Goal: Task Accomplishment & Management: Manage account settings

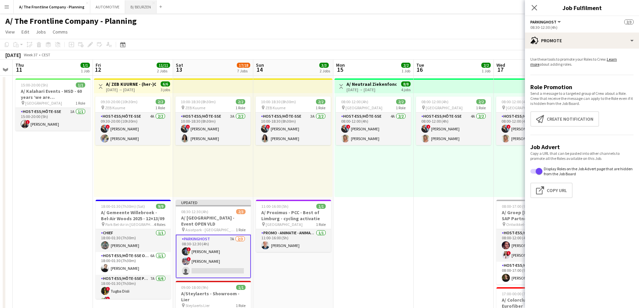
click at [135, 3] on button "B/ BEURZEN Close" at bounding box center [141, 6] width 32 height 13
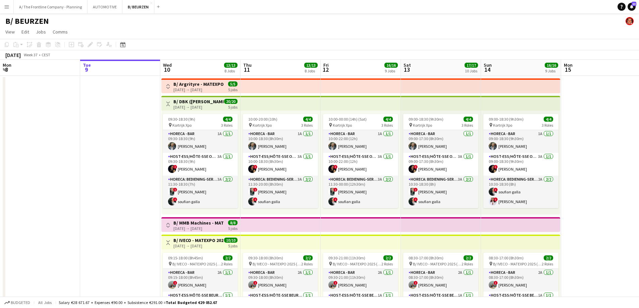
click at [187, 61] on app-board-header-date "Wed 10 13/13 8 Jobs" at bounding box center [200, 68] width 80 height 16
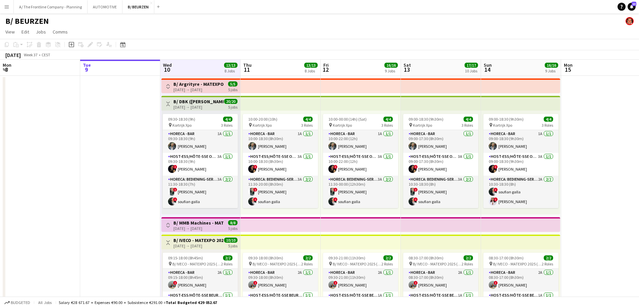
click at [190, 80] on app-top-bar "Toggle View B/ Argrityre - MATEXPO 2025 - 10-14/09 [DATE] → [DATE] 5/5 5 jobs" at bounding box center [200, 85] width 79 height 15
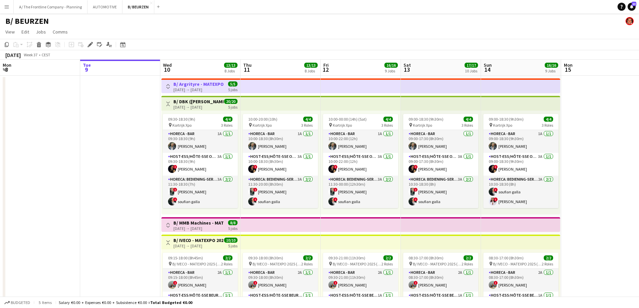
click at [195, 101] on h3 "B/ DBK ([PERSON_NAME]) - MATEXPO 2025 - 10-14/09" at bounding box center [198, 102] width 50 height 6
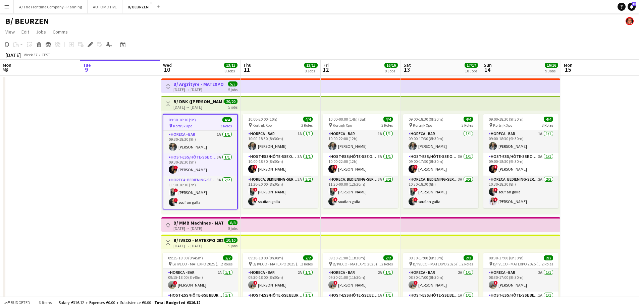
click at [167, 86] on app-icon "Toggle View" at bounding box center [168, 86] width 5 height 5
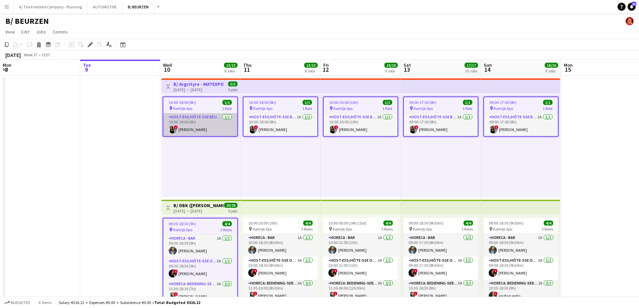
click at [197, 125] on app-card-role "Host-ess/Hôte-sse Beurs - Foire [DATE] 10:00-18:00 (8h) ! [PERSON_NAME]" at bounding box center [200, 124] width 74 height 23
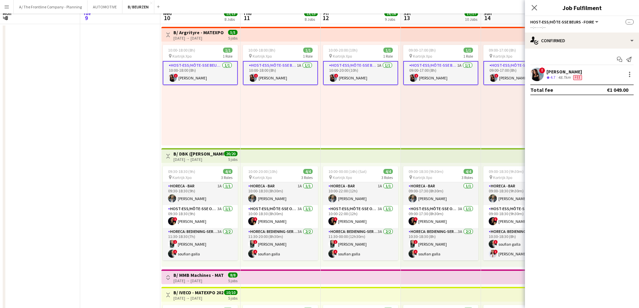
scroll to position [134, 0]
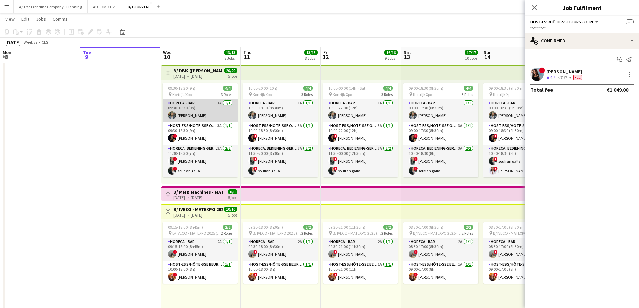
click at [203, 112] on app-card-role "Horeca - Bar 1A [DATE] 09:30-18:30 (9h) [PERSON_NAME]" at bounding box center [200, 110] width 75 height 23
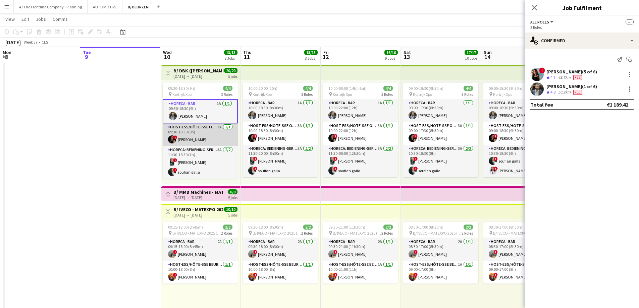
click at [197, 129] on app-card-role "Host-ess/Hôte-sse Onthaal-Accueill 3A [DATE] 09:30-18:30 (9h) ! [PERSON_NAME]" at bounding box center [200, 134] width 75 height 23
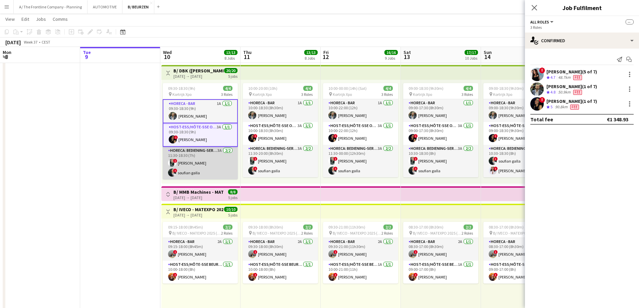
click at [196, 157] on app-card-role "Horeca: Bediening-Service 3A [DATE] 11:30-18:30 (7h) ! [PERSON_NAME] ! [PERSON_…" at bounding box center [200, 163] width 75 height 33
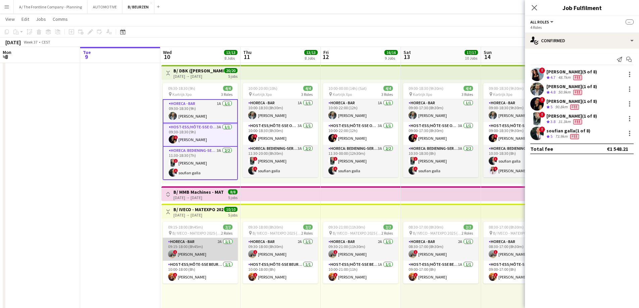
click at [199, 248] on app-card-role "Horeca - Bar 2A [DATE] 09:15-18:00 (8h45m) ! [PERSON_NAME] Wijnendaele" at bounding box center [200, 249] width 75 height 23
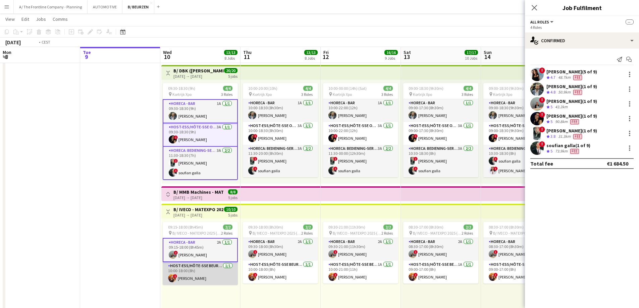
click at [201, 269] on app-card-role "Host-ess/Hôte-sse Beurs - Foire [DATE] 10:00-18:00 (8h) ! [PERSON_NAME]" at bounding box center [200, 273] width 75 height 23
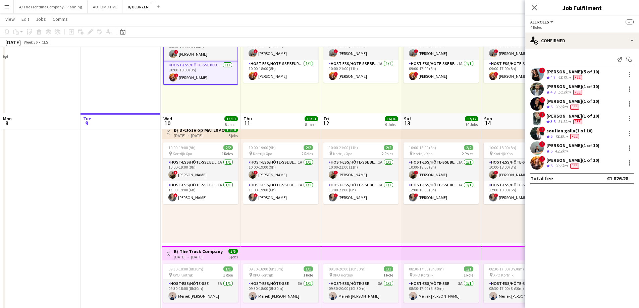
scroll to position [402, 0]
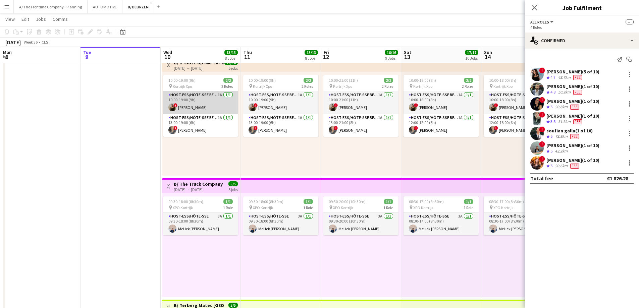
click at [217, 104] on app-card-role "Host-ess/Hôte-sse Beurs - Foire 1A [DATE] 10:00-19:00 (9h) ! [PERSON_NAME]" at bounding box center [200, 102] width 75 height 23
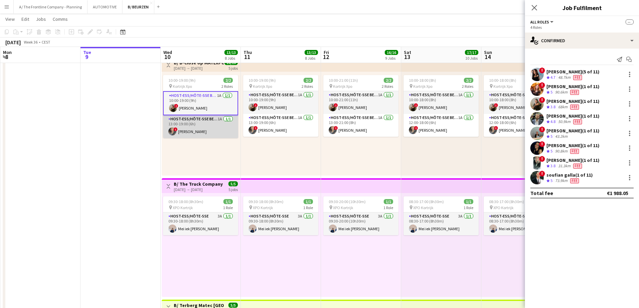
click at [201, 128] on app-card-role "Host-ess/Hôte-sse Beurs - Foire 1A [DATE] 13:00-19:00 (6h) ! [PERSON_NAME]" at bounding box center [200, 126] width 75 height 23
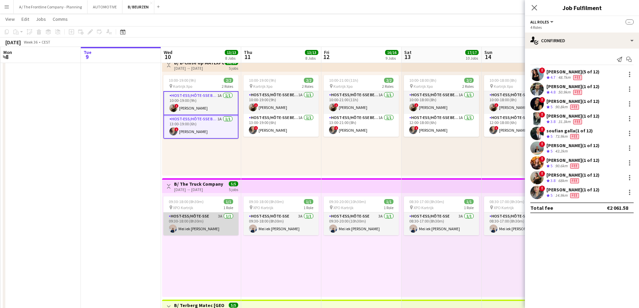
click at [205, 224] on app-card-role "Host-ess/Hôte-sse 3A [DATE] 09:30-18:00 (8h30m) Mei iek [PERSON_NAME]" at bounding box center [200, 224] width 75 height 23
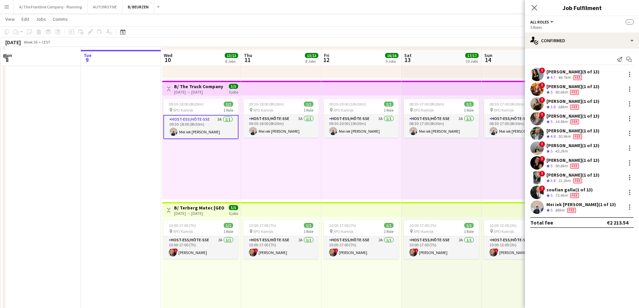
scroll to position [503, 0]
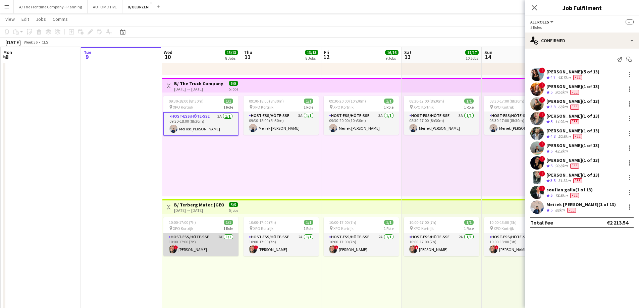
click at [198, 245] on app-card-role "Host-ess/Hôte-sse 2A [DATE] 10:00-17:00 (7h) ! [PERSON_NAME]" at bounding box center [200, 244] width 75 height 23
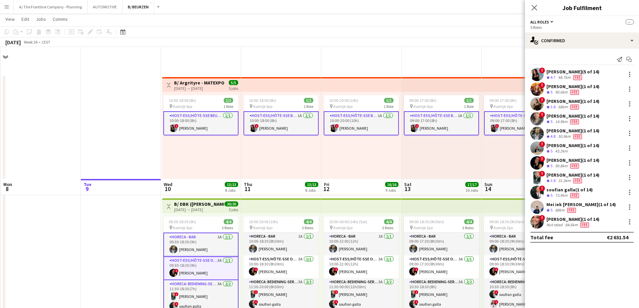
scroll to position [0, 0]
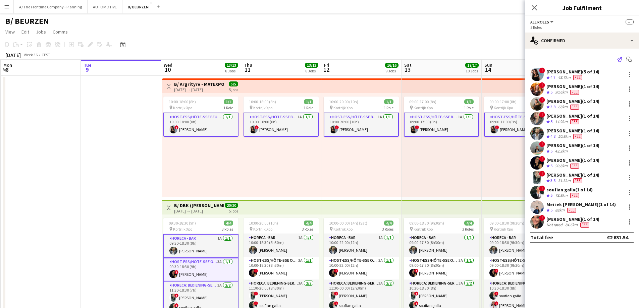
click at [620, 60] on icon "Send notification" at bounding box center [618, 59] width 5 height 5
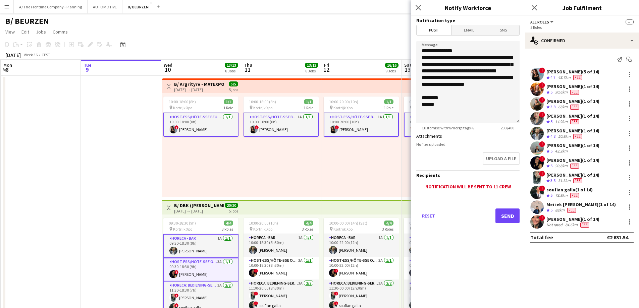
click at [202, 126] on app-card-role "Host-ess/Hôte-sse Beurs - Foire [DATE] 10:00-18:00 (8h) ! [PERSON_NAME]" at bounding box center [200, 125] width 75 height 24
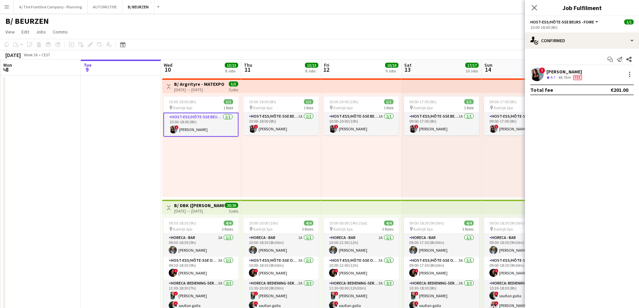
click at [190, 120] on app-card-role "Host-ess/Hôte-sse Beurs - Foire [DATE] 10:00-18:00 (8h) ! [PERSON_NAME]" at bounding box center [200, 125] width 75 height 24
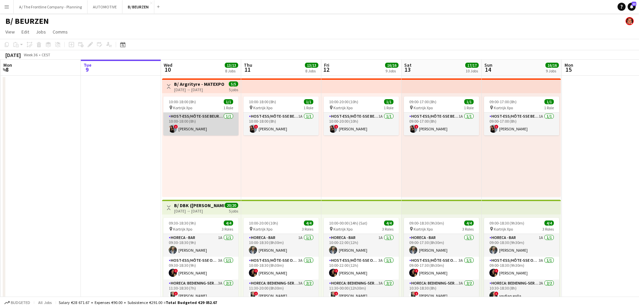
click at [193, 127] on app-card-role "Host-ess/Hôte-sse Beurs - Foire [DATE] 10:00-18:00 (8h) ! [PERSON_NAME]" at bounding box center [200, 124] width 75 height 23
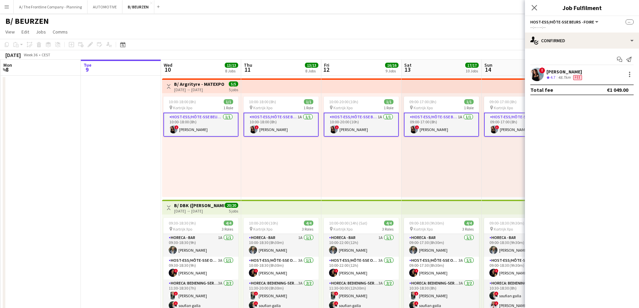
click at [188, 128] on app-card-role "Host-ess/Hôte-sse Beurs - Foire [DATE] 10:00-18:00 (8h) ! [PERSON_NAME]" at bounding box center [200, 125] width 75 height 24
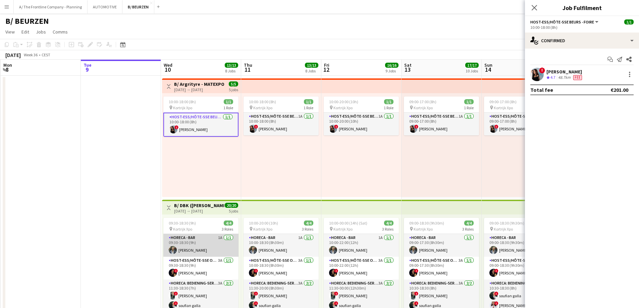
click at [214, 249] on app-card-role "Horeca - Bar 1A [DATE] 09:30-18:30 (9h) [PERSON_NAME]" at bounding box center [200, 245] width 75 height 23
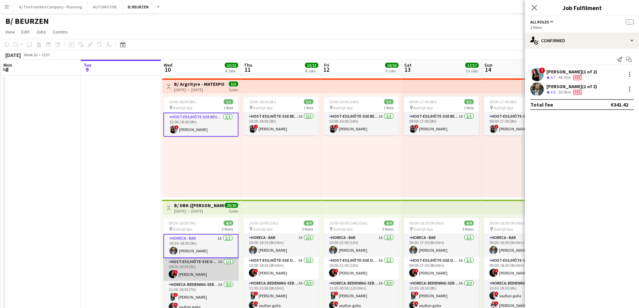
click at [203, 269] on app-card-role "Host-ess/Hôte-sse Onthaal-Accueill 3A [DATE] 09:30-18:30 (9h) ! [PERSON_NAME]" at bounding box center [200, 269] width 75 height 23
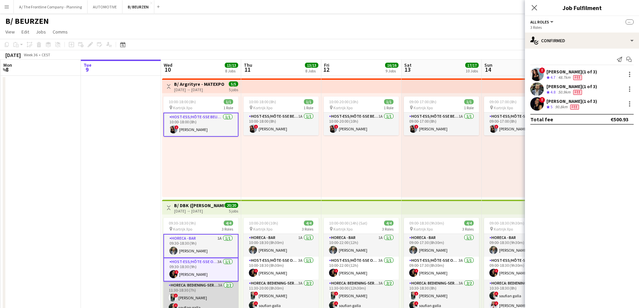
click at [198, 295] on app-card-role "Horeca: Bediening-Service 3A [DATE] 11:30-18:30 (7h) ! [PERSON_NAME] ! [PERSON_…" at bounding box center [200, 298] width 75 height 33
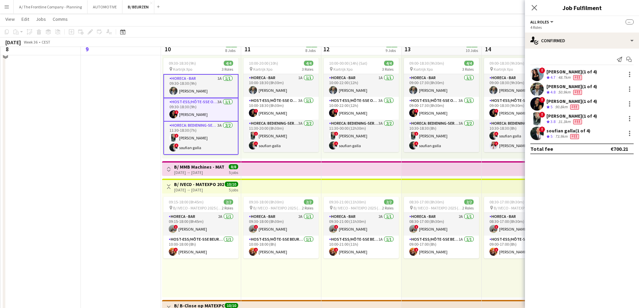
scroll to position [201, 0]
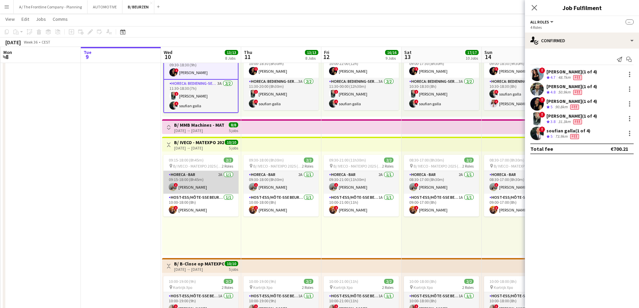
click at [175, 181] on app-card-role "Horeca - Bar 2A [DATE] 09:15-18:00 (8h45m) ! [PERSON_NAME] Wijnendaele" at bounding box center [200, 182] width 75 height 23
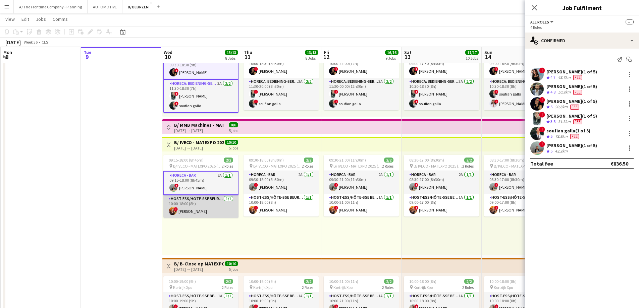
click at [186, 206] on app-card-role "Host-ess/Hôte-sse Beurs - Foire [DATE] 10:00-18:00 (8h) ! [PERSON_NAME]" at bounding box center [200, 206] width 75 height 23
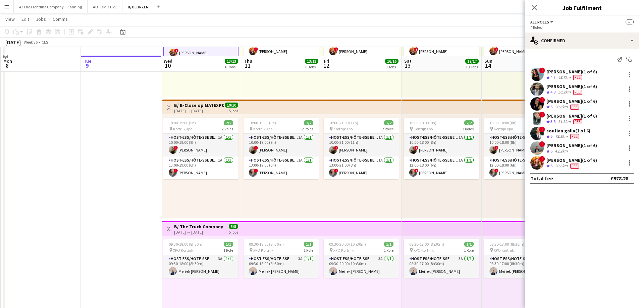
scroll to position [369, 0]
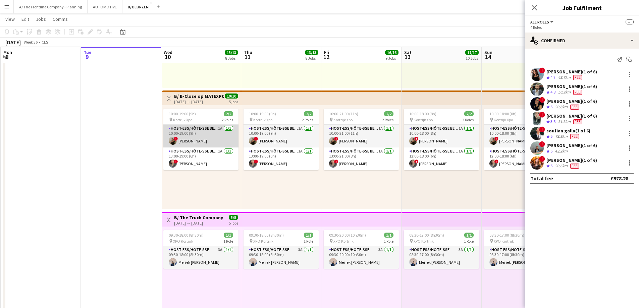
click at [183, 143] on app-card-role "Host-ess/Hôte-sse Beurs - Foire 1A [DATE] 10:00-19:00 (9h) ! [PERSON_NAME]" at bounding box center [200, 136] width 75 height 23
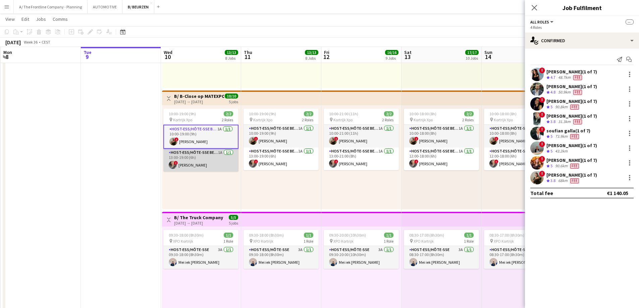
click at [200, 163] on app-card-role "Host-ess/Hôte-sse Beurs - Foire 1A [DATE] 13:00-19:00 (6h) ! [PERSON_NAME]" at bounding box center [200, 160] width 75 height 23
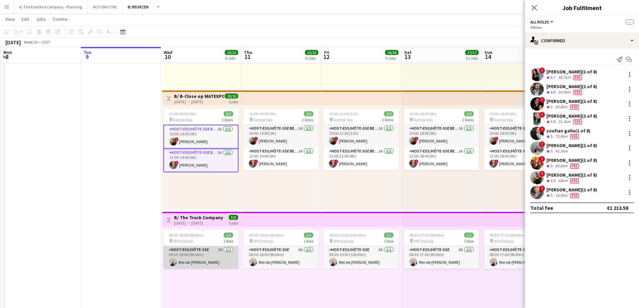
click at [197, 260] on app-card-role "Host-ess/Hôte-sse 3A [DATE] 09:30-18:00 (8h30m) Mei iek [PERSON_NAME]" at bounding box center [200, 257] width 75 height 23
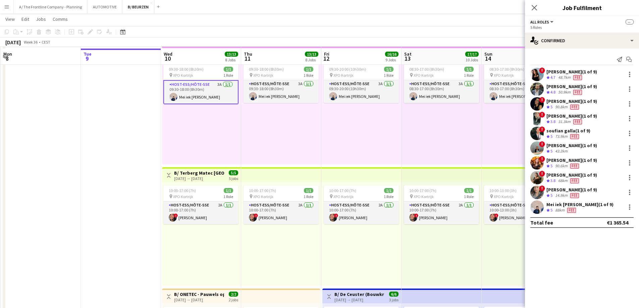
scroll to position [536, 0]
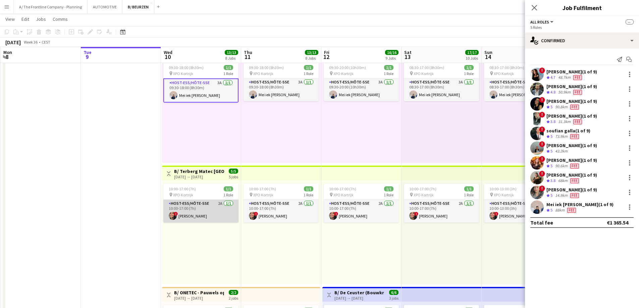
click at [210, 216] on app-card-role "Host-ess/Hôte-sse 2A [DATE] 10:00-17:00 (7h) ! [PERSON_NAME]" at bounding box center [200, 211] width 75 height 23
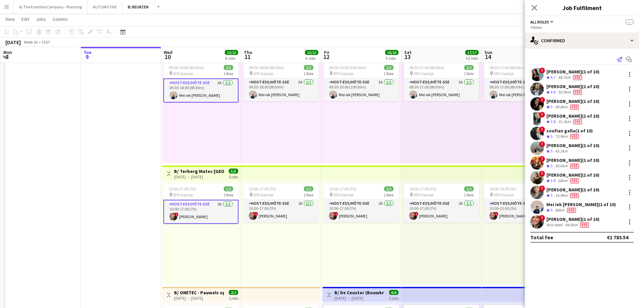
click at [620, 60] on icon "Send notification" at bounding box center [618, 59] width 5 height 5
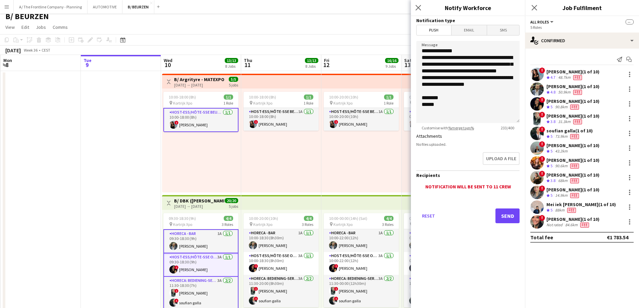
scroll to position [0, 0]
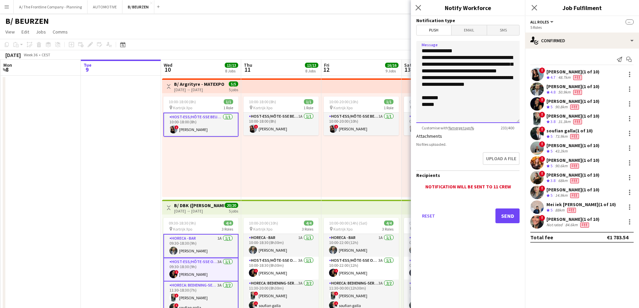
drag, startPoint x: 498, startPoint y: 94, endPoint x: 396, endPoint y: 60, distance: 108.3
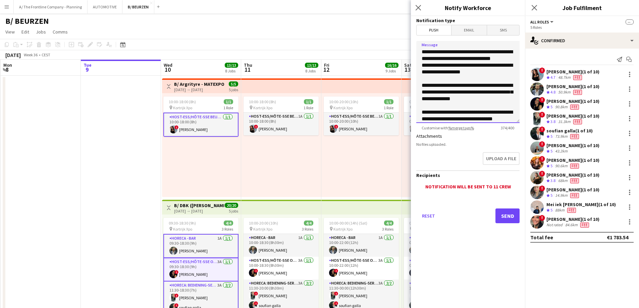
scroll to position [12, 0]
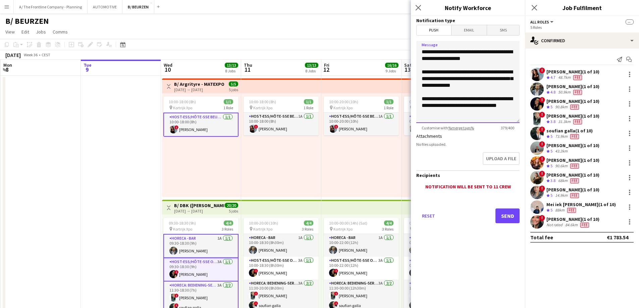
paste textarea "**********"
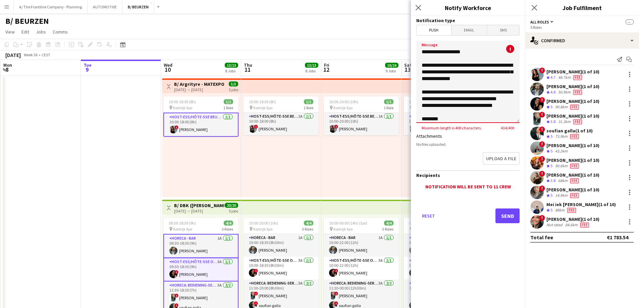
drag, startPoint x: 487, startPoint y: 92, endPoint x: 417, endPoint y: 95, distance: 70.4
click at [417, 95] on textarea "**********" at bounding box center [467, 82] width 103 height 82
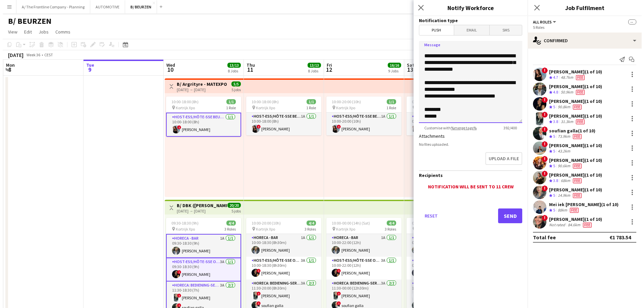
scroll to position [49, 0]
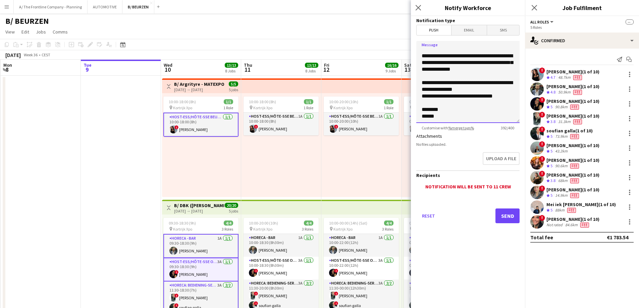
type textarea "**********"
click at [504, 212] on button "Send" at bounding box center [507, 216] width 24 height 15
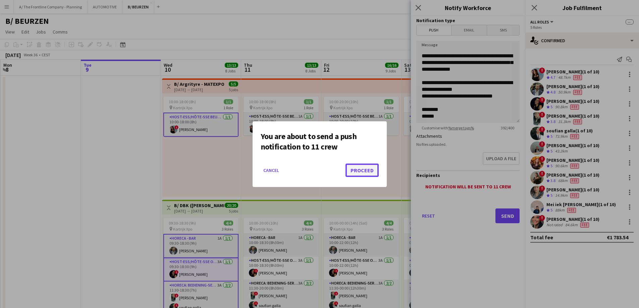
click at [353, 170] on button "Proceed" at bounding box center [361, 170] width 33 height 13
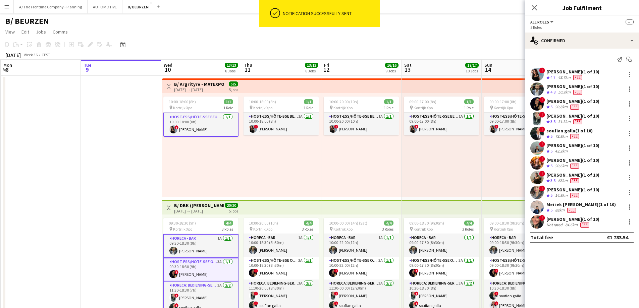
click at [12, 7] on button "Menu" at bounding box center [6, 6] width 13 height 13
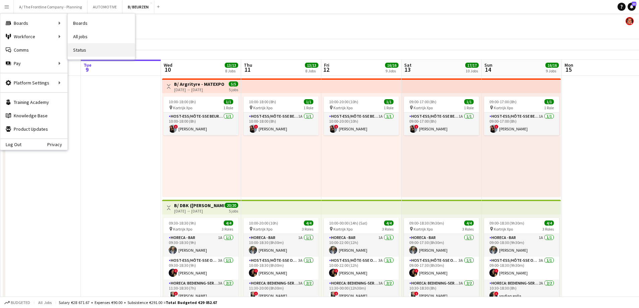
click at [79, 49] on link "Status" at bounding box center [101, 49] width 67 height 13
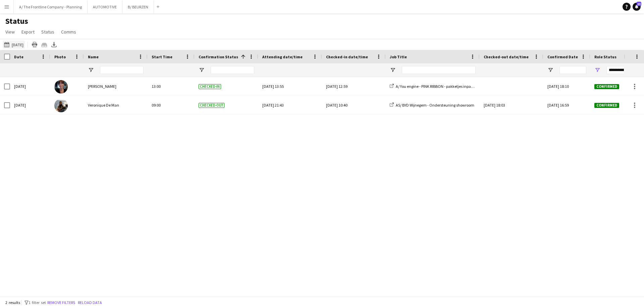
click at [23, 47] on button "[DATE] [DATE]" at bounding box center [14, 45] width 22 height 8
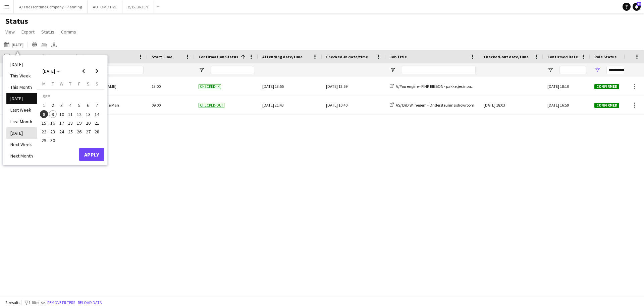
click at [22, 138] on li "[DATE]" at bounding box center [21, 132] width 31 height 11
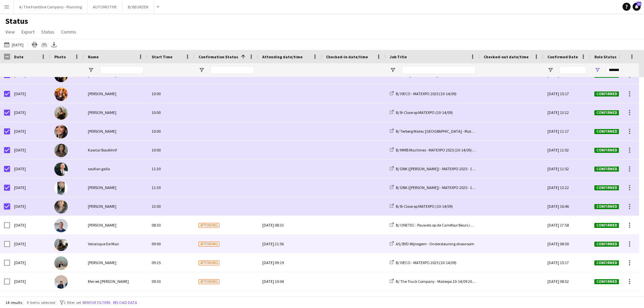
scroll to position [49, 0]
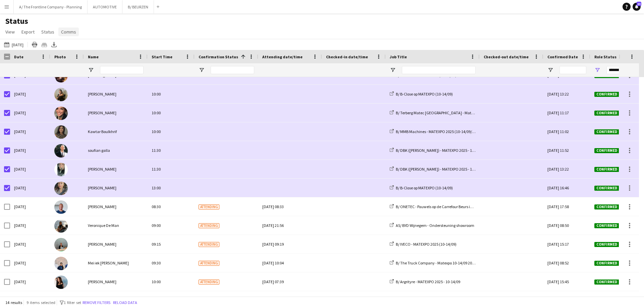
click at [74, 33] on span "Comms" at bounding box center [68, 32] width 15 height 6
click at [74, 44] on span "Send notification" at bounding box center [80, 46] width 34 height 6
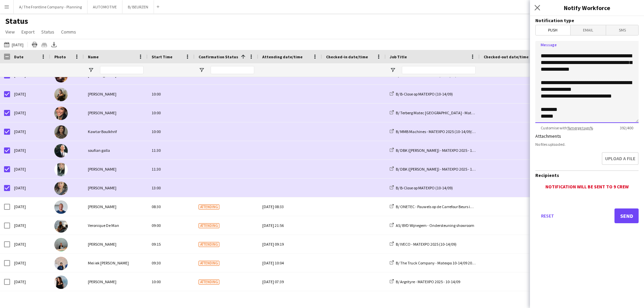
drag, startPoint x: 539, startPoint y: 58, endPoint x: 590, endPoint y: 93, distance: 62.3
click at [590, 93] on textarea "**********" at bounding box center [586, 82] width 103 height 82
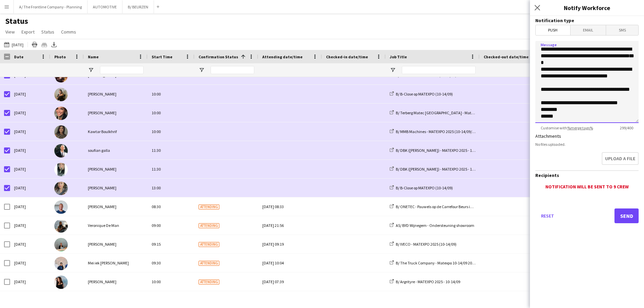
scroll to position [39, 0]
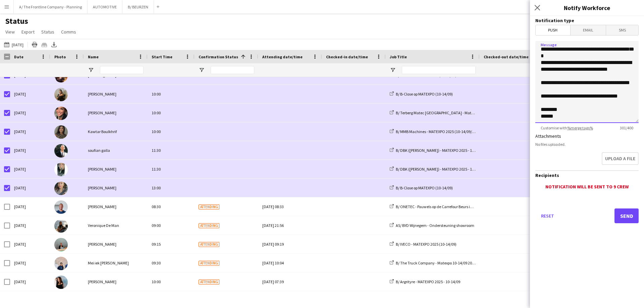
type textarea "**********"
click at [626, 215] on button "Send" at bounding box center [626, 216] width 24 height 15
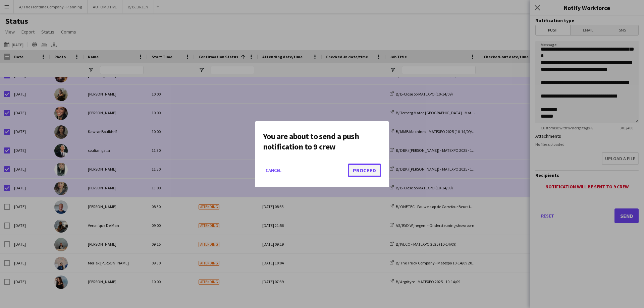
click at [361, 169] on button "Proceed" at bounding box center [364, 170] width 33 height 13
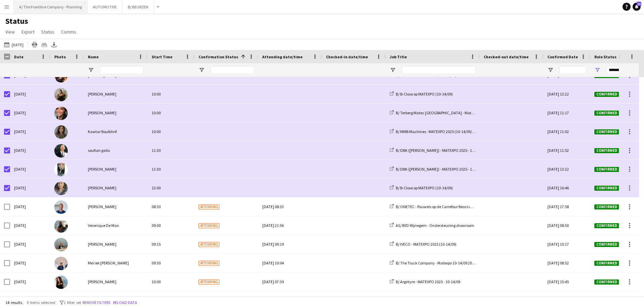
click at [48, 9] on button "A/ The Frontline Company - Planning Close" at bounding box center [51, 6] width 74 height 13
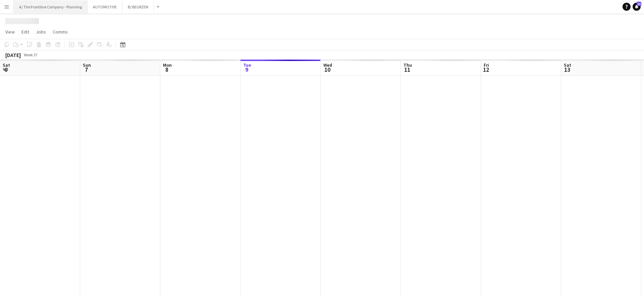
scroll to position [0, 160]
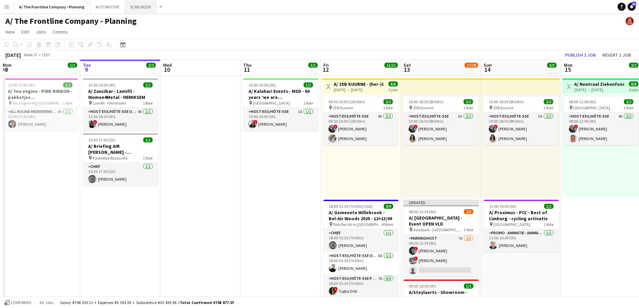
click at [140, 7] on button "B/ BEURZEN Close" at bounding box center [141, 6] width 32 height 13
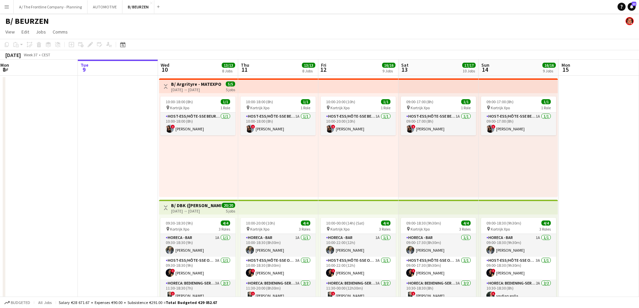
scroll to position [0, 140]
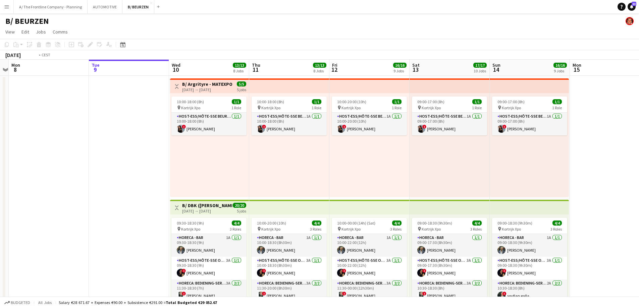
drag, startPoint x: 528, startPoint y: 169, endPoint x: 549, endPoint y: 132, distance: 42.1
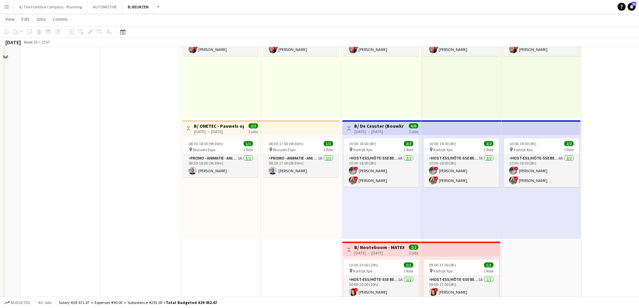
scroll to position [670, 0]
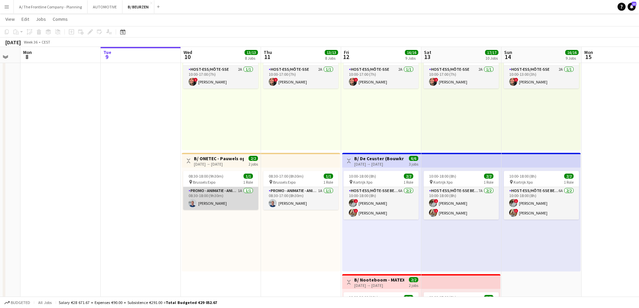
click at [211, 203] on app-card-role "Promo - Animatie - Animation 1A [DATE] 08:30-18:00 (9h30m) [PERSON_NAME]" at bounding box center [220, 198] width 75 height 23
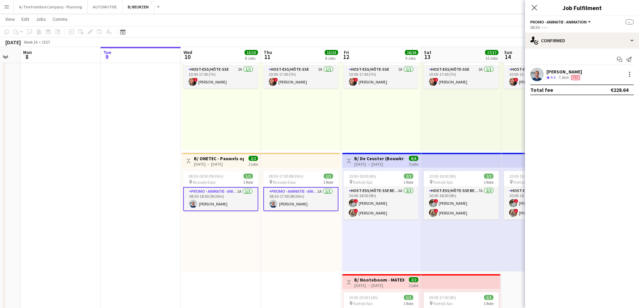
click at [583, 73] on div "Digay Kengoum Crew rating 4.6 7.3km Fee" at bounding box center [582, 74] width 114 height 13
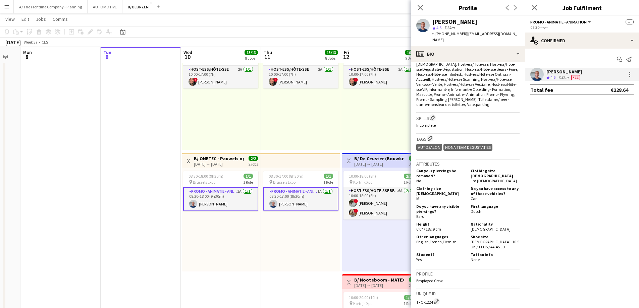
scroll to position [0, 221]
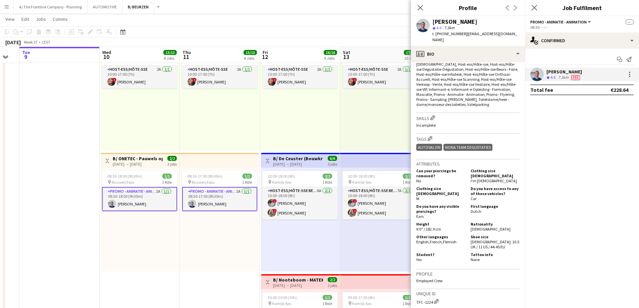
drag, startPoint x: 230, startPoint y: 121, endPoint x: 213, endPoint y: 121, distance: 17.8
click at [146, 112] on div "10:00-17:00 (7h) 1/1 pin XPO Kortrijk 1 Role Host-ess/Hôte-sse 2A [DATE] 10:00-…" at bounding box center [140, 98] width 79 height 104
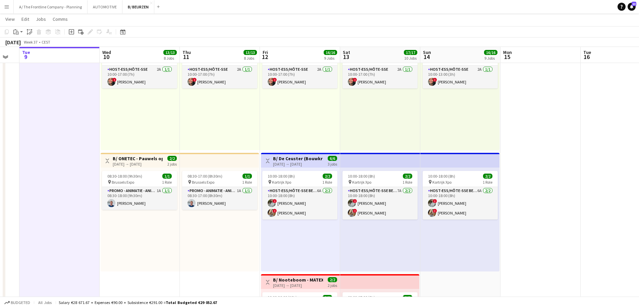
drag, startPoint x: 140, startPoint y: 160, endPoint x: 143, endPoint y: 157, distance: 4.3
click at [140, 160] on h3 "B/ ONETEC - Pauwels op de Carrefour Beurs in [GEOGRAPHIC_DATA] - FOTOBOOTH - (1…" at bounding box center [138, 159] width 50 height 6
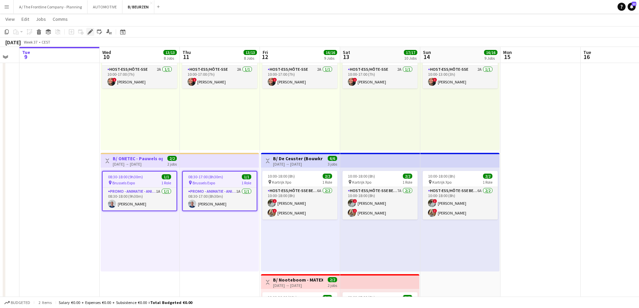
click at [91, 33] on icon "Edit" at bounding box center [89, 31] width 5 height 5
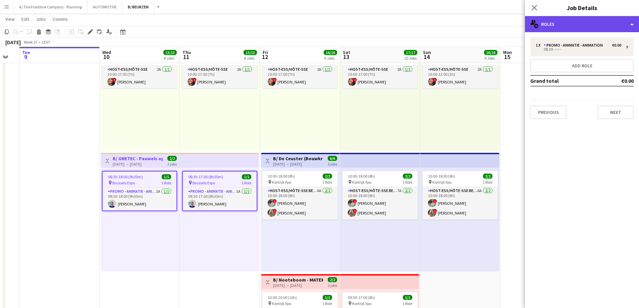
click at [565, 22] on div "multiple-users-add Roles" at bounding box center [582, 24] width 114 height 16
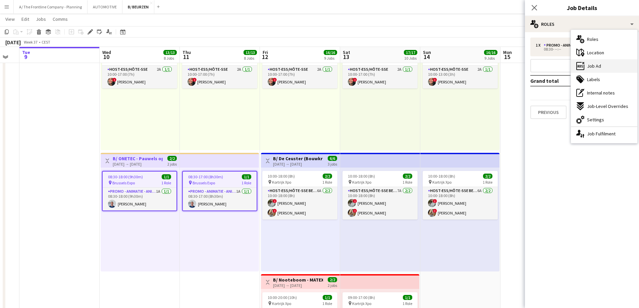
click at [590, 67] on span "Job Ad" at bounding box center [594, 66] width 14 height 6
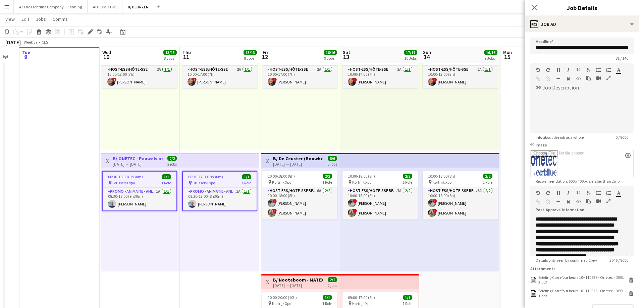
click at [607, 200] on icon "button" at bounding box center [608, 201] width 4 height 5
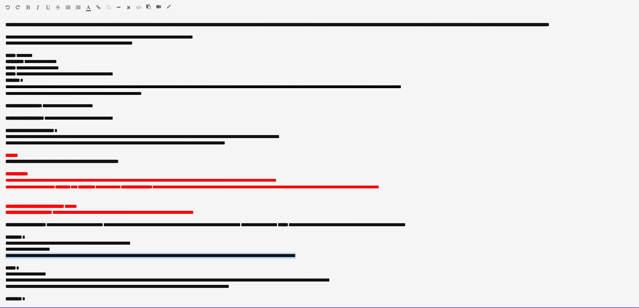
drag, startPoint x: 339, startPoint y: 263, endPoint x: -19, endPoint y: 265, distance: 358.0
click at [0, 265] on html "Menu Boards Boards Boards All jobs Status Workforce Workforce My Workforce Recr…" at bounding box center [319, 110] width 639 height 1560
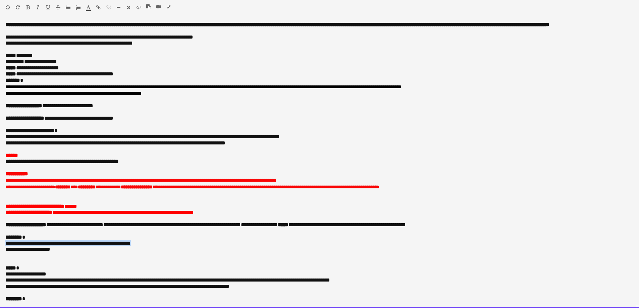
drag, startPoint x: 5, startPoint y: 251, endPoint x: 170, endPoint y: 254, distance: 164.6
click at [170, 254] on div "**********" at bounding box center [319, 165] width 639 height 286
click at [37, 240] on p "******** *" at bounding box center [316, 237] width 623 height 6
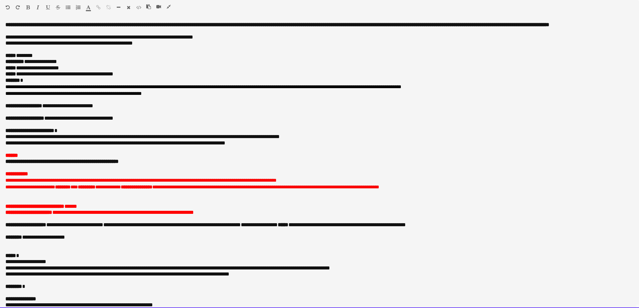
click at [82, 240] on p "**********" at bounding box center [316, 237] width 623 height 6
click at [91, 246] on p at bounding box center [316, 243] width 623 height 6
click at [90, 240] on p "**********" at bounding box center [316, 237] width 623 height 6
click at [156, 240] on span "**********" at bounding box center [140, 237] width 147 height 5
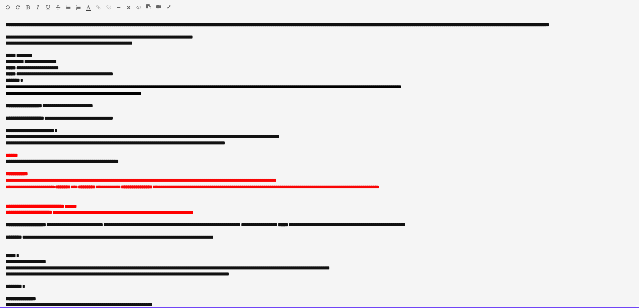
click at [177, 246] on p at bounding box center [316, 243] width 623 height 6
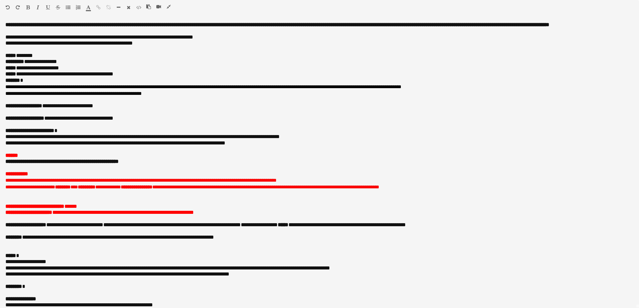
click at [170, 6] on icon "button" at bounding box center [169, 6] width 4 height 5
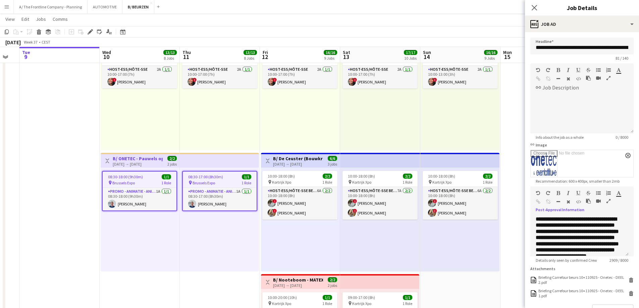
click at [205, 126] on div "10:00-17:00 (7h) 1/1 pin XPO Kortrijk 1 Role Host-ess/Hôte-sse 2A [DATE] 10:00-…" at bounding box center [220, 98] width 80 height 104
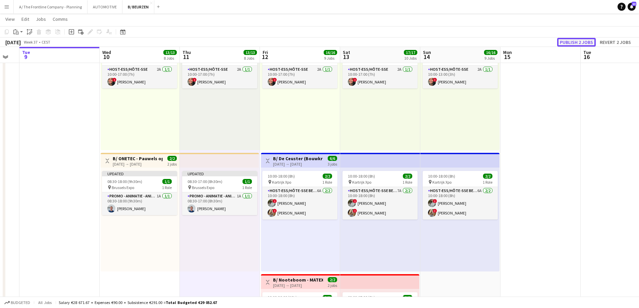
click at [574, 43] on button "Publish 2 jobs" at bounding box center [576, 42] width 39 height 9
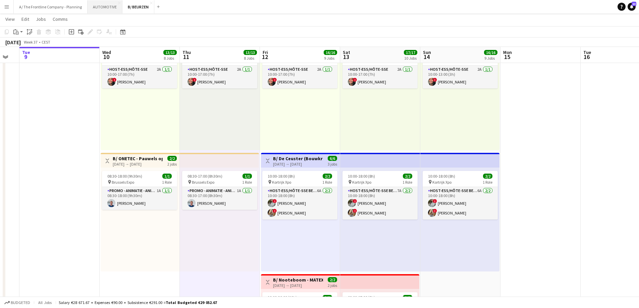
click at [107, 6] on button "AUTOMOTIVE Close" at bounding box center [104, 6] width 35 height 13
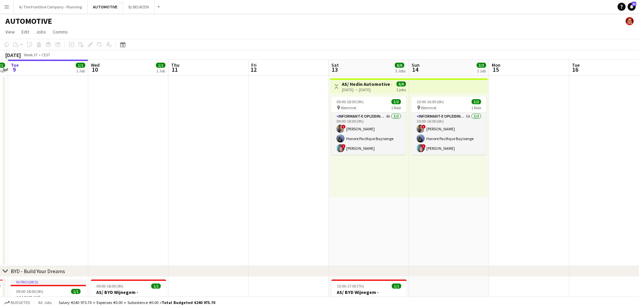
scroll to position [0, 239]
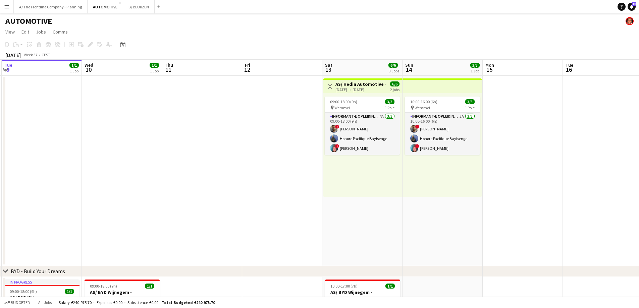
drag, startPoint x: 453, startPoint y: 153, endPoint x: 294, endPoint y: 154, distance: 158.6
click at [294, 154] on app-calendar-viewport "Sat 6 4/4 2 Jobs Sun 7 4/4 2 Jobs Mon 8 1/1 1 Job Tue 9 1/1 1 Job Wed 10 1/1 1 …" at bounding box center [319, 279] width 639 height 438
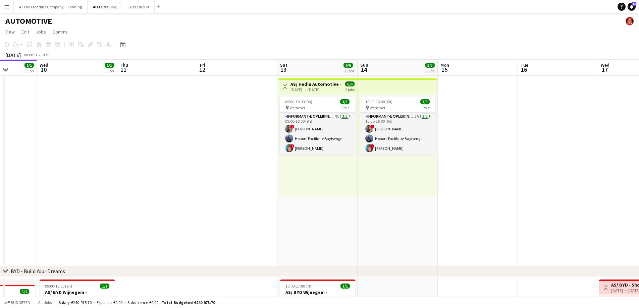
drag, startPoint x: 504, startPoint y: 166, endPoint x: 146, endPoint y: 175, distance: 357.8
click at [146, 175] on app-calendar-viewport "Sun 7 4/4 2 Jobs Mon 8 1/1 1 Job Tue 9 1/1 1 Job Wed 10 1/1 1 Job Thu 11 Fri 12…" at bounding box center [319, 279] width 639 height 438
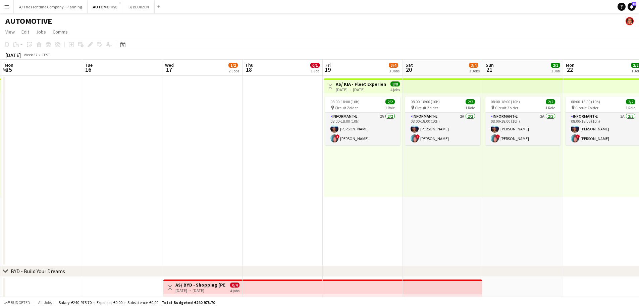
scroll to position [0, 240]
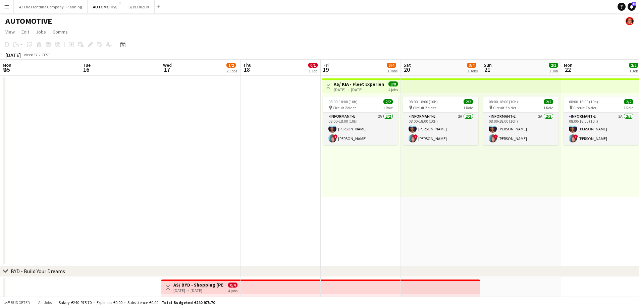
drag, startPoint x: 352, startPoint y: 176, endPoint x: 315, endPoint y: 179, distance: 37.0
click at [315, 179] on app-calendar-viewport "Fri 12 Sat 13 6/6 3 Jobs Sun 14 3/3 1 Job Mon 15 Tue 16 Wed 17 1/2 2 Jobs Thu 1…" at bounding box center [319, 279] width 639 height 438
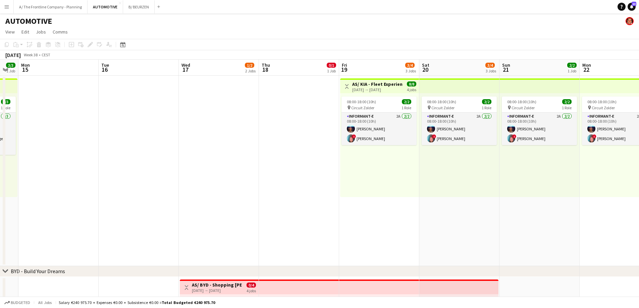
scroll to position [0, 205]
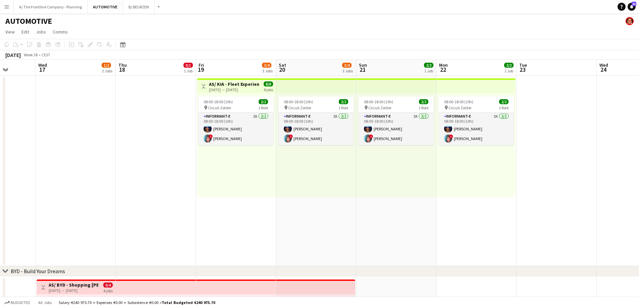
drag, startPoint x: 391, startPoint y: 176, endPoint x: 266, endPoint y: 179, distance: 124.8
click at [266, 179] on app-calendar-viewport "Sun 14 3/3 1 Job Mon 15 Tue 16 Wed 17 1/2 2 Jobs Thu 18 0/1 1 Job Fri 19 3/4 3 …" at bounding box center [319, 279] width 639 height 438
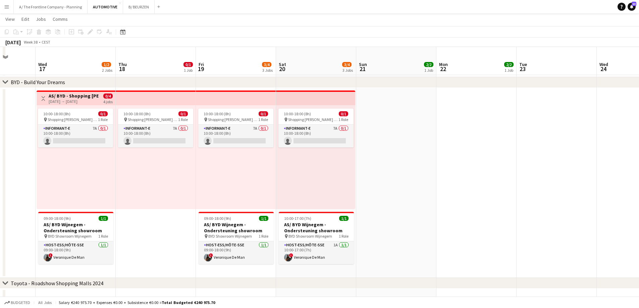
scroll to position [200, 0]
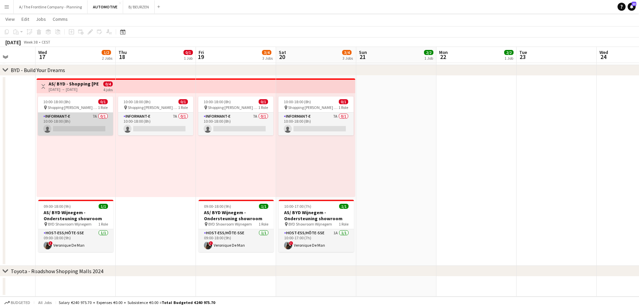
click at [89, 118] on app-card-role "Informant-e 7A 0/1 10:00-18:00 (8h) single-neutral-actions" at bounding box center [75, 124] width 75 height 23
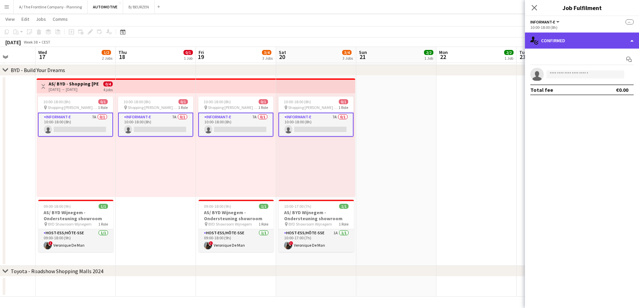
click at [584, 40] on div "single-neutral-actions-check-2 Confirmed" at bounding box center [582, 41] width 114 height 16
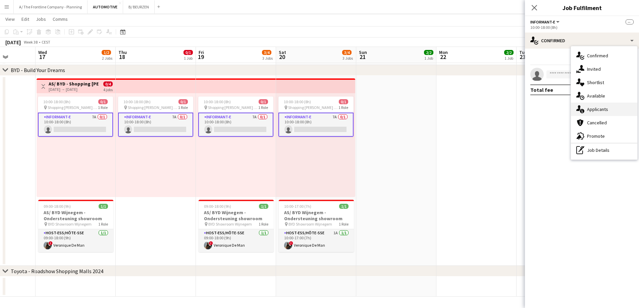
click at [598, 113] on div "single-neutral-actions-information Applicants" at bounding box center [604, 109] width 66 height 13
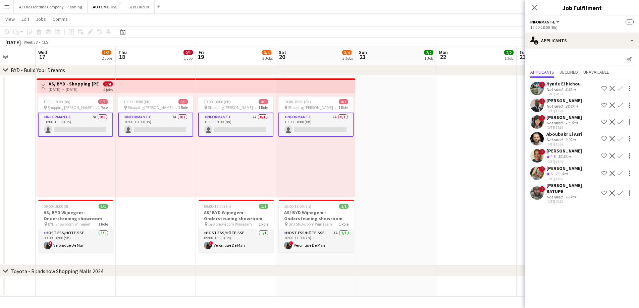
click at [571, 172] on div "Crew rating 5 25.9km" at bounding box center [564, 174] width 36 height 6
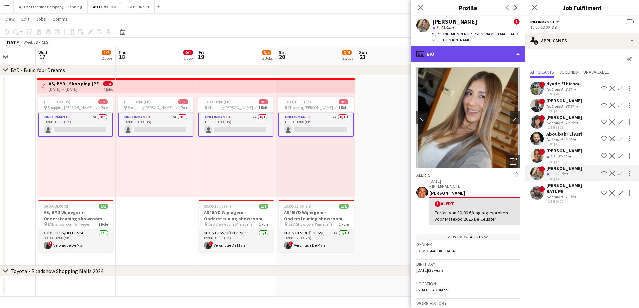
click at [462, 46] on div "profile Bio" at bounding box center [468, 54] width 114 height 16
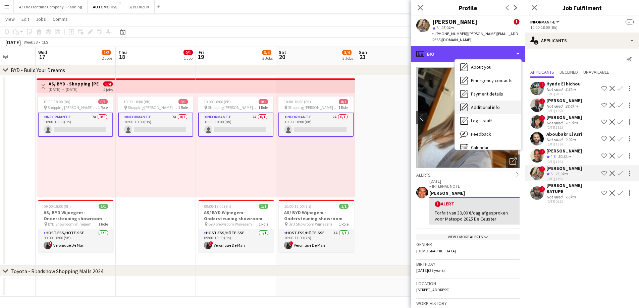
scroll to position [63, 0]
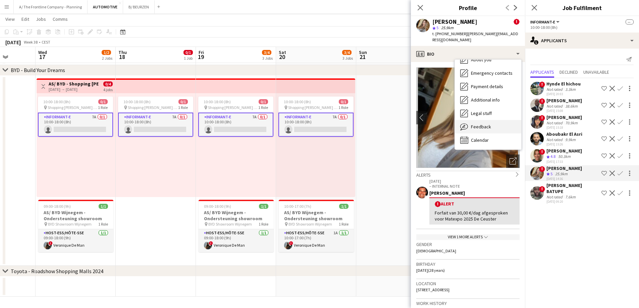
click at [478, 120] on div "Feedback Feedback" at bounding box center [488, 126] width 66 height 13
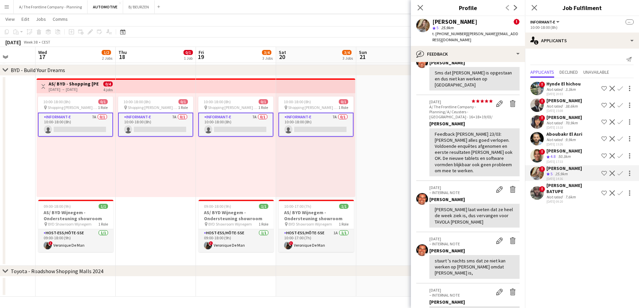
scroll to position [168, 0]
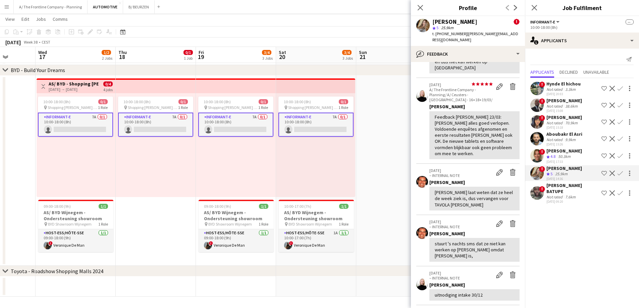
click at [510, 308] on app-icon "Next" at bounding box center [512, 312] width 5 height 5
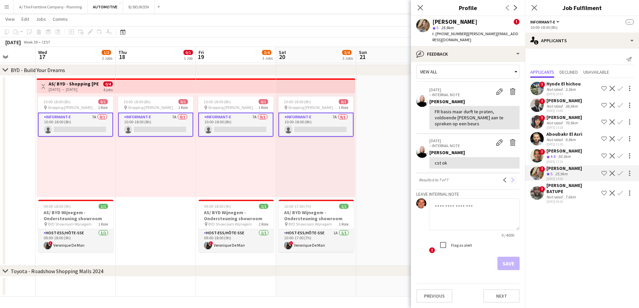
scroll to position [0, 0]
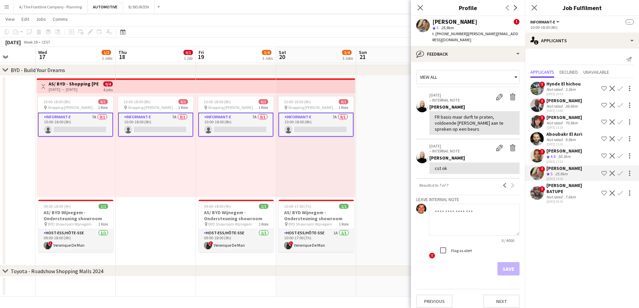
click at [157, 174] on div "10:00-18:00 (8h) 0/1 pin Shopping [PERSON_NAME] - Anderlecht 1 Role Informant-e…" at bounding box center [156, 145] width 80 height 104
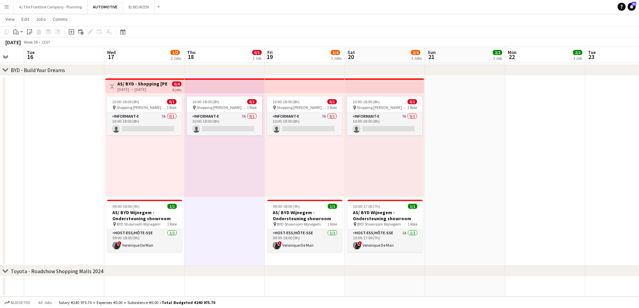
scroll to position [0, 135]
drag, startPoint x: 85, startPoint y: 147, endPoint x: 155, endPoint y: 147, distance: 70.1
click at [155, 147] on app-calendar-viewport "Sun 14 3/3 1 Job Mon 15 Tue 16 Wed 17 1/2 2 Jobs Thu 18 0/1 1 Job Fri 19 3/4 3 …" at bounding box center [319, 61] width 639 height 471
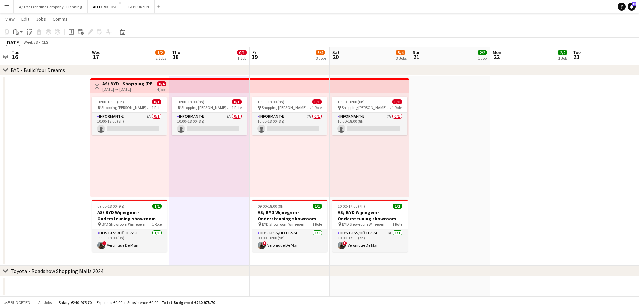
scroll to position [0, 148]
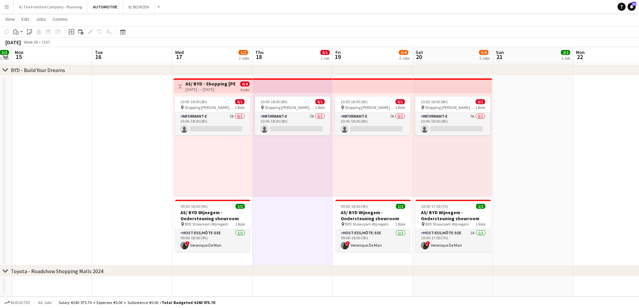
drag, startPoint x: 122, startPoint y: 160, endPoint x: 189, endPoint y: 158, distance: 66.7
click at [189, 158] on app-calendar-viewport "Sat 13 6/6 3 Jobs Sun 14 3/3 1 Job Mon 15 Tue 16 Wed 17 1/2 2 Jobs Thu 18 0/1 1…" at bounding box center [319, 61] width 639 height 471
click at [84, 148] on app-date-cell at bounding box center [52, 171] width 80 height 190
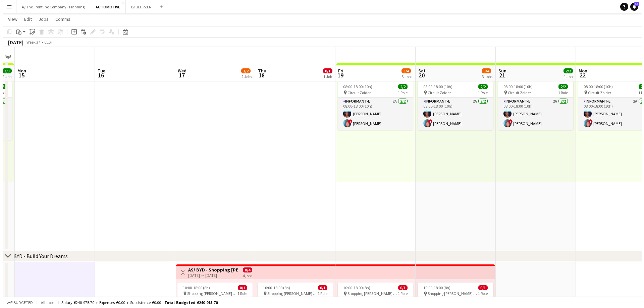
scroll to position [0, 0]
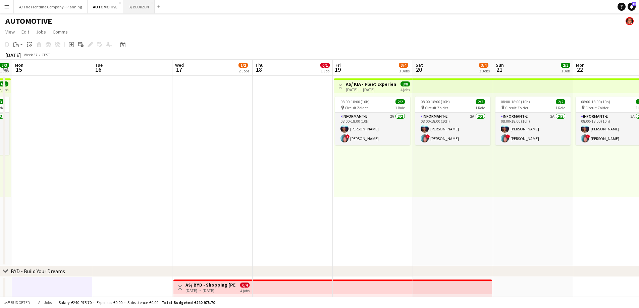
click at [128, 3] on button "B/ BEURZEN Close" at bounding box center [139, 6] width 32 height 13
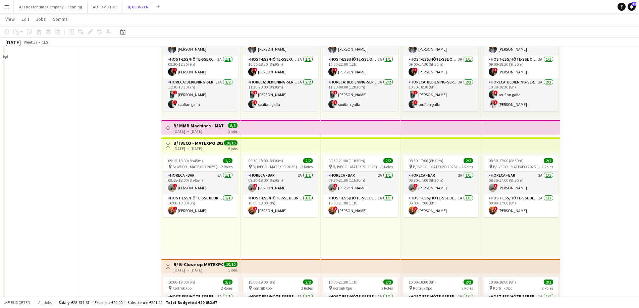
scroll to position [201, 0]
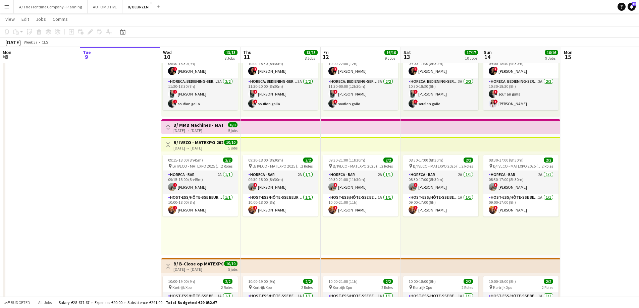
click at [168, 129] on app-icon "Toggle View" at bounding box center [168, 127] width 5 height 5
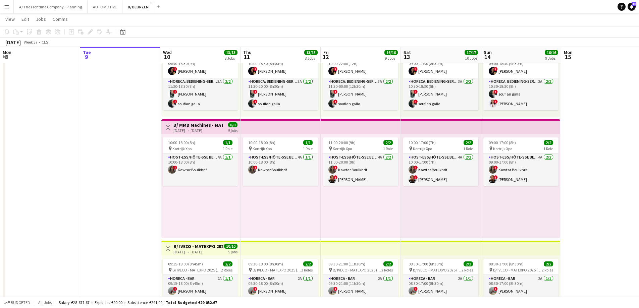
click at [206, 123] on h3 "B/ MMB Machines - MATEXPO 2025 (10-14/09/25)" at bounding box center [198, 125] width 50 height 6
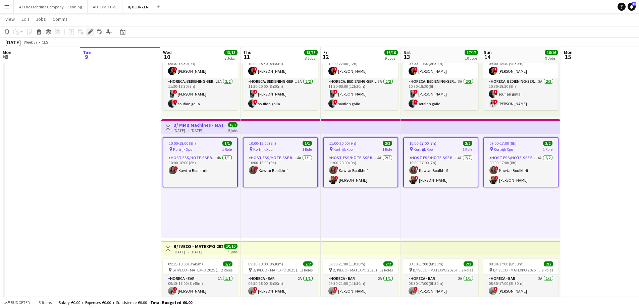
click at [91, 31] on icon at bounding box center [90, 32] width 4 height 4
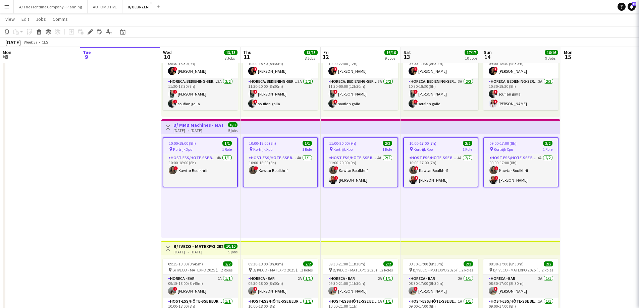
type input "**********"
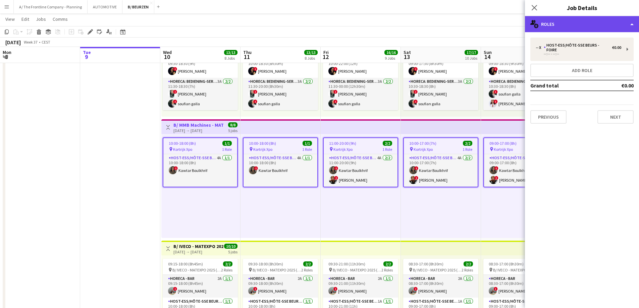
click at [572, 23] on div "multiple-users-add Roles" at bounding box center [582, 24] width 114 height 16
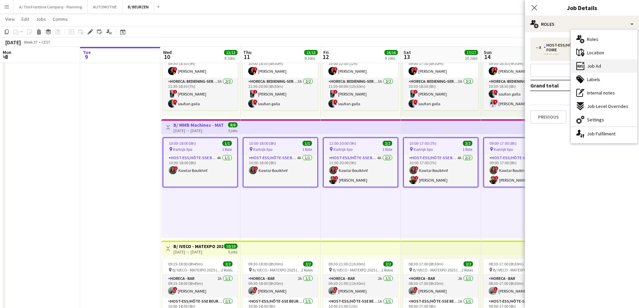
click at [585, 67] on div "ads-window Job Ad" at bounding box center [604, 65] width 66 height 13
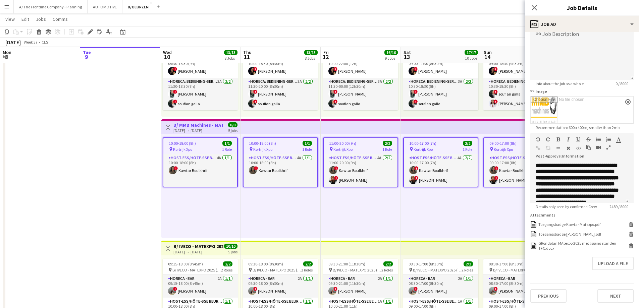
scroll to position [59, 0]
click at [604, 265] on button "Upload a file" at bounding box center [613, 263] width 42 height 13
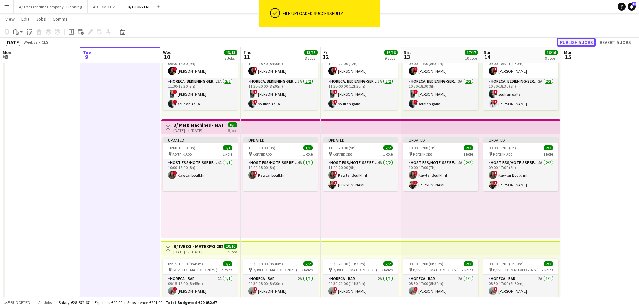
click at [582, 44] on button "Publish 5 jobs" at bounding box center [576, 42] width 39 height 9
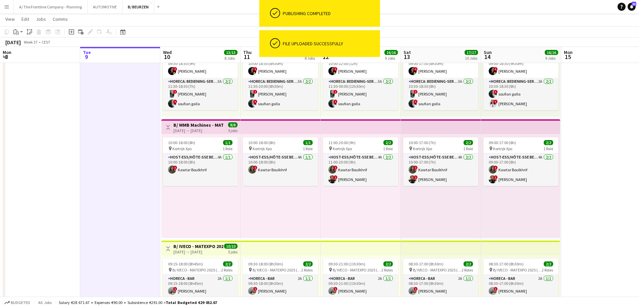
click at [7, 10] on button "Menu" at bounding box center [6, 6] width 13 height 13
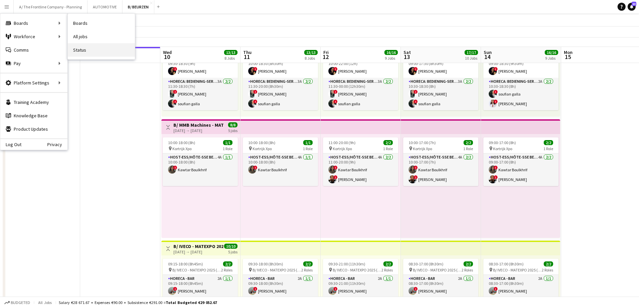
click at [80, 48] on link "Status" at bounding box center [101, 49] width 67 height 13
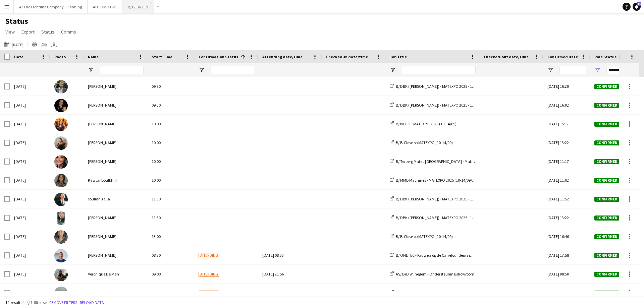
click at [138, 10] on button "B/ BEURZEN Close" at bounding box center [138, 6] width 32 height 13
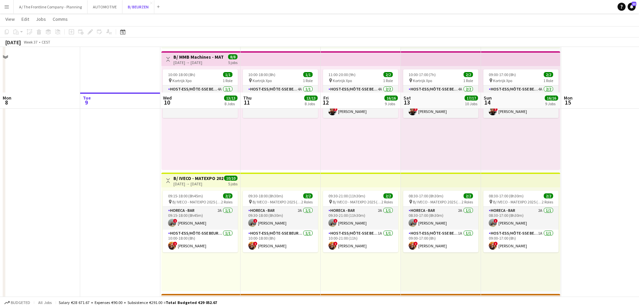
scroll to position [268, 0]
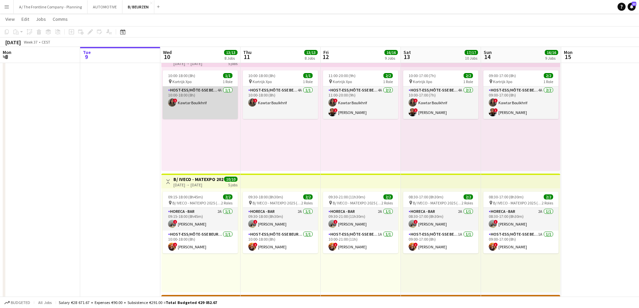
click at [183, 108] on app-card-role "Host-ess/Hôte-sse Beurs - Foire 4A [DATE] 10:00-18:00 (8h) ! Kawtar Boulkhrif" at bounding box center [200, 102] width 75 height 33
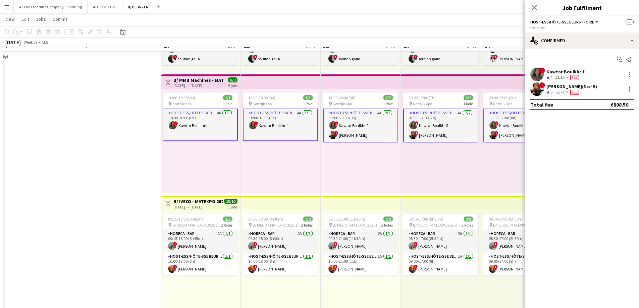
scroll to position [235, 0]
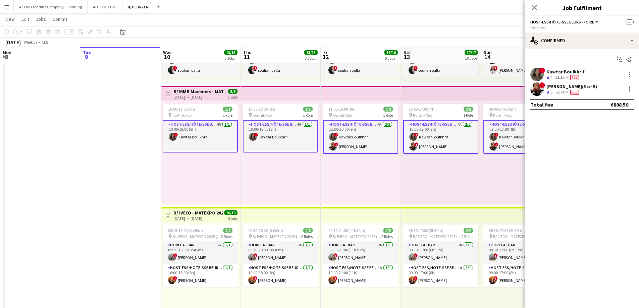
click at [216, 174] on div "10:00-18:00 (8h) 1/1 pin Kortrijk Xpo 1 Role Host-ess/Hôte-sse Beurs - Foire 4A…" at bounding box center [200, 153] width 79 height 104
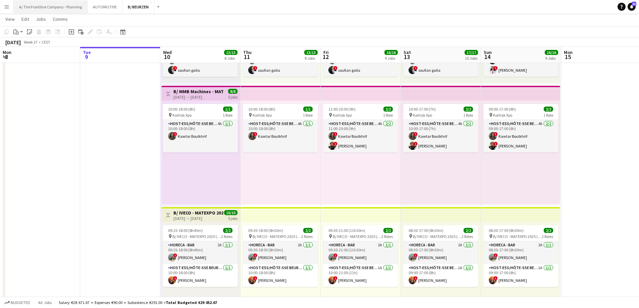
click at [63, 11] on button "A/ The Frontline Company - Planning Close" at bounding box center [51, 6] width 74 height 13
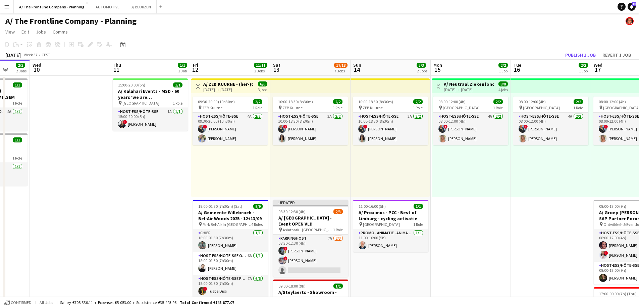
scroll to position [0, 215]
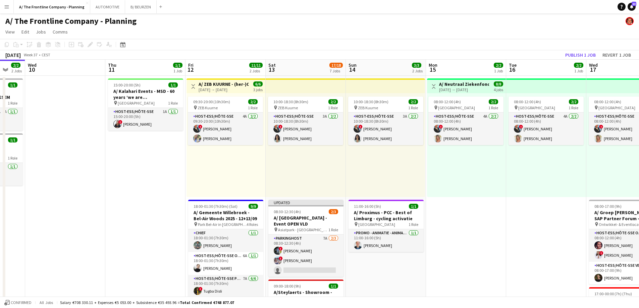
drag, startPoint x: 450, startPoint y: 166, endPoint x: 315, endPoint y: 157, distance: 135.4
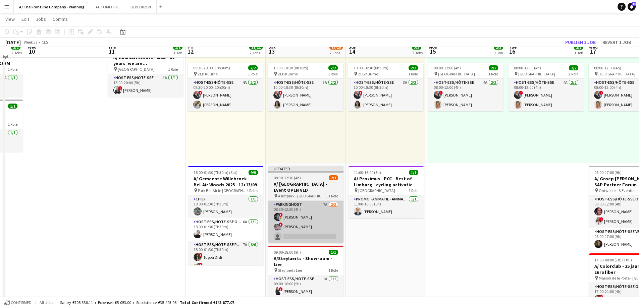
scroll to position [34, 0]
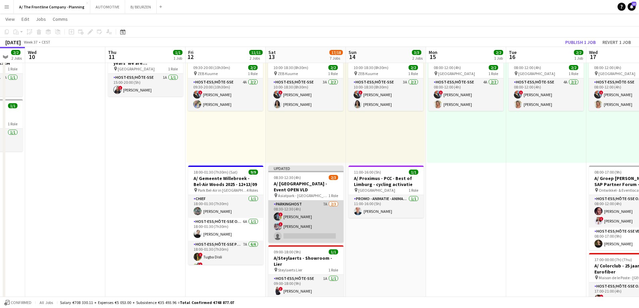
click at [312, 201] on app-card-role "Parkinghost 7A [DATE] 08:30-12:30 (4h) ! [PERSON_NAME] ! [PERSON_NAME] single-n…" at bounding box center [305, 221] width 75 height 42
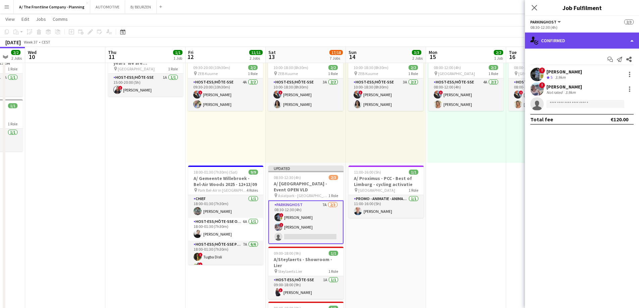
click at [595, 43] on div "single-neutral-actions-check-2 Confirmed" at bounding box center [582, 41] width 114 height 16
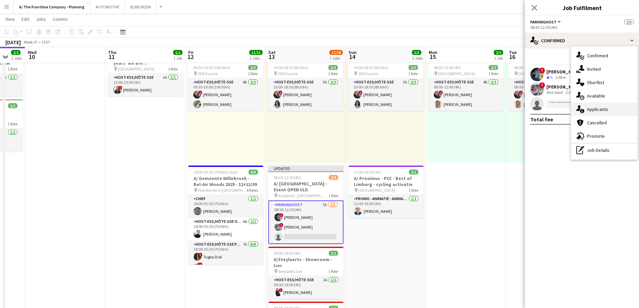
click at [597, 111] on span "Applicants" at bounding box center [597, 109] width 21 height 6
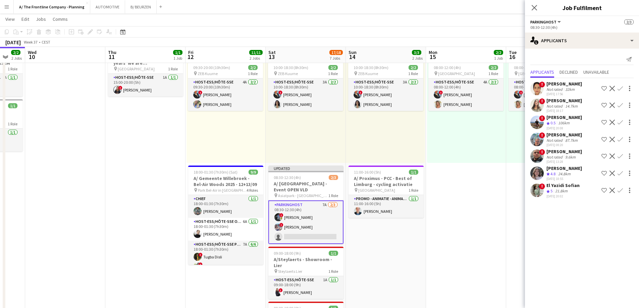
click at [562, 189] on div "21.8km" at bounding box center [560, 191] width 15 height 6
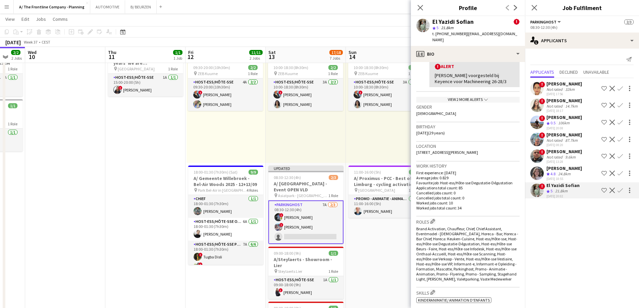
scroll to position [134, 0]
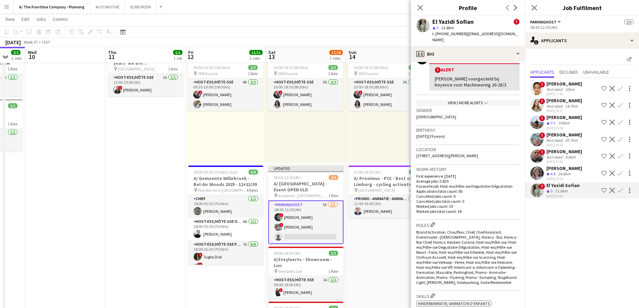
click at [620, 189] on app-icon "Confirm" at bounding box center [619, 190] width 5 height 5
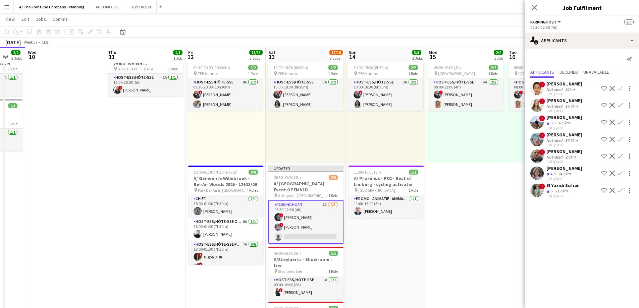
click at [620, 189] on app-icon "Confirm" at bounding box center [619, 190] width 5 height 5
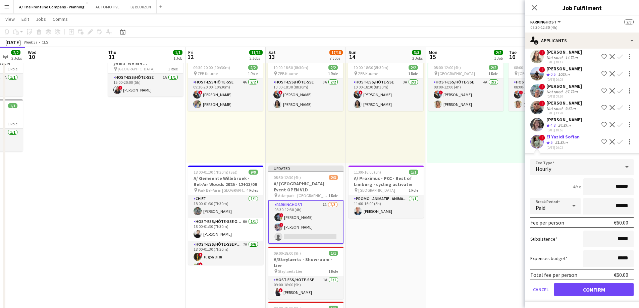
scroll to position [49, 0]
click at [590, 289] on button "Confirm" at bounding box center [593, 288] width 79 height 13
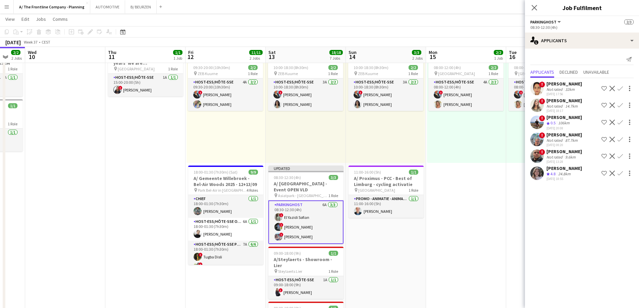
click at [477, 202] on app-date-cell "Toggle View A/ Neutraal Ziekenfonds Vlaanderen (NZVL) - [GEOGRAPHIC_DATA] - 15-…" at bounding box center [466, 311] width 80 height 539
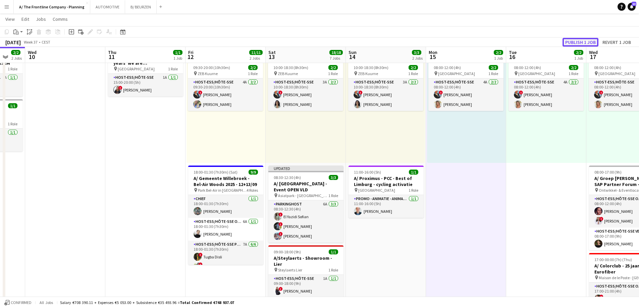
click at [579, 40] on button "Publish 1 job" at bounding box center [580, 42] width 36 height 9
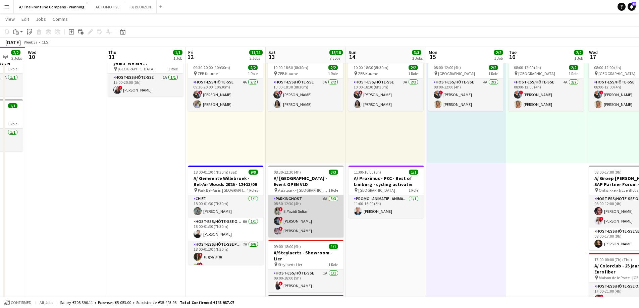
click at [305, 220] on app-card-role "Parkinghost 6A [DATE] 08:30-12:30 (4h) ! El [DEMOGRAPHIC_DATA] Sofian ! [PERSON…" at bounding box center [305, 216] width 75 height 42
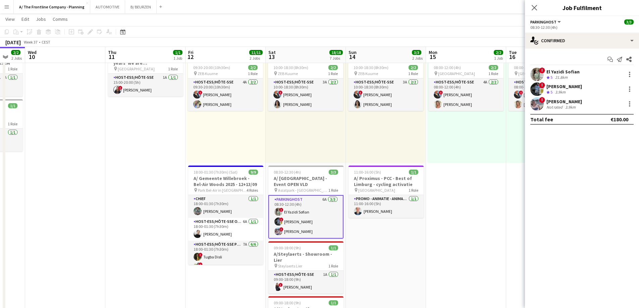
click at [568, 75] on div "21.8km" at bounding box center [560, 78] width 15 height 6
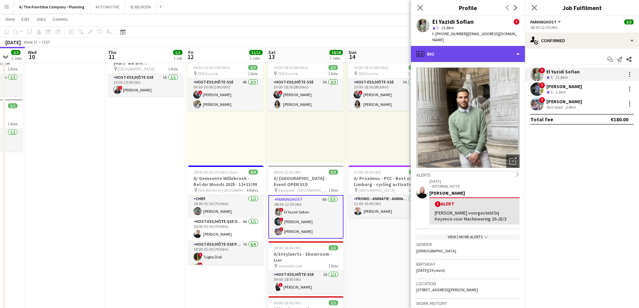
click at [457, 50] on div "profile Bio" at bounding box center [468, 54] width 114 height 16
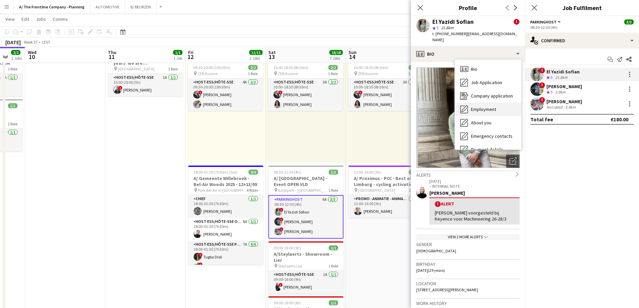
click at [473, 106] on span "Employment" at bounding box center [483, 109] width 25 height 6
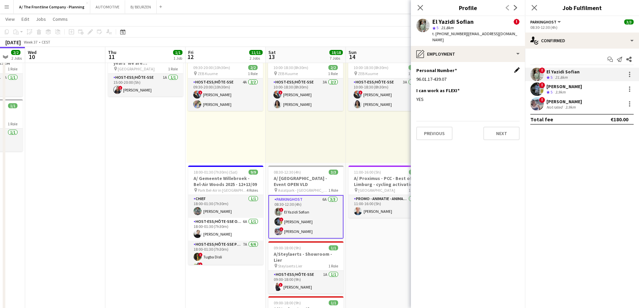
click at [518, 67] on app-icon "Edit this field" at bounding box center [516, 69] width 5 height 5
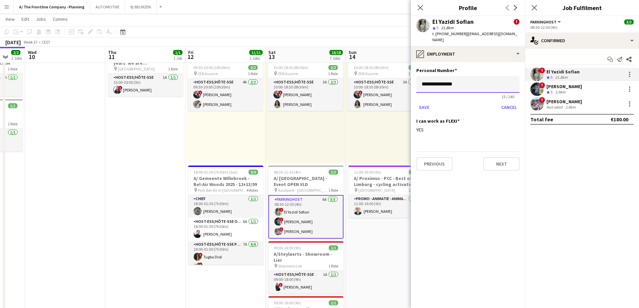
click at [464, 82] on input "**********" at bounding box center [467, 84] width 103 height 17
type input "**********"
click at [416, 102] on button "Save" at bounding box center [424, 107] width 16 height 11
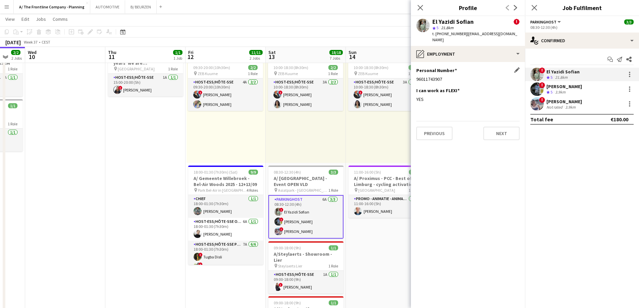
click at [431, 76] on div "96011743907" at bounding box center [467, 79] width 103 height 6
copy div "96011743907"
click at [130, 149] on app-date-cell "15:00-20:00 (5h) 1/1 A/ Kalahari Events - MSD - 60 years ‘we are [GEOGRAPHIC_DA…" at bounding box center [145, 309] width 80 height 534
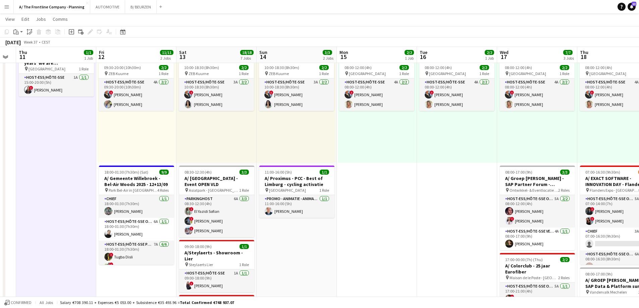
drag, startPoint x: 454, startPoint y: 134, endPoint x: 151, endPoint y: 135, distance: 303.0
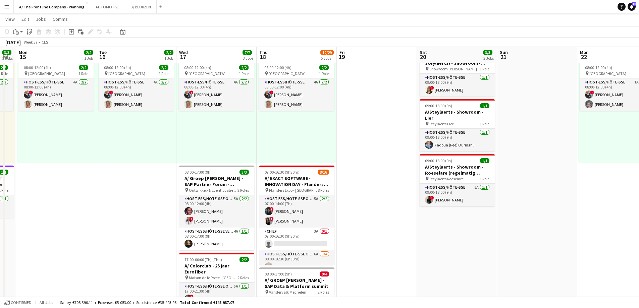
scroll to position [0, 216]
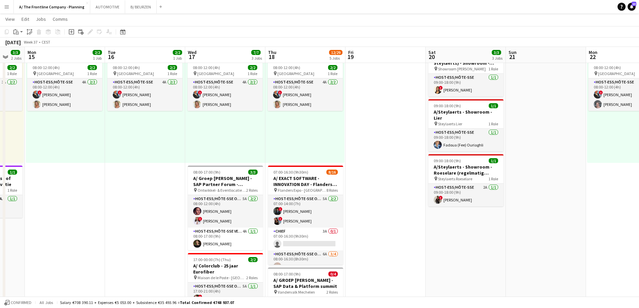
drag, startPoint x: 186, startPoint y: 126, endPoint x: -8, endPoint y: 125, distance: 194.4
click at [0, 125] on html "Menu Boards Boards Boards All jobs Status Workforce Workforce My Workforce Recr…" at bounding box center [319, 307] width 639 height 682
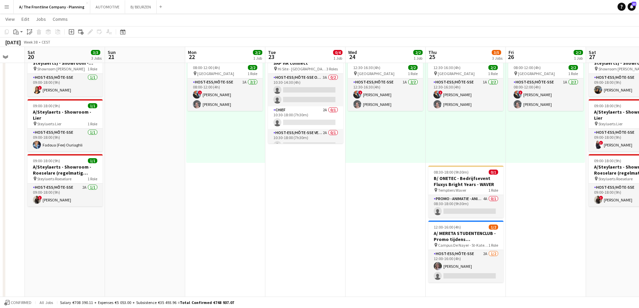
click at [322, 226] on app-date-cell "10:30-18:00 (7h30m) 0/4 A/ GROEP [PERSON_NAME] - SAP HR connect pin Hi Site - G…" at bounding box center [305, 309] width 80 height 534
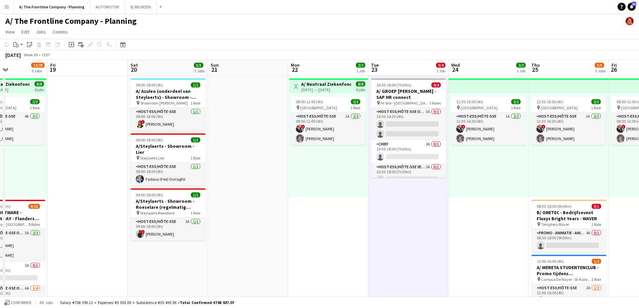
scroll to position [0, 143]
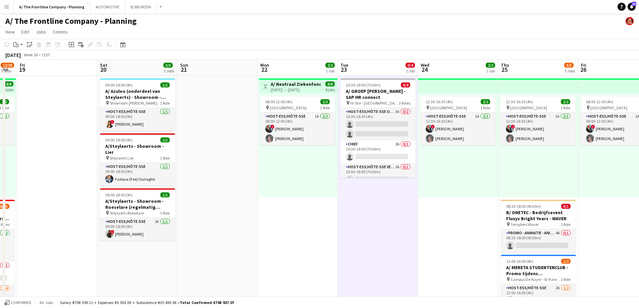
drag, startPoint x: 151, startPoint y: 190, endPoint x: 463, endPoint y: 182, distance: 312.2
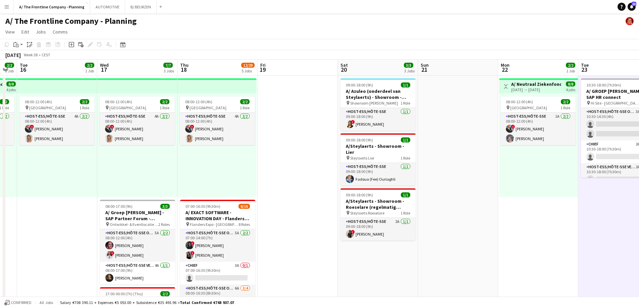
scroll to position [0, 212]
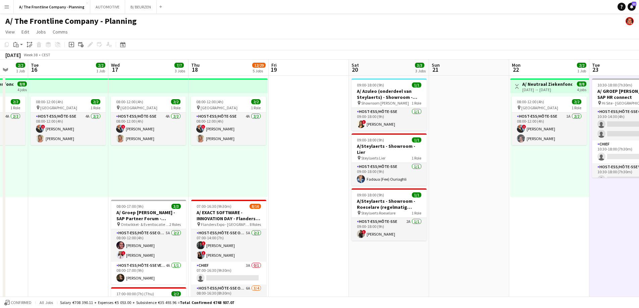
drag, startPoint x: 164, startPoint y: 184, endPoint x: 175, endPoint y: 179, distance: 12.2
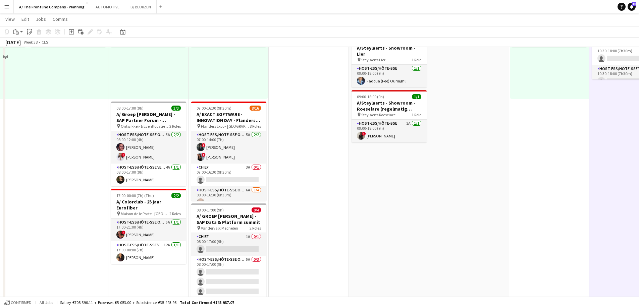
scroll to position [101, 0]
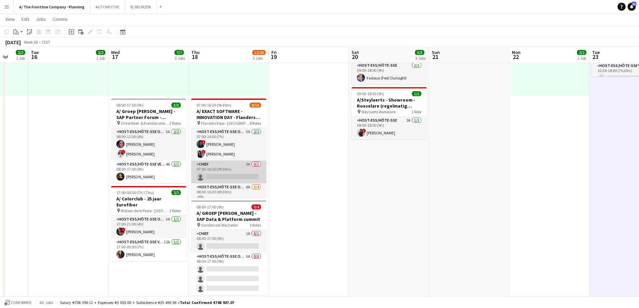
click at [219, 172] on app-card-role "Chief 3A 0/1 07:00-16:30 (9h30m) single-neutral-actions" at bounding box center [228, 172] width 75 height 23
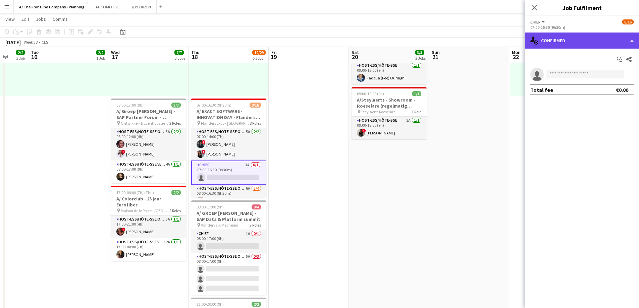
click at [580, 42] on div "single-neutral-actions-check-2 Confirmed" at bounding box center [582, 41] width 114 height 16
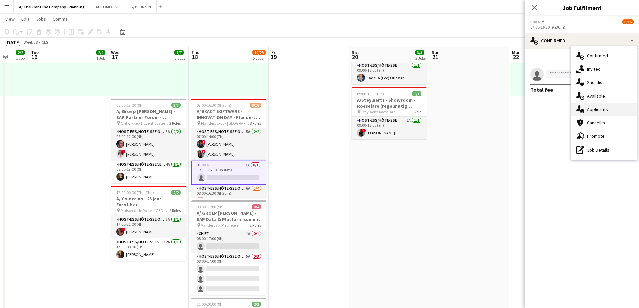
click at [590, 113] on div "single-neutral-actions-information Applicants" at bounding box center [604, 109] width 66 height 13
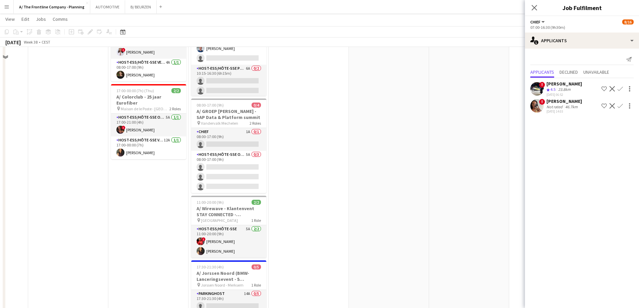
scroll to position [168, 0]
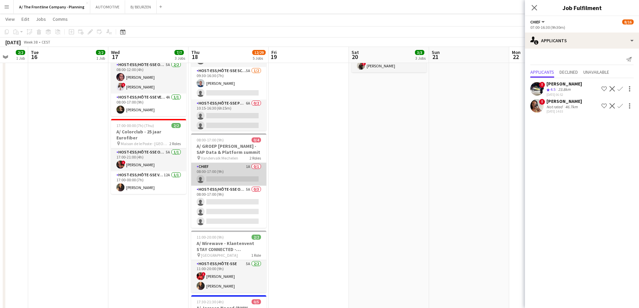
click at [218, 175] on app-card-role "Chief 1A 0/1 08:00-17:00 (9h) single-neutral-actions" at bounding box center [228, 174] width 75 height 23
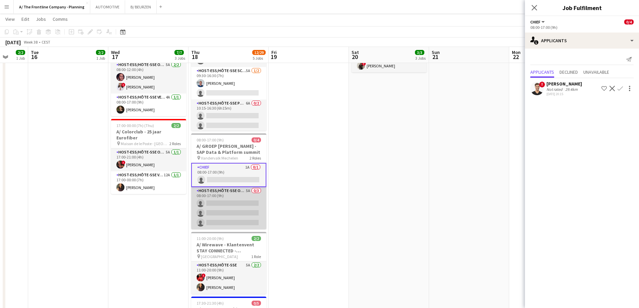
click at [226, 205] on app-card-role "Host-ess/Hôte-sse Onthaal-Accueill 5A 0/3 08:00-17:00 (9h) single-neutral-actio…" at bounding box center [228, 208] width 75 height 42
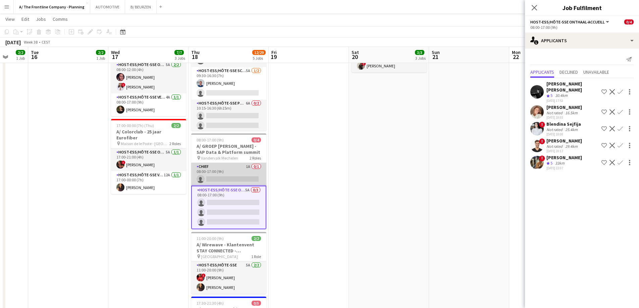
click at [228, 168] on app-card-role "Chief 1A 0/1 08:00-17:00 (9h) single-neutral-actions" at bounding box center [228, 174] width 75 height 23
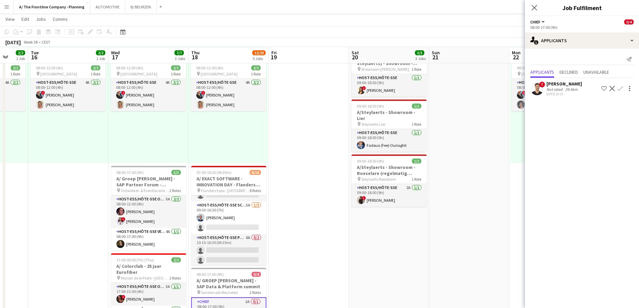
scroll to position [0, 0]
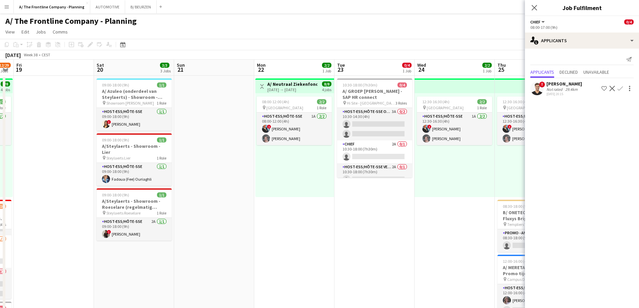
drag, startPoint x: 465, startPoint y: 178, endPoint x: 209, endPoint y: 167, distance: 256.7
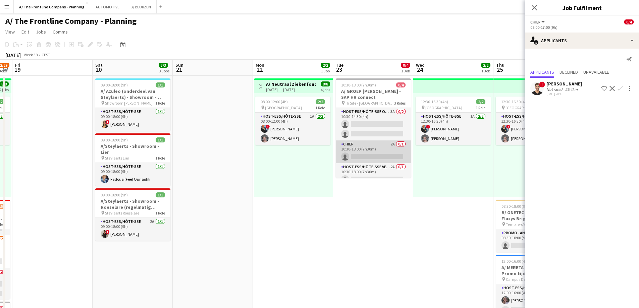
click at [382, 150] on app-card-role "Chief 2A 0/1 10:30-18:00 (7h30m) single-neutral-actions" at bounding box center [373, 151] width 75 height 23
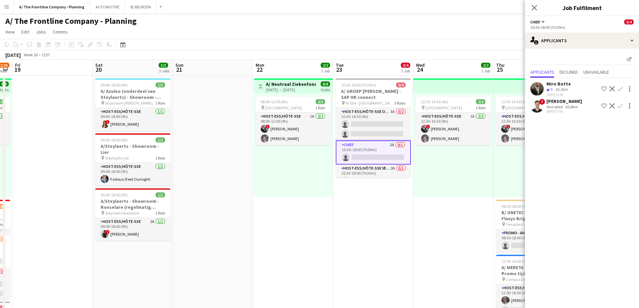
click at [566, 105] on div "43.8km" at bounding box center [571, 106] width 15 height 5
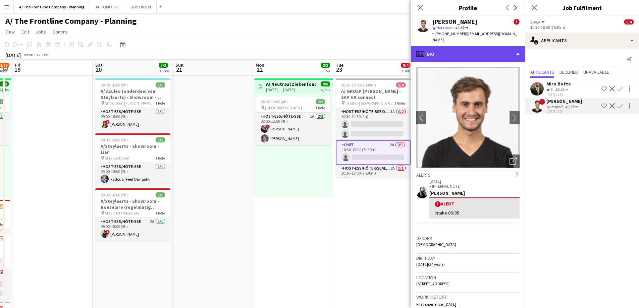
click at [465, 48] on div "profile Bio" at bounding box center [468, 54] width 114 height 16
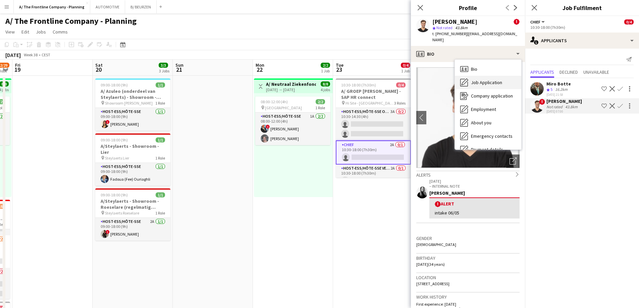
click at [471, 79] on span "Job Application" at bounding box center [486, 82] width 31 height 6
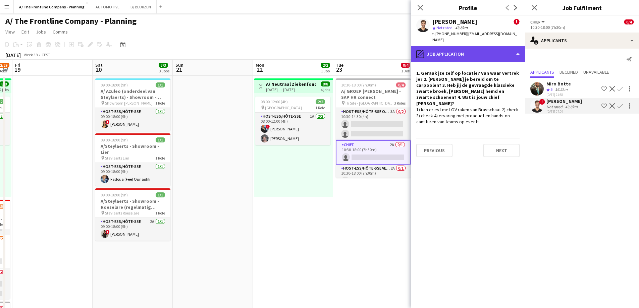
click at [465, 46] on div "pencil4 Job Application" at bounding box center [468, 54] width 114 height 16
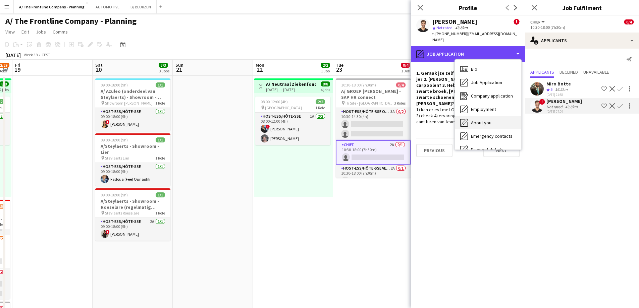
scroll to position [63, 0]
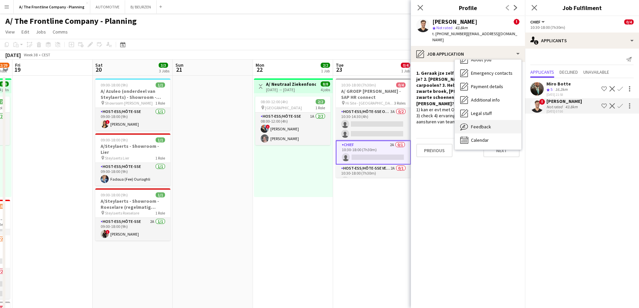
click at [480, 124] on span "Feedback" at bounding box center [481, 127] width 20 height 6
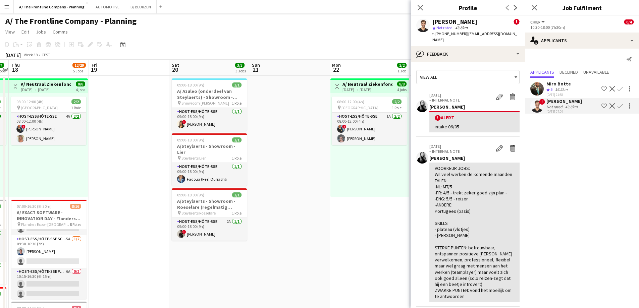
scroll to position [0, 144]
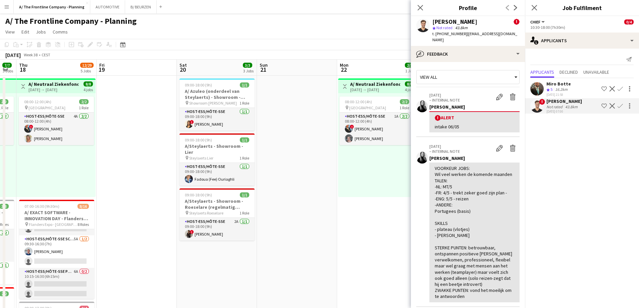
drag, startPoint x: 267, startPoint y: 227, endPoint x: 351, endPoint y: 200, distance: 88.1
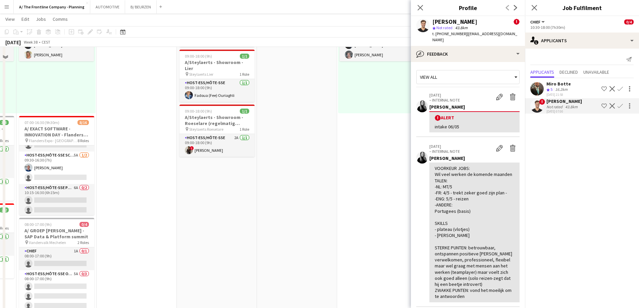
scroll to position [101, 0]
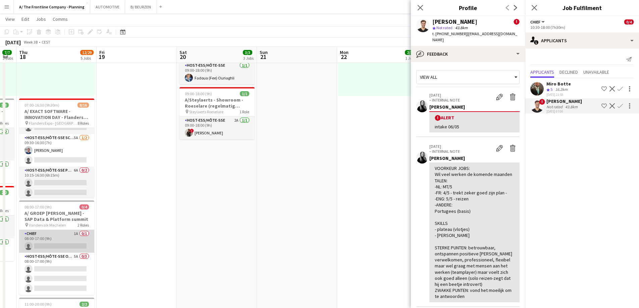
click at [45, 240] on app-card-role "Chief 1A 0/1 08:00-17:00 (9h) single-neutral-actions" at bounding box center [56, 241] width 75 height 23
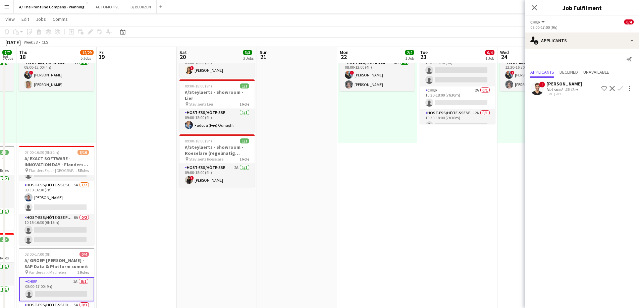
scroll to position [0, 0]
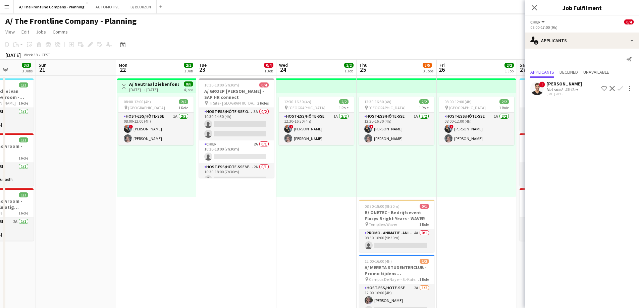
drag, startPoint x: 429, startPoint y: 217, endPoint x: 143, endPoint y: 217, distance: 286.6
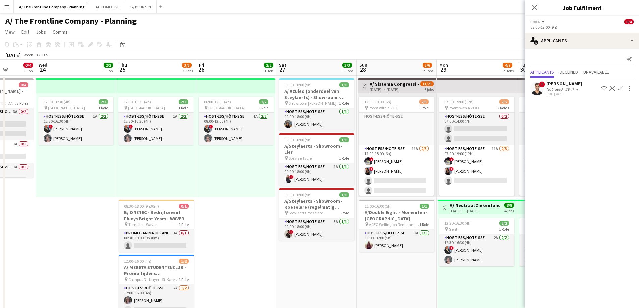
scroll to position [0, 239]
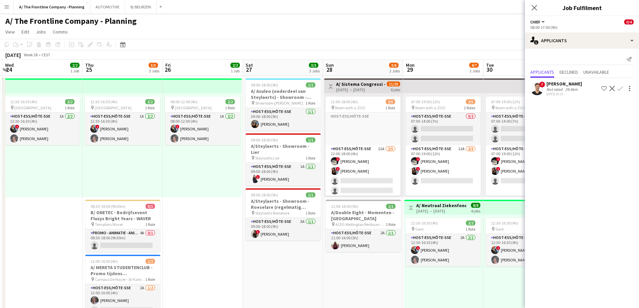
drag, startPoint x: 139, startPoint y: 191, endPoint x: 90, endPoint y: 194, distance: 49.4
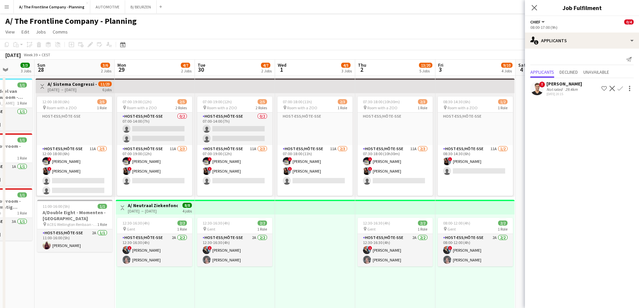
drag, startPoint x: 420, startPoint y: 224, endPoint x: 115, endPoint y: 222, distance: 304.7
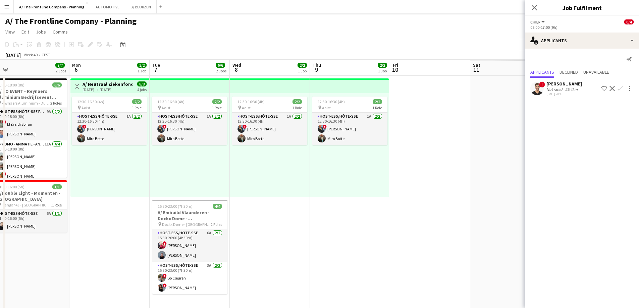
drag, startPoint x: 474, startPoint y: 207, endPoint x: 75, endPoint y: 218, distance: 399.4
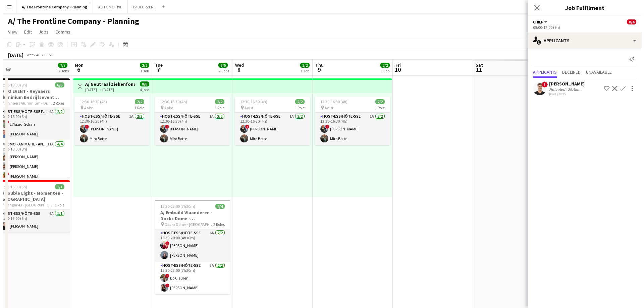
scroll to position [0, 208]
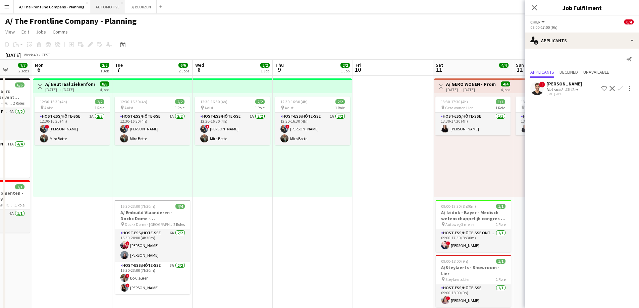
click at [108, 5] on button "AUTOMOTIVE Close" at bounding box center [107, 6] width 35 height 13
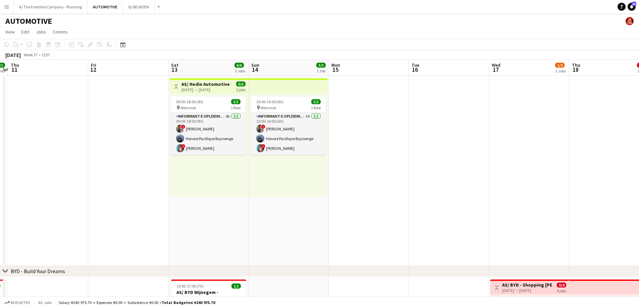
drag, startPoint x: 93, startPoint y: 166, endPoint x: 25, endPoint y: 168, distance: 68.4
click at [23, 168] on app-calendar-viewport "Mon 8 1/1 1 Job Tue 9 1/1 1 Job Wed 10 1/1 1 Job Thu 11 Fri 12 Sat 13 6/6 3 Job…" at bounding box center [319, 279] width 639 height 438
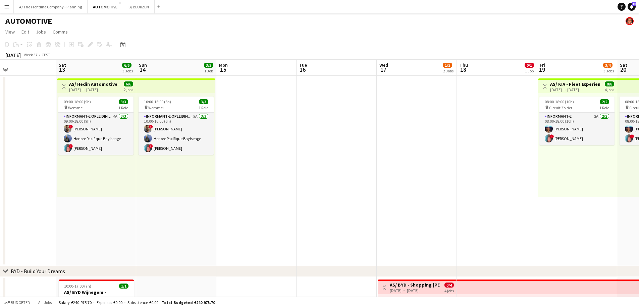
drag, startPoint x: 135, startPoint y: 175, endPoint x: 62, endPoint y: 175, distance: 72.7
click at [63, 175] on app-calendar-viewport "Tue 9 1/1 1 Job Wed 10 1/1 1 Job Thu 11 Fri 12 Sat 13 6/6 3 Jobs Sun 14 3/3 1 J…" at bounding box center [319, 279] width 639 height 438
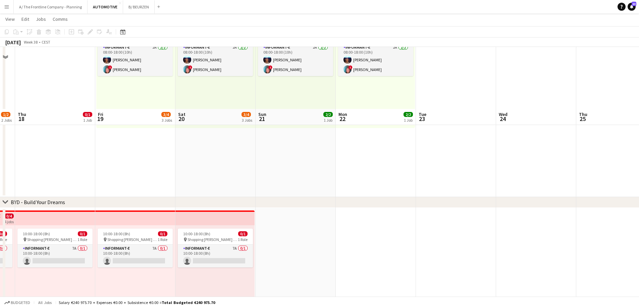
scroll to position [134, 0]
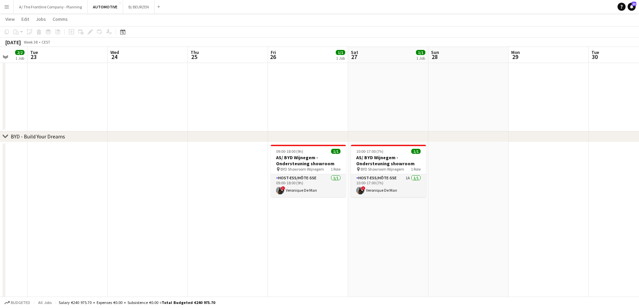
drag, startPoint x: 305, startPoint y: 160, endPoint x: -61, endPoint y: 177, distance: 366.5
click at [0, 177] on html "Menu Boards Boards Boards All jobs Status Workforce Workforce My Workforce Recr…" at bounding box center [319, 120] width 639 height 509
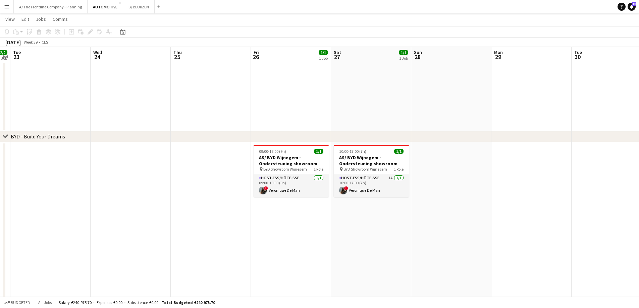
drag, startPoint x: 326, startPoint y: 102, endPoint x: 11, endPoint y: 136, distance: 317.0
click at [11, 136] on div "chevron-right BYD - Build Your Dreams chevron-right Toyota - Roadshow Shopping …" at bounding box center [319, 127] width 639 height 471
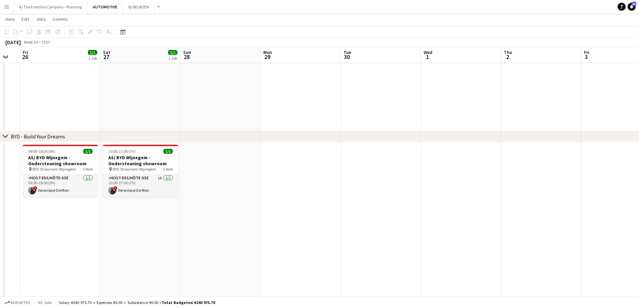
drag, startPoint x: 175, startPoint y: 138, endPoint x: 117, endPoint y: 142, distance: 58.1
click at [109, 142] on app-calendar-viewport "Tue 23 Wed 24 Thu 25 Fri 26 1/1 1 Job Sat 27 1/1 1 Job Sun 28 Mon 29 Tue 30 Wed…" at bounding box center [319, 127] width 639 height 471
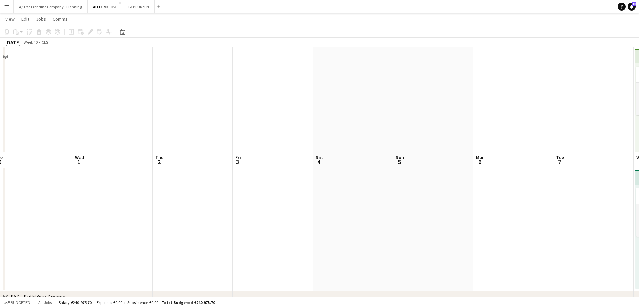
scroll to position [0, 0]
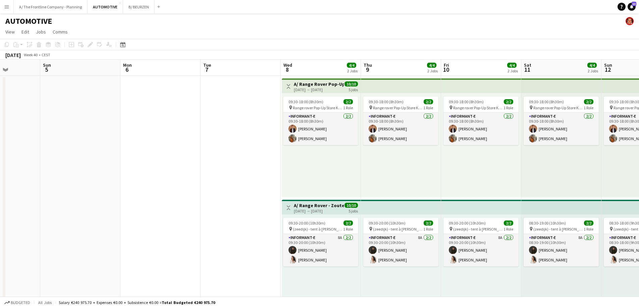
drag, startPoint x: 290, startPoint y: 173, endPoint x: -22, endPoint y: 196, distance: 313.3
click at [0, 196] on html "Menu Boards Boards Boards All jobs Status Workforce Workforce My Workforce Recr…" at bounding box center [319, 282] width 639 height 565
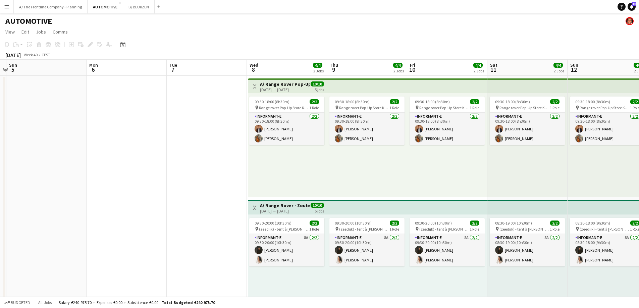
drag, startPoint x: 211, startPoint y: 179, endPoint x: 87, endPoint y: 171, distance: 124.3
click at [87, 171] on app-calendar-viewport "Thu 2 Fri 3 Sat 4 Sun 5 Mon 6 Tue 7 Wed 8 4/4 2 Jobs Thu 9 4/4 2 Jobs Fri 10 4/…" at bounding box center [319, 306] width 639 height 493
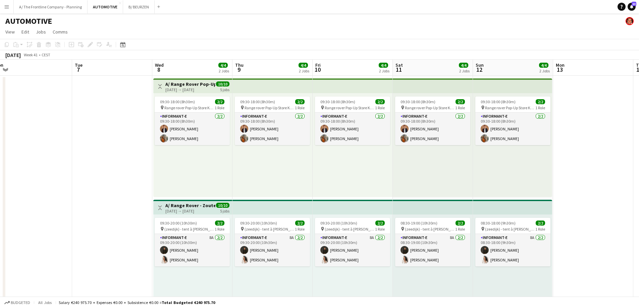
scroll to position [0, 208]
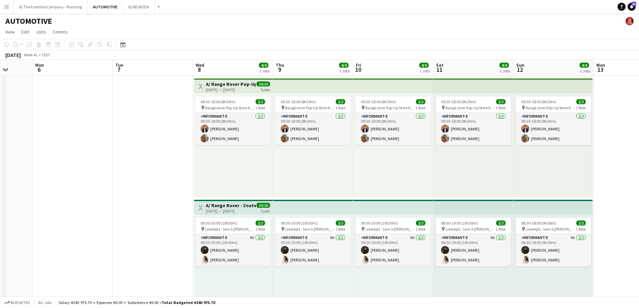
drag, startPoint x: 122, startPoint y: 153, endPoint x: 83, endPoint y: 141, distance: 41.4
click at [83, 141] on app-calendar-viewport "Fri 3 Sat 4 Sun 5 Mon 6 Tue 7 Wed 8 4/4 2 Jobs Thu 9 4/4 2 Jobs Fri 10 4/4 2 Jo…" at bounding box center [319, 306] width 639 height 493
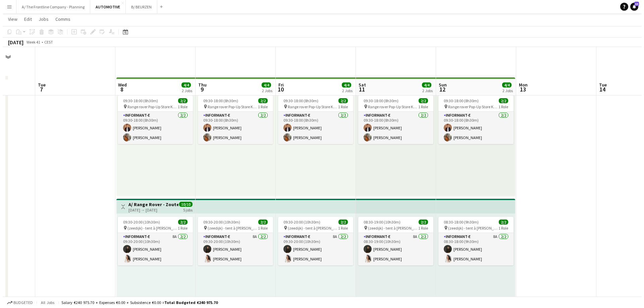
scroll to position [0, 0]
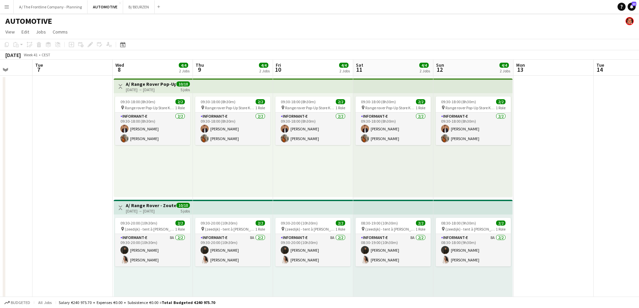
click at [8, 7] on app-icon "Menu" at bounding box center [6, 6] width 5 height 5
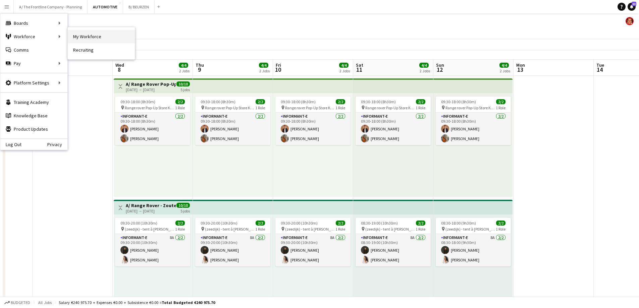
click at [87, 36] on link "My Workforce" at bounding box center [101, 36] width 67 height 13
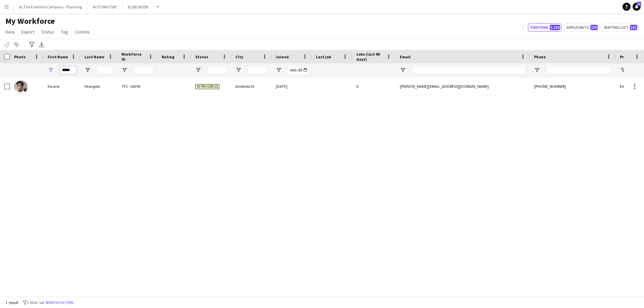
click at [68, 71] on input "*****" at bounding box center [68, 70] width 17 height 8
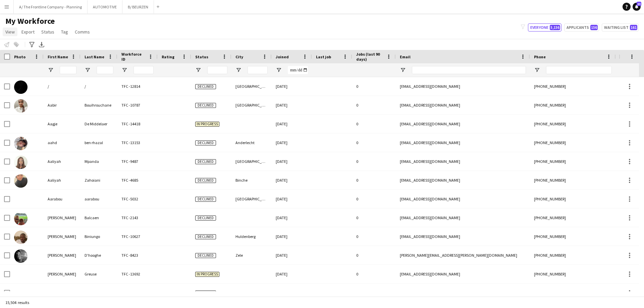
click at [8, 35] on link "View" at bounding box center [10, 31] width 15 height 9
click at [152, 38] on div "My Workforce View Views Default view New view Update view Delete view Edit name…" at bounding box center [322, 27] width 644 height 23
click at [35, 42] on div "Advanced filters" at bounding box center [32, 45] width 8 height 8
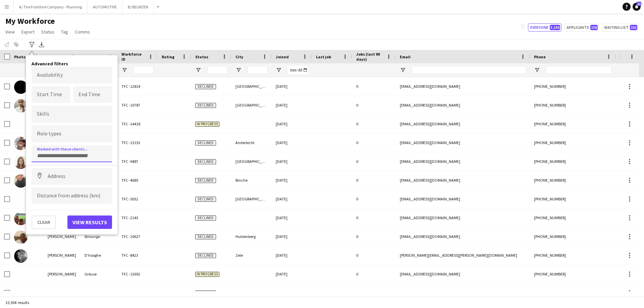
click at [70, 158] on div at bounding box center [72, 153] width 80 height 17
type input "*****"
click at [58, 178] on div "JaguarLandrover" at bounding box center [72, 172] width 80 height 16
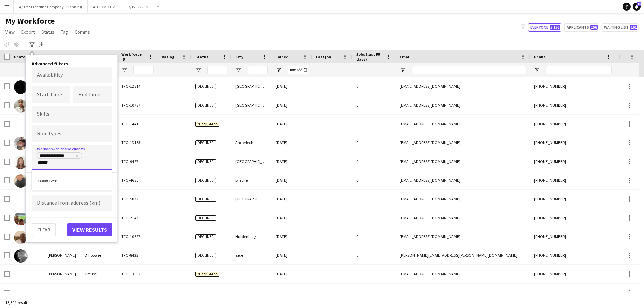
type input "*****"
click at [51, 180] on div "range rover" at bounding box center [72, 180] width 80 height 16
click at [92, 226] on button "View results" at bounding box center [89, 229] width 45 height 13
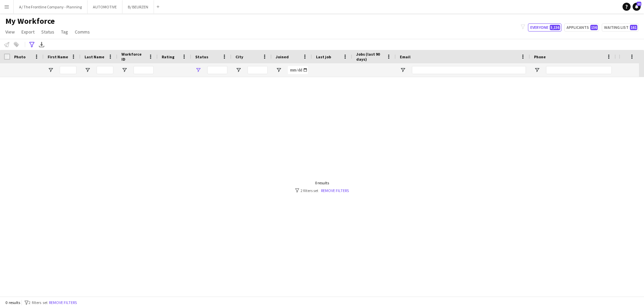
type input "**********"
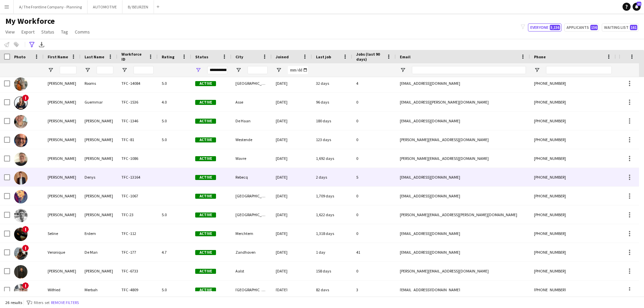
scroll to position [274, 0]
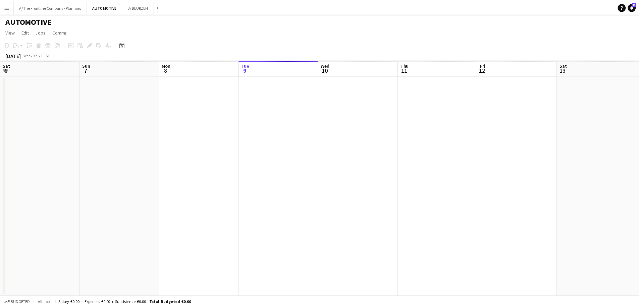
scroll to position [0, 160]
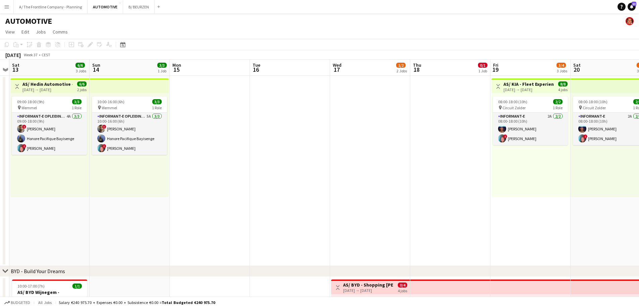
drag, startPoint x: 12, startPoint y: 168, endPoint x: 69, endPoint y: 166, distance: 57.0
click at [0, 164] on html "Menu Boards Boards Boards All jobs Status Workforce Workforce My Workforce Recr…" at bounding box center [319, 254] width 639 height 509
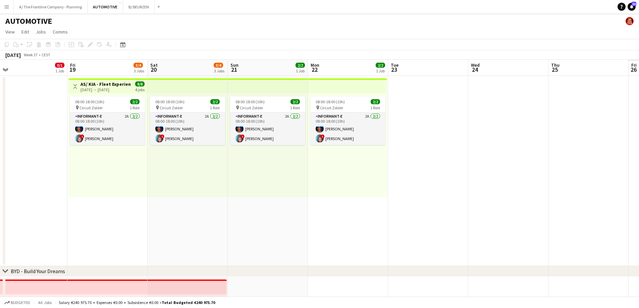
drag, startPoint x: 319, startPoint y: 186, endPoint x: 65, endPoint y: 184, distance: 253.8
click at [52, 186] on app-calendar-viewport "Mon 15 Tue 16 Wed 17 1/2 2 Jobs Thu 18 0/1 1 Job Fri 19 3/4 3 Jobs Sat 20 3/4 3…" at bounding box center [319, 279] width 639 height 438
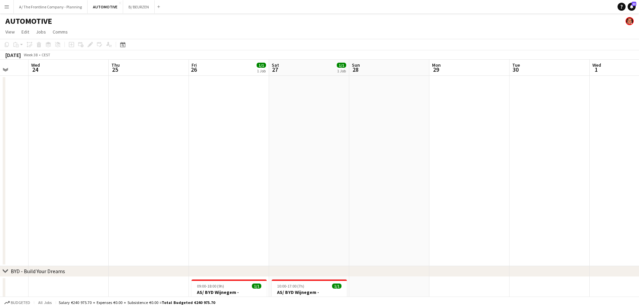
drag, startPoint x: 370, startPoint y: 196, endPoint x: 73, endPoint y: 203, distance: 296.7
click at [73, 203] on app-calendar-viewport "Sun 21 2/2 1 Job Mon 22 2/2 1 Job Tue 23 Wed 24 Thu 25 Fri 26 1/1 1 Job Sat 27 …" at bounding box center [319, 279] width 639 height 438
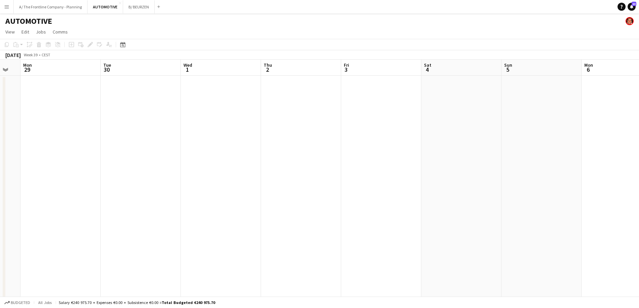
drag, startPoint x: 454, startPoint y: 174, endPoint x: 148, endPoint y: 189, distance: 306.8
click at [148, 189] on app-calendar-viewport "Fri 26 1/1 1 Job Sat 27 1/1 1 Job Sun 28 Mon 29 Tue 30 Wed 1 Thu 2 Fri 3 Sat 4 …" at bounding box center [319, 306] width 639 height 493
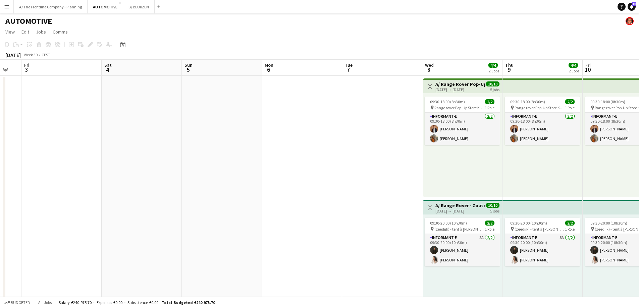
drag, startPoint x: 475, startPoint y: 179, endPoint x: 356, endPoint y: 180, distance: 118.7
click at [141, 183] on app-calendar-viewport "Mon 29 Tue 30 Wed 1 Thu 2 Fri 3 Sat 4 Sun 5 Mon 6 Tue 7 Wed 8 4/4 2 Jobs Thu 9 …" at bounding box center [319, 306] width 639 height 493
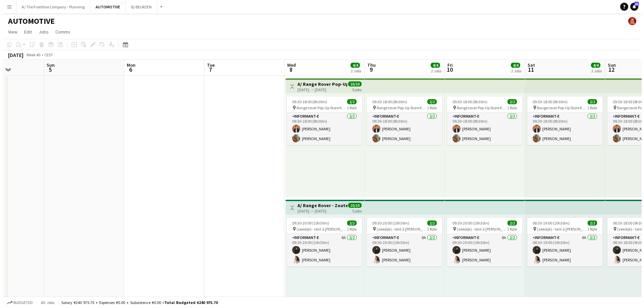
scroll to position [0, 255]
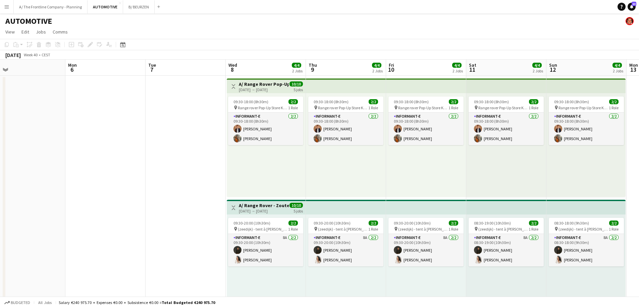
drag, startPoint x: 295, startPoint y: 177, endPoint x: 201, endPoint y: 177, distance: 93.2
click at [201, 177] on app-calendar-viewport "Thu 2 Fri 3 Sat 4 Sun 5 Mon 6 Tue 7 Wed 8 4/4 2 Jobs Thu 9 4/4 2 Jobs Fri 10 4/…" at bounding box center [319, 306] width 639 height 493
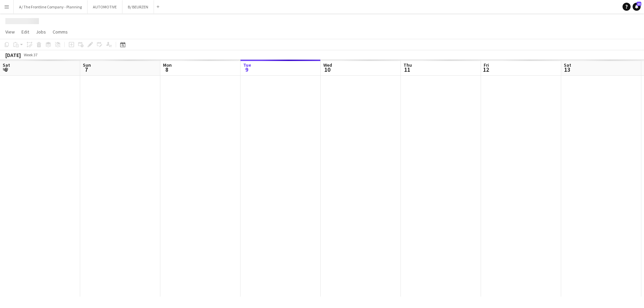
scroll to position [0, 160]
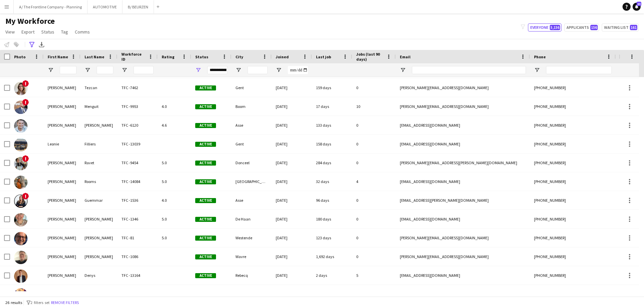
scroll to position [168, 0]
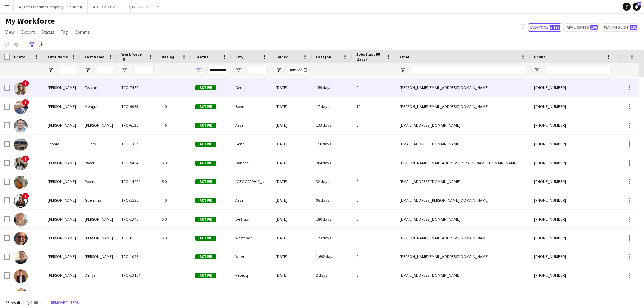
click at [58, 91] on div "[PERSON_NAME]" at bounding box center [62, 87] width 37 height 18
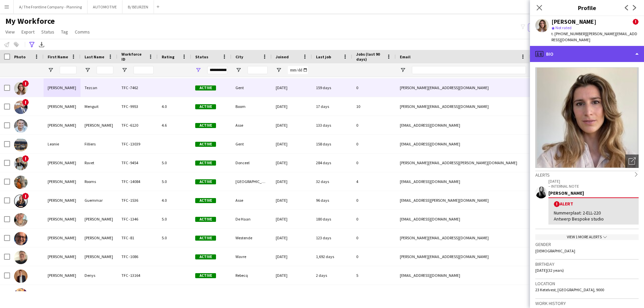
click at [584, 49] on div "profile Bio" at bounding box center [587, 54] width 114 height 16
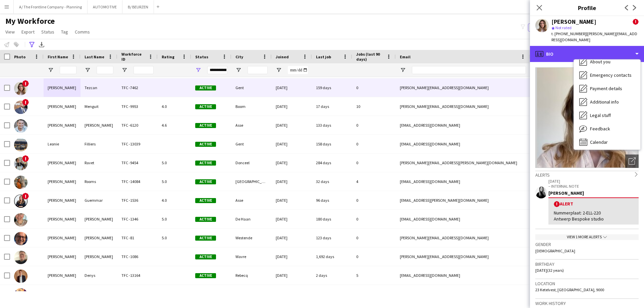
scroll to position [50, 0]
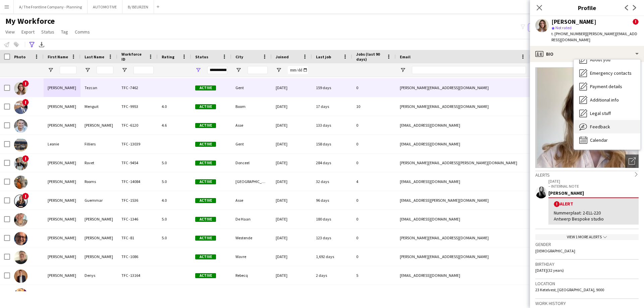
click at [602, 124] on div "Feedback Feedback" at bounding box center [607, 126] width 66 height 13
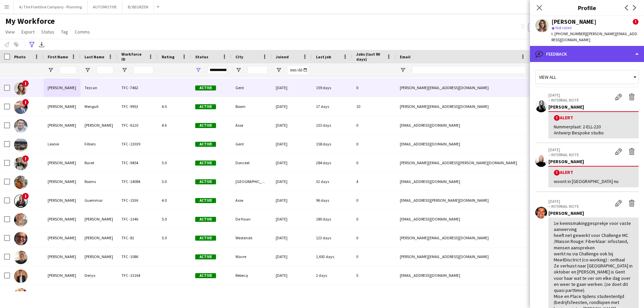
click at [568, 46] on div "bubble-pencil Feedback" at bounding box center [587, 54] width 114 height 16
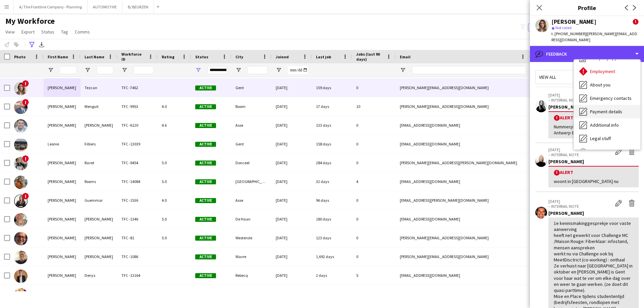
scroll to position [0, 0]
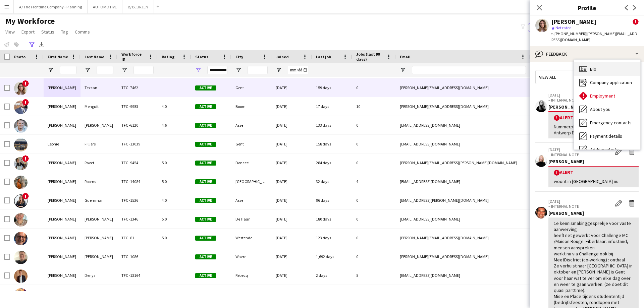
click at [600, 62] on div "Bio Bio" at bounding box center [607, 68] width 66 height 13
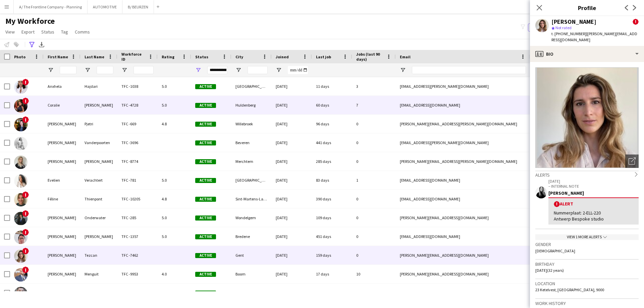
click at [71, 105] on div "Coralie" at bounding box center [62, 105] width 37 height 18
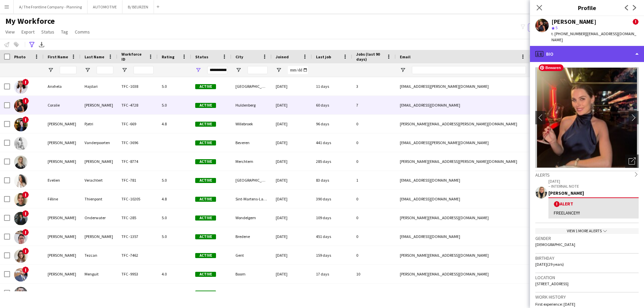
click at [584, 49] on div "profile Bio" at bounding box center [587, 54] width 114 height 16
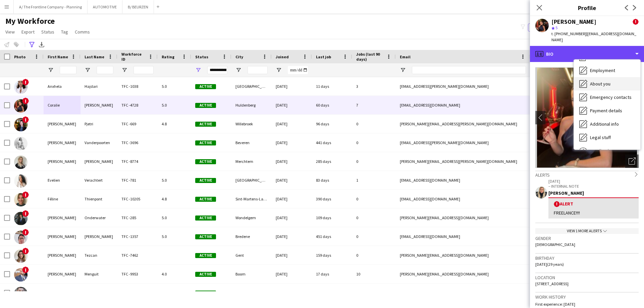
scroll to position [50, 0]
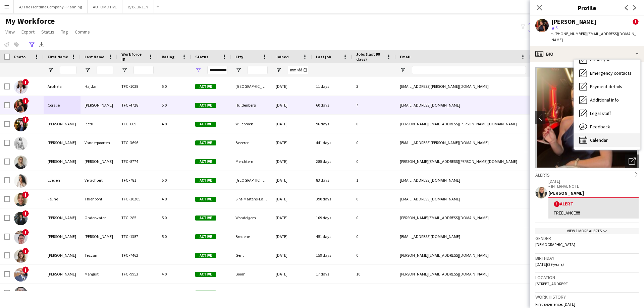
click at [598, 133] on div "Calendar Calendar" at bounding box center [607, 139] width 66 height 13
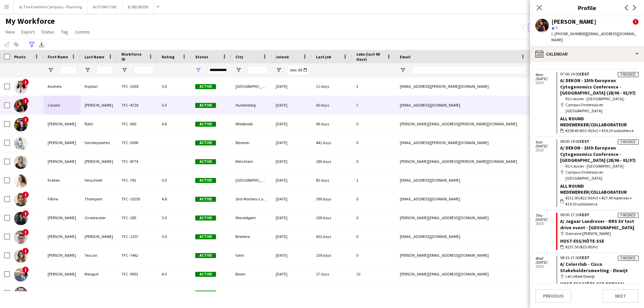
scroll to position [709, 0]
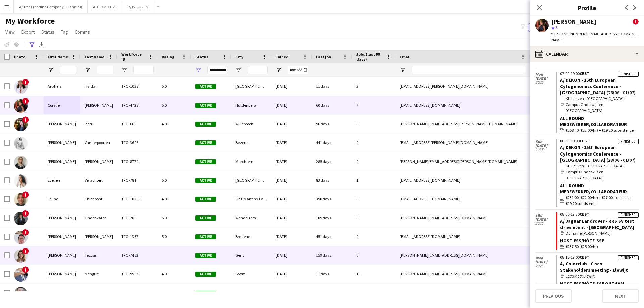
click at [58, 256] on div "[PERSON_NAME]" at bounding box center [62, 255] width 37 height 18
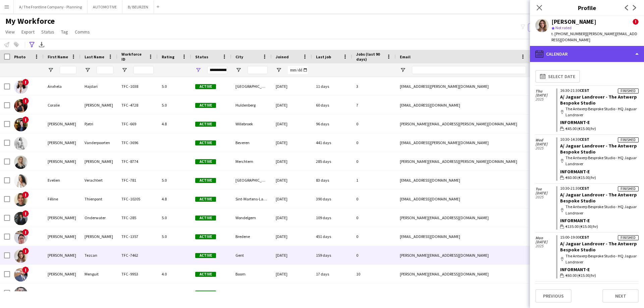
click at [611, 51] on div "calendar-full Calendar" at bounding box center [587, 54] width 114 height 16
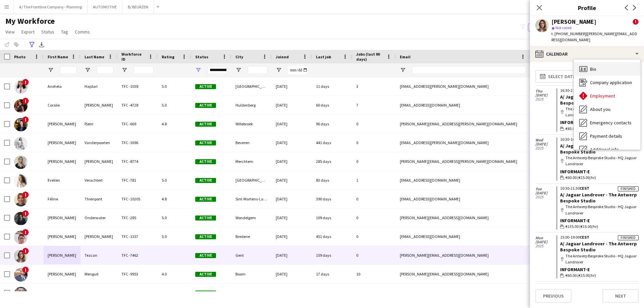
click at [606, 63] on div "Bio Bio" at bounding box center [607, 68] width 66 height 13
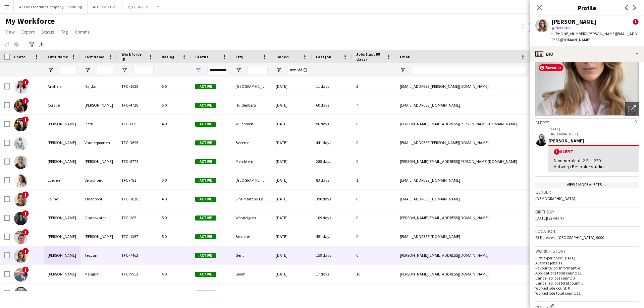
scroll to position [0, 0]
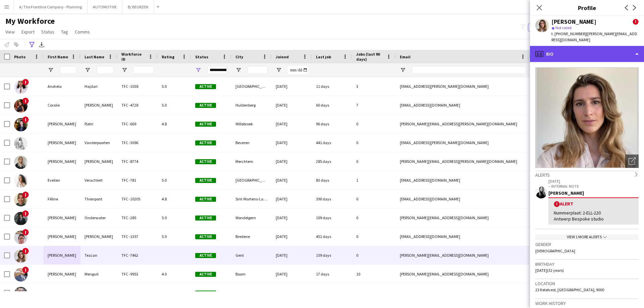
click at [582, 50] on div "profile Bio" at bounding box center [587, 54] width 114 height 16
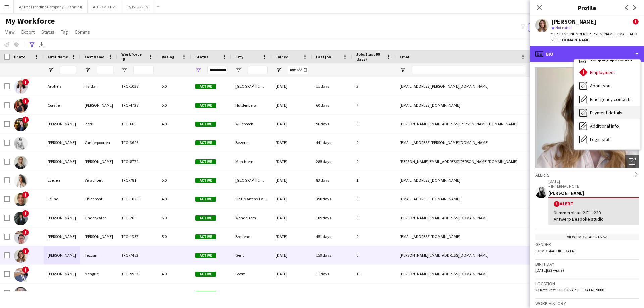
scroll to position [50, 0]
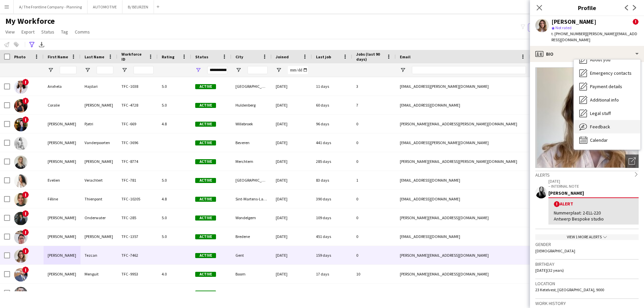
click at [601, 124] on span "Feedback" at bounding box center [600, 127] width 20 height 6
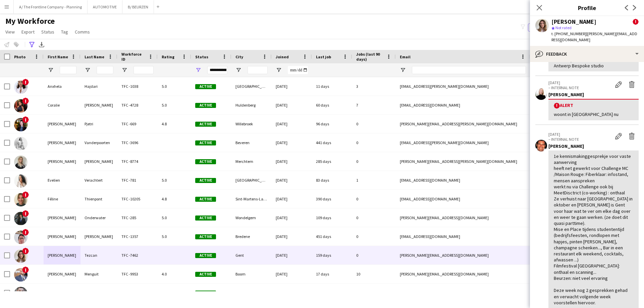
scroll to position [0, 0]
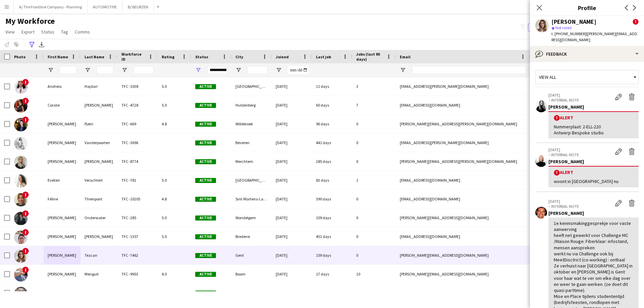
click at [169, 32] on div "My Workforce View Views Default view New view Update view Delete view Edit name…" at bounding box center [322, 27] width 644 height 23
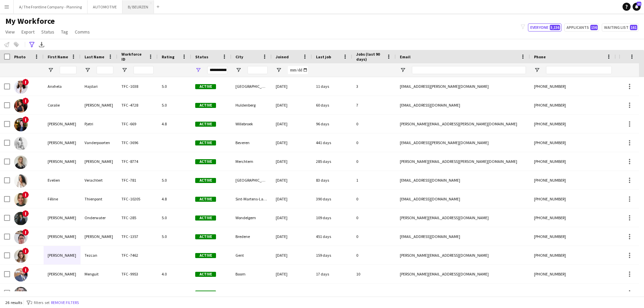
click at [137, 8] on button "B/ BEURZEN Close" at bounding box center [138, 6] width 32 height 13
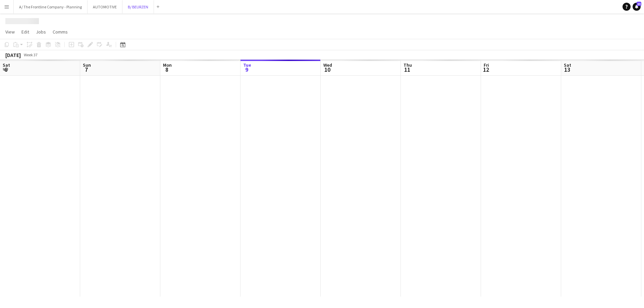
scroll to position [0, 160]
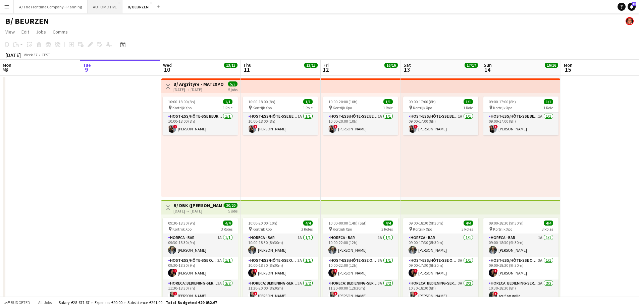
click at [109, 8] on button "AUTOMOTIVE Close" at bounding box center [104, 6] width 35 height 13
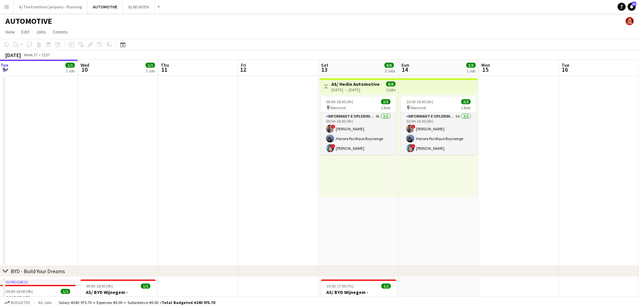
scroll to position [0, 222]
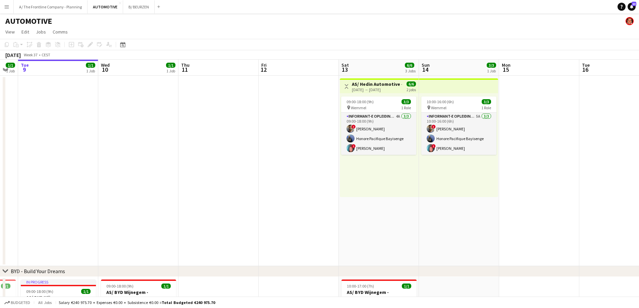
drag, startPoint x: 351, startPoint y: 176, endPoint x: 153, endPoint y: 142, distance: 200.9
click at [153, 142] on app-calendar-viewport "Sat 6 4/4 2 Jobs Sun 7 4/4 2 Jobs Mon 8 1/1 1 Job Tue 9 1/1 1 Job Wed 10 1/1 1 …" at bounding box center [319, 279] width 639 height 438
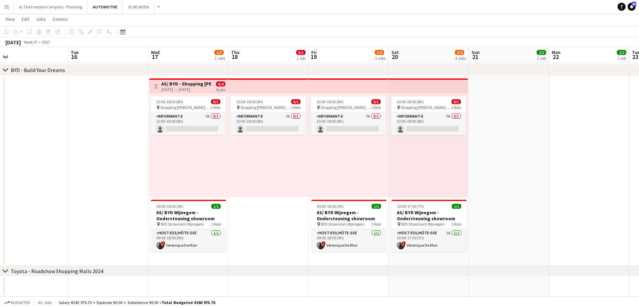
scroll to position [0, 221]
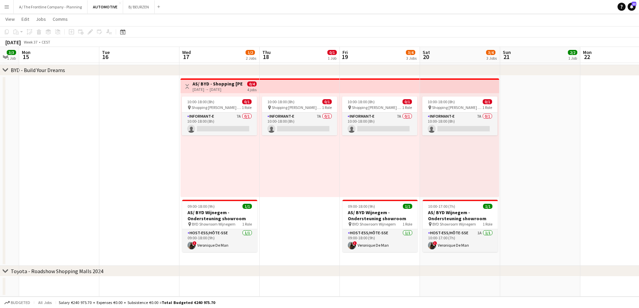
drag, startPoint x: 432, startPoint y: 146, endPoint x: 115, endPoint y: 117, distance: 318.7
click at [113, 118] on app-calendar-viewport "Fri 12 Sat 13 6/6 3 Jobs Sun 14 3/3 1 Job Mon 15 Tue 16 Wed 17 1/2 2 Jobs Thu 1…" at bounding box center [319, 61] width 639 height 471
click at [202, 123] on app-card-role "Informant-e 7A 0/1 10:00-18:00 (8h) single-neutral-actions" at bounding box center [219, 124] width 75 height 23
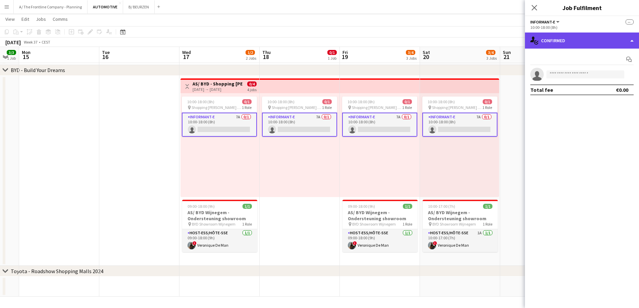
click at [581, 41] on div "single-neutral-actions-check-2 Confirmed" at bounding box center [582, 41] width 114 height 16
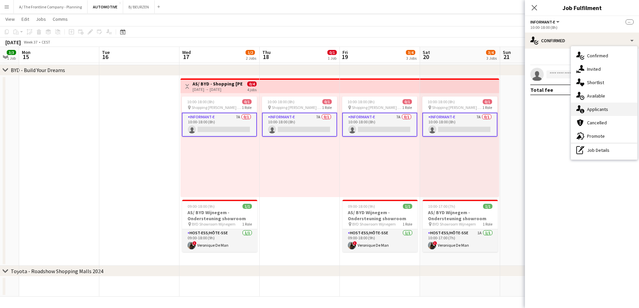
click at [587, 112] on span "Applicants" at bounding box center [597, 109] width 21 height 6
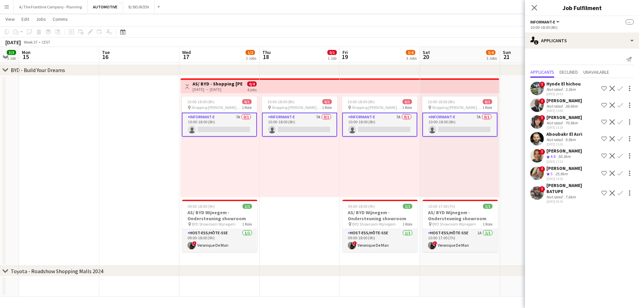
click at [565, 171] on div "[PERSON_NAME]" at bounding box center [564, 168] width 36 height 6
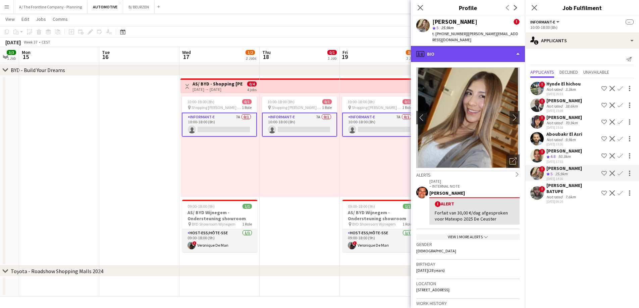
click at [478, 47] on div "profile Bio" at bounding box center [468, 54] width 114 height 16
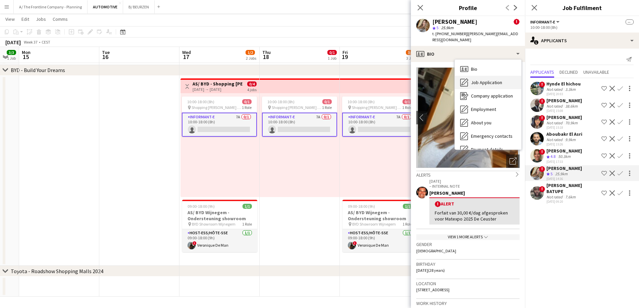
click at [477, 79] on span "Job Application" at bounding box center [486, 82] width 31 height 6
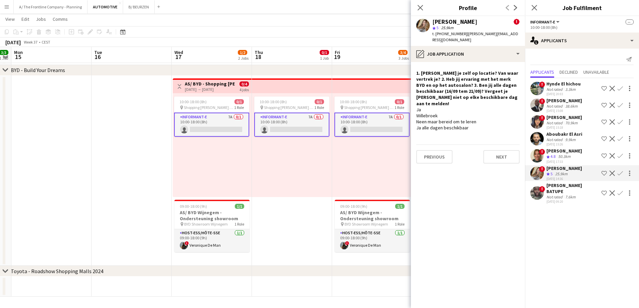
drag, startPoint x: 259, startPoint y: 160, endPoint x: 251, endPoint y: 163, distance: 8.3
click at [251, 163] on app-calendar-viewport "Fri 12 Sat 13 6/6 3 Jobs Sun 14 3/3 1 Job Mon 15 Tue 16 Wed 17 1/2 2 Jobs Thu 1…" at bounding box center [319, 61] width 639 height 471
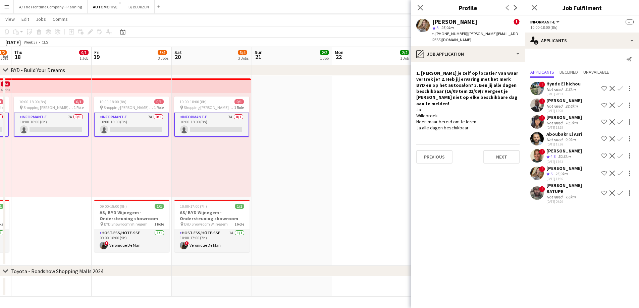
drag, startPoint x: 296, startPoint y: 166, endPoint x: 214, endPoint y: 187, distance: 84.2
click at [0, 175] on html "Menu Boards Boards Boards All jobs Status Workforce Workforce My Workforce Recr…" at bounding box center [319, 54] width 639 height 509
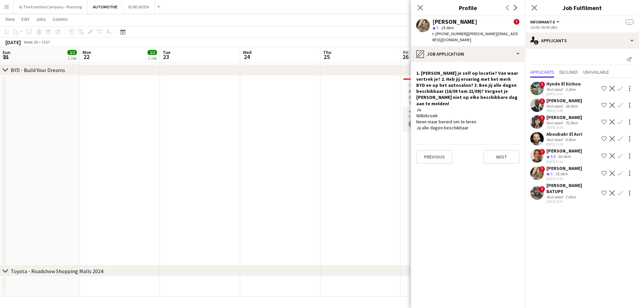
drag, startPoint x: 323, startPoint y: 181, endPoint x: 28, endPoint y: 176, distance: 295.7
click at [28, 176] on app-calendar-viewport "Thu 18 0/1 1 Job Fri 19 3/4 3 Jobs Sat 20 3/4 3 Jobs Sun 21 2/2 1 Job Mon 22 2/…" at bounding box center [319, 61] width 639 height 471
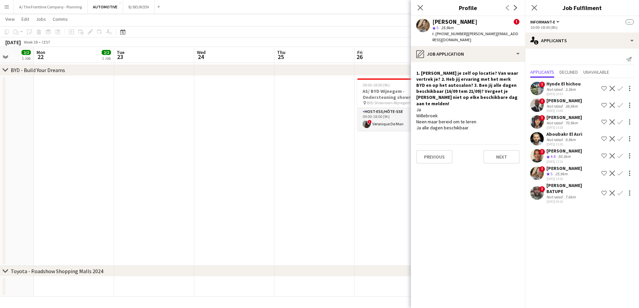
drag, startPoint x: 313, startPoint y: 164, endPoint x: 280, endPoint y: 166, distance: 33.2
click at [280, 166] on app-calendar-viewport "Fri 19 3/4 3 Jobs Sat 20 3/4 3 Jobs Sun 21 2/2 1 Job Mon 22 2/2 1 Job Tue 23 We…" at bounding box center [319, 61] width 639 height 471
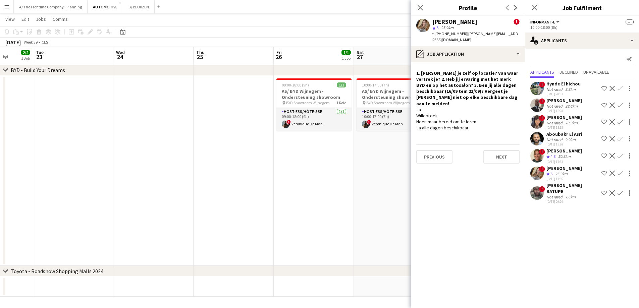
click at [284, 165] on app-date-cell "09:00-18:00 (9h) 1/1 AS/ BYD Wijnegem - Ondersteuning showroom pin BYD Showroom…" at bounding box center [314, 171] width 80 height 190
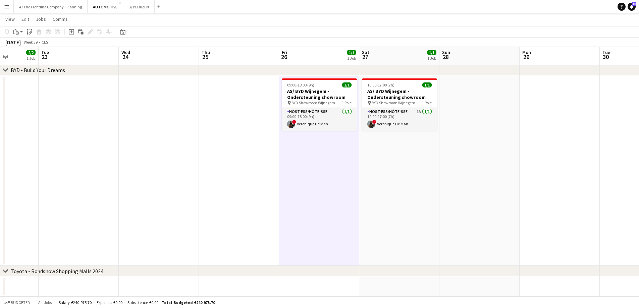
drag, startPoint x: 491, startPoint y: 173, endPoint x: 56, endPoint y: 182, distance: 435.2
click at [24, 177] on app-calendar-viewport "Sat 20 3/4 3 Jobs Sun 21 2/2 1 Job Mon 22 2/2 1 Job Tue 23 Wed 24 Thu 25 Fri 26…" at bounding box center [319, 61] width 639 height 471
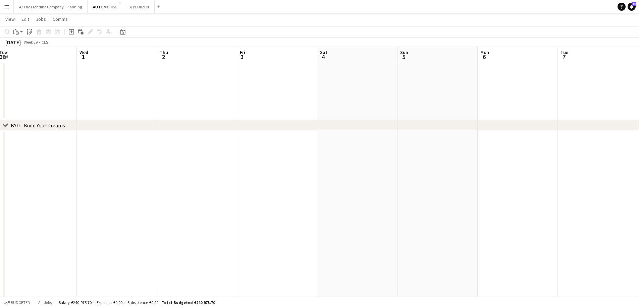
drag, startPoint x: 347, startPoint y: 168, endPoint x: 72, endPoint y: 161, distance: 275.3
click at [72, 161] on app-calendar-viewport "Sat 27 1/1 1 Job Sun 28 Mon 29 Tue 30 Wed 1 Thu 2 Fri 3 Sat 4 Sun 5 Mon 6 Tue 7…" at bounding box center [319, 89] width 639 height 526
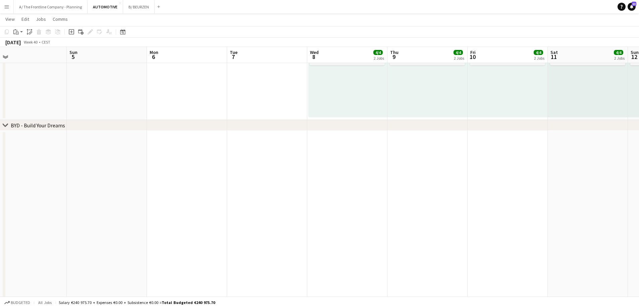
drag, startPoint x: 472, startPoint y: 181, endPoint x: 222, endPoint y: 178, distance: 250.4
click at [222, 178] on app-calendar-viewport "Thu 2 Fri 3 Sat 4 Sun 5 Mon 6 Tue 7 Wed 8 4/4 2 Jobs Thu 9 4/4 2 Jobs Fri 10 4/…" at bounding box center [319, 89] width 639 height 526
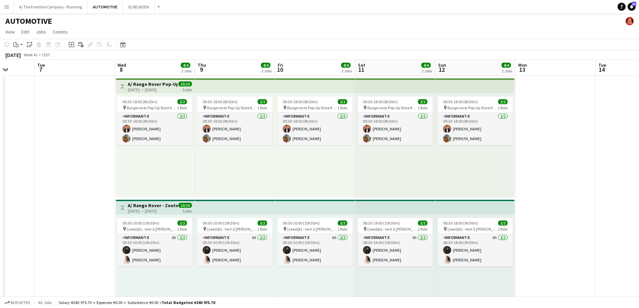
scroll to position [0, 193]
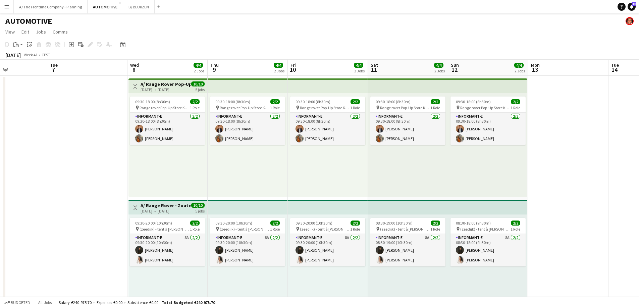
drag, startPoint x: 98, startPoint y: 168, endPoint x: 170, endPoint y: 166, distance: 72.1
click at [170, 166] on app-calendar-viewport "Sat 4 Sun 5 Mon 6 Tue 7 Wed 8 4/4 2 Jobs Thu 9 4/4 2 Jobs Fri 10 4/4 2 Jobs Sat…" at bounding box center [319, 306] width 639 height 493
click at [170, 175] on div "09:30-18:00 (8h30m) 2/2 pin Range rover Pop-Up Store Knokke in Kunstgalerij [PE…" at bounding box center [167, 145] width 79 height 104
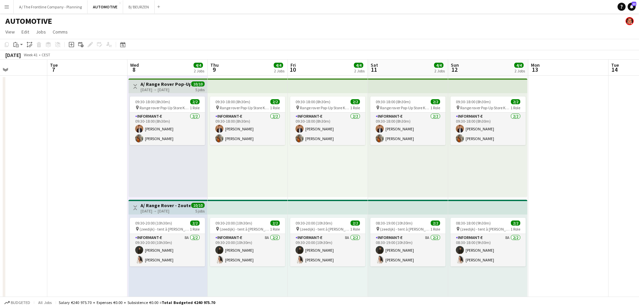
click at [93, 164] on app-date-cell at bounding box center [87, 198] width 80 height 245
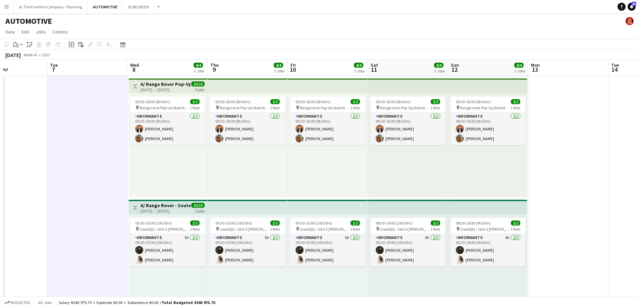
click at [162, 172] on div "09:30-18:00 (8h30m) 2/2 pin Range rover Pop-Up Store Knokke in Kunstgalerij [PE…" at bounding box center [167, 145] width 79 height 104
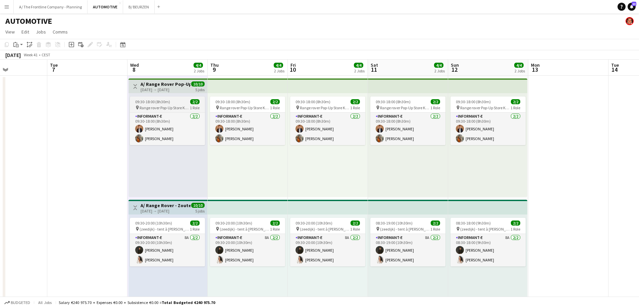
click at [156, 101] on span "09:30-18:00 (8h30m)" at bounding box center [152, 101] width 35 height 5
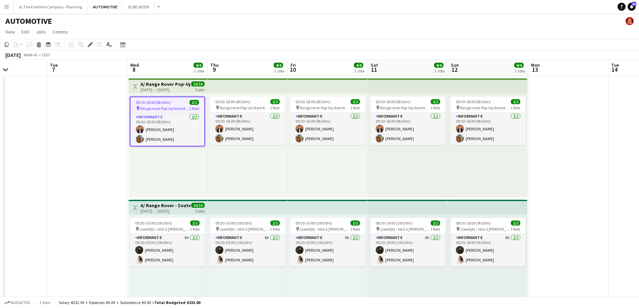
click at [162, 84] on h3 "A/ Range Rover Pop-Up Scene by Range Rover - Zoute Grand Prix - (08-12/10/25) -…" at bounding box center [165, 84] width 50 height 6
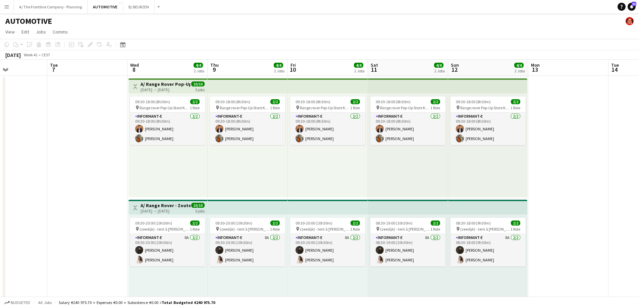
click at [160, 85] on h3 "A/ Range Rover Pop-Up Scene by Range Rover - Zoute Grand Prix - (08-12/10/25) -…" at bounding box center [165, 84] width 50 height 6
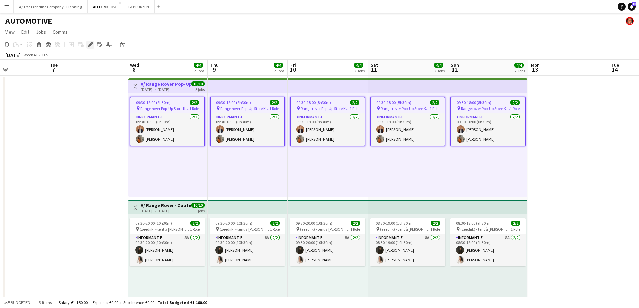
click at [93, 46] on div "Edit" at bounding box center [90, 45] width 8 height 8
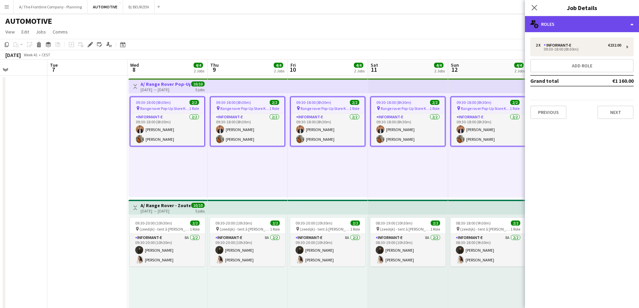
click at [595, 31] on div "multiple-users-add Roles" at bounding box center [582, 24] width 114 height 16
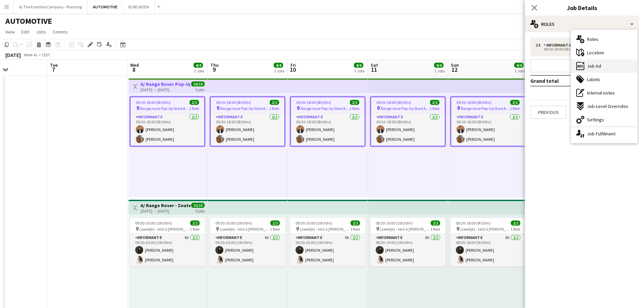
click at [595, 71] on div "ads-window Job Ad" at bounding box center [604, 65] width 66 height 13
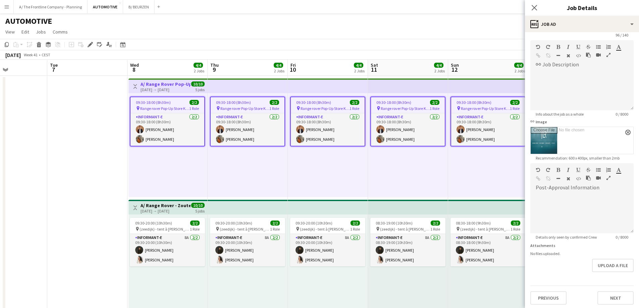
scroll to position [46, 0]
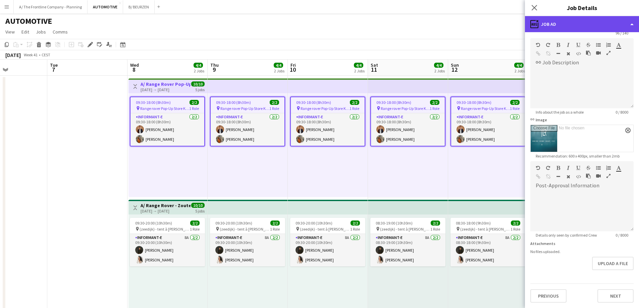
click at [584, 21] on div "ads-window Job Ad" at bounding box center [582, 24] width 114 height 16
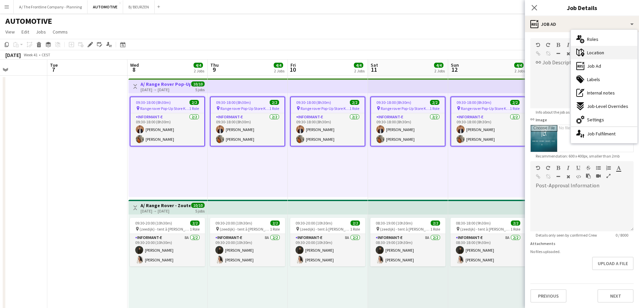
click at [587, 48] on div "maps-pin-1 Location" at bounding box center [604, 52] width 66 height 13
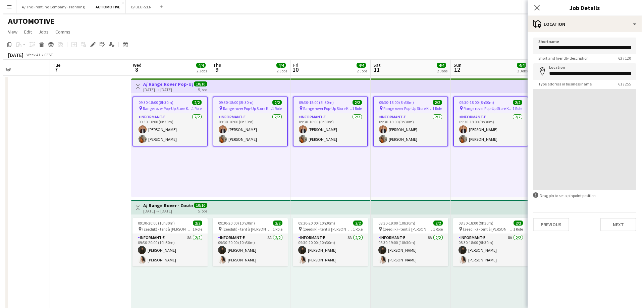
scroll to position [0, 0]
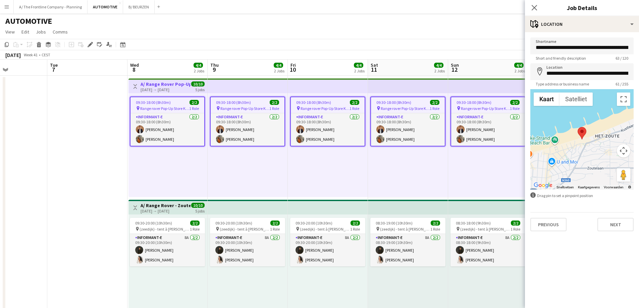
click at [100, 170] on app-date-cell at bounding box center [87, 198] width 80 height 245
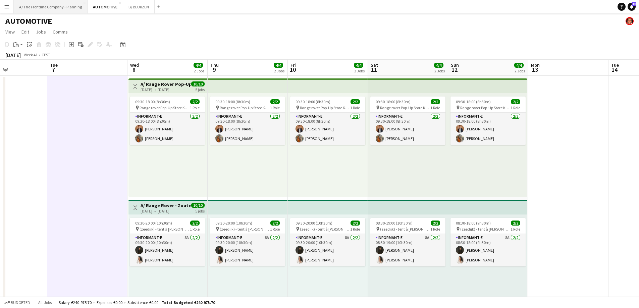
click at [66, 8] on button "A/ The Frontline Company - Planning Close" at bounding box center [51, 6] width 74 height 13
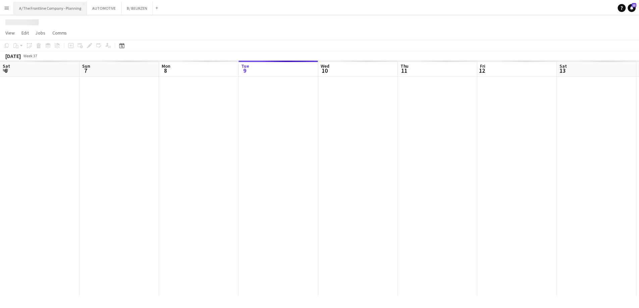
scroll to position [0, 160]
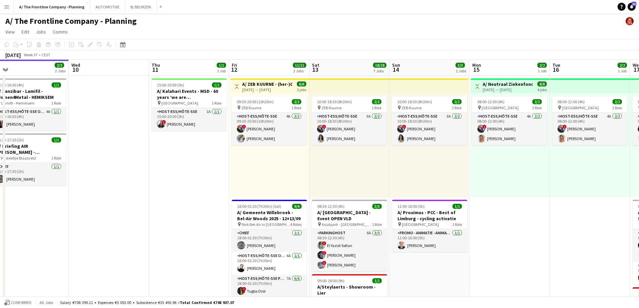
drag, startPoint x: 368, startPoint y: 168, endPoint x: 114, endPoint y: 162, distance: 254.2
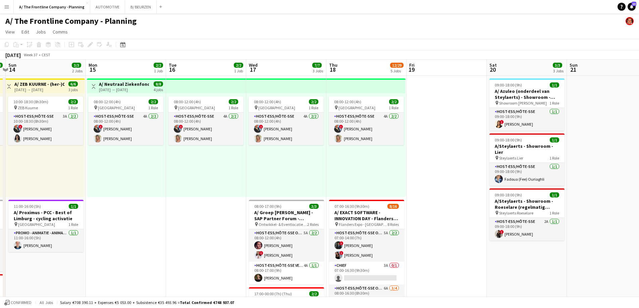
drag, startPoint x: 128, startPoint y: 161, endPoint x: 82, endPoint y: 157, distance: 46.8
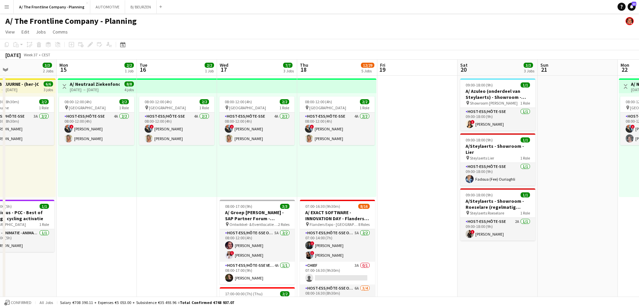
drag, startPoint x: 137, startPoint y: 171, endPoint x: 61, endPoint y: 170, distance: 76.4
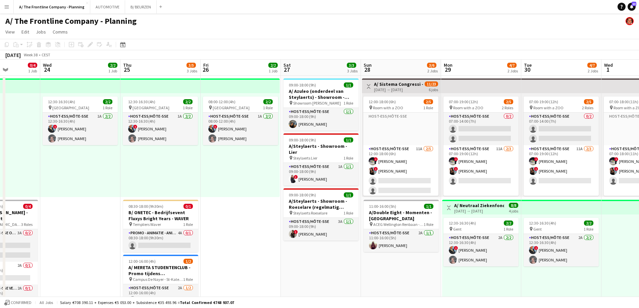
drag, startPoint x: 470, startPoint y: 177, endPoint x: 110, endPoint y: 171, distance: 360.8
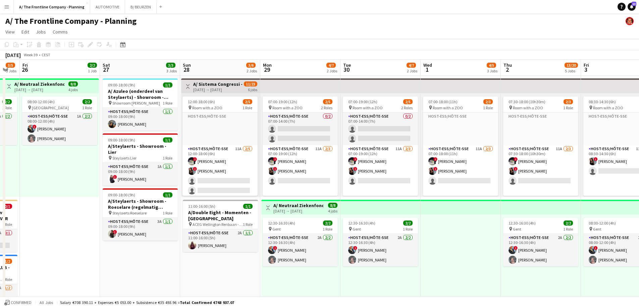
drag, startPoint x: 236, startPoint y: 168, endPoint x: 10, endPoint y: 157, distance: 226.9
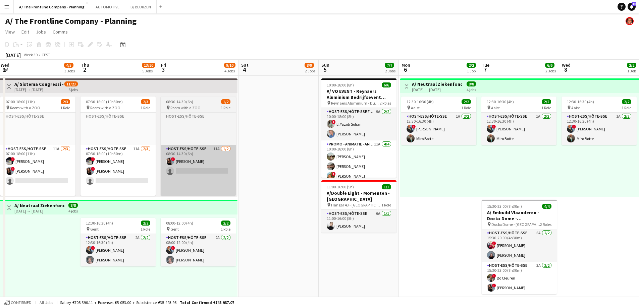
scroll to position [0, 260]
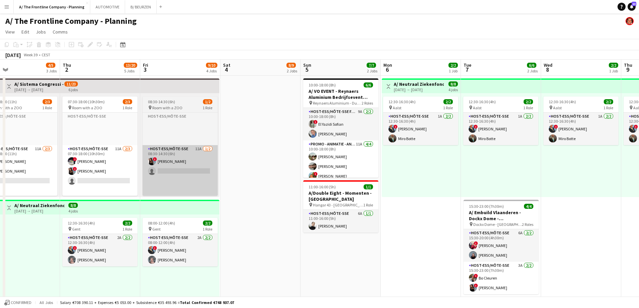
drag, startPoint x: 564, startPoint y: 195, endPoint x: 190, endPoint y: 181, distance: 373.3
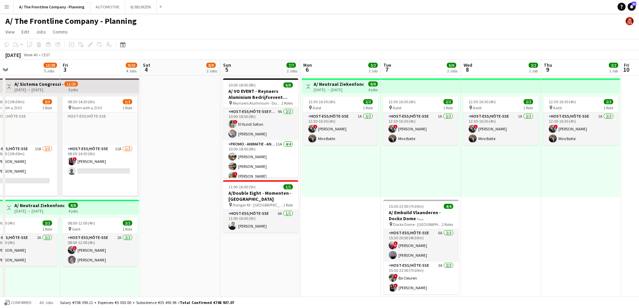
drag, startPoint x: 448, startPoint y: 182, endPoint x: 185, endPoint y: 174, distance: 263.3
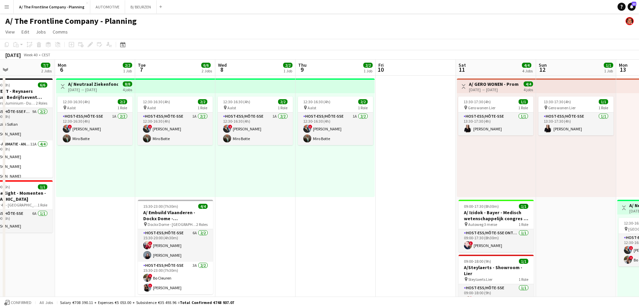
scroll to position [0, 235]
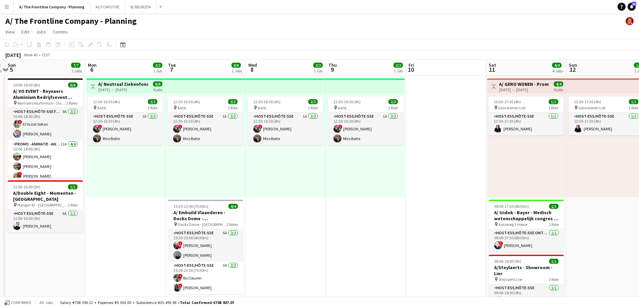
drag, startPoint x: 360, startPoint y: 182, endPoint x: 47, endPoint y: 175, distance: 313.2
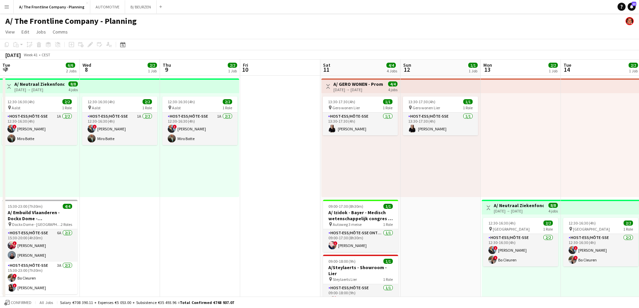
scroll to position [0, 150]
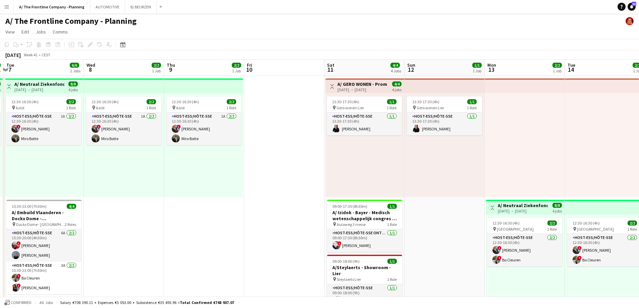
drag, startPoint x: 140, startPoint y: 181, endPoint x: 396, endPoint y: 159, distance: 257.4
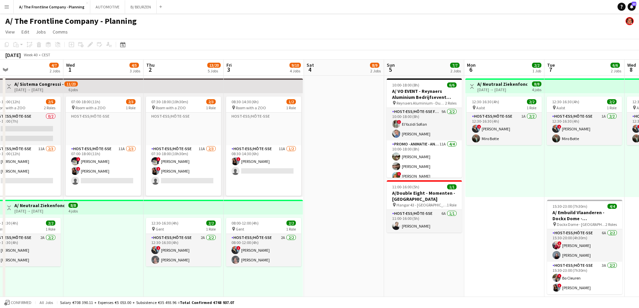
drag, startPoint x: 431, startPoint y: 162, endPoint x: 523, endPoint y: 161, distance: 91.9
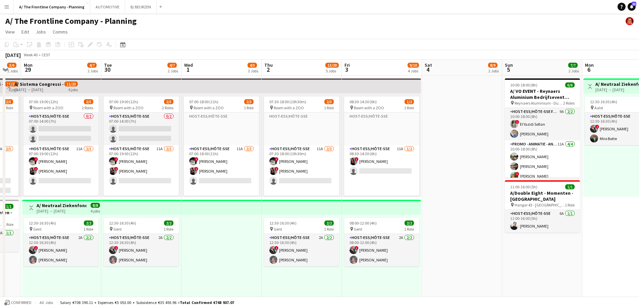
drag, startPoint x: 194, startPoint y: 166, endPoint x: 443, endPoint y: 162, distance: 248.4
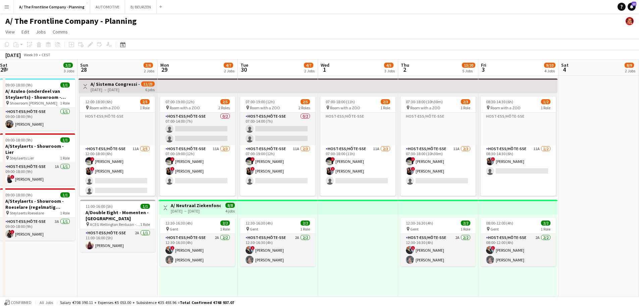
scroll to position [0, 160]
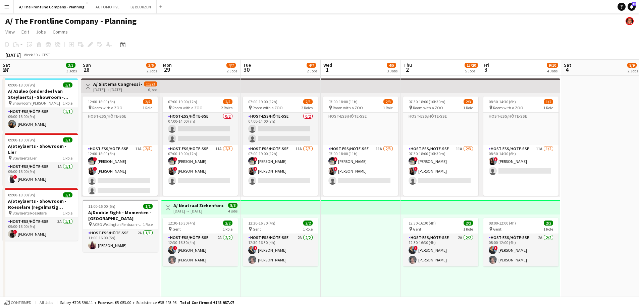
drag, startPoint x: 259, startPoint y: 230, endPoint x: 318, endPoint y: 229, distance: 59.0
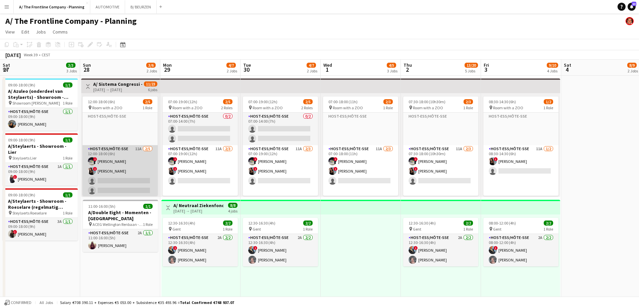
click at [100, 162] on app-card-role "Host-ess/Hôte-sse 11A [DATE] 12:00-18:00 (6h) ! [PERSON_NAME] ! [PERSON_NAME] s…" at bounding box center [119, 176] width 75 height 62
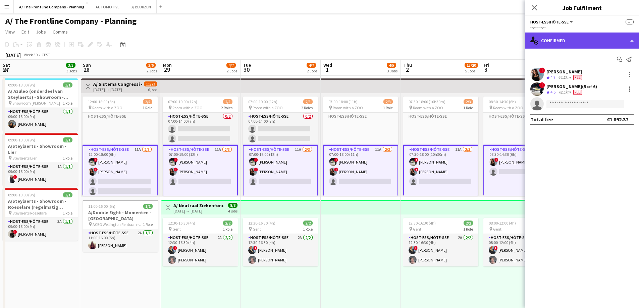
click at [593, 39] on div "single-neutral-actions-check-2 Confirmed" at bounding box center [582, 41] width 114 height 16
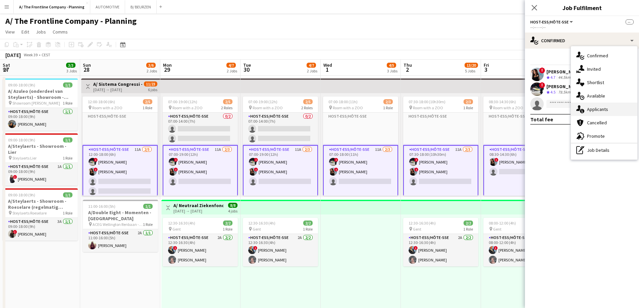
click at [595, 111] on span "Applicants" at bounding box center [597, 109] width 21 height 6
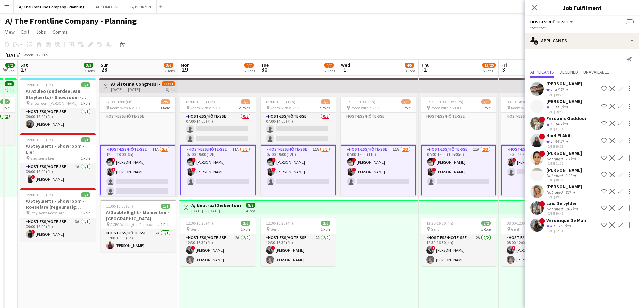
drag, startPoint x: 138, startPoint y: 260, endPoint x: 316, endPoint y: 257, distance: 178.7
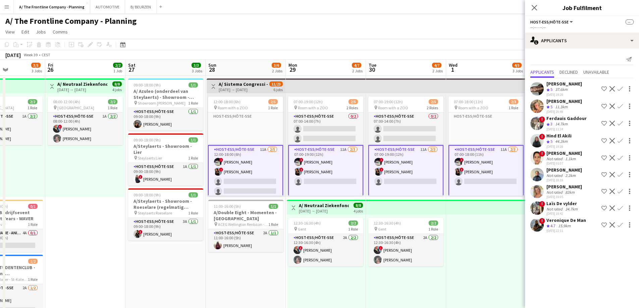
scroll to position [0, 202]
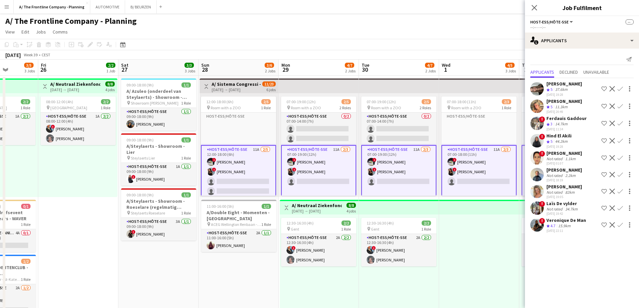
drag, startPoint x: 452, startPoint y: 226, endPoint x: 312, endPoint y: 224, distance: 140.1
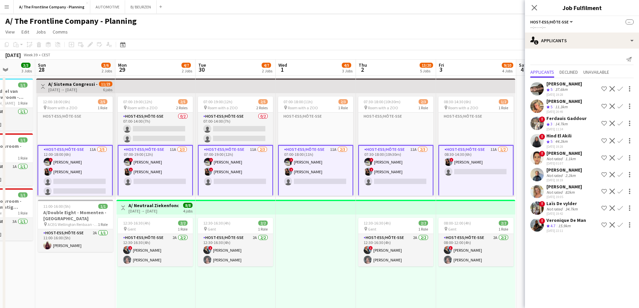
scroll to position [0, 212]
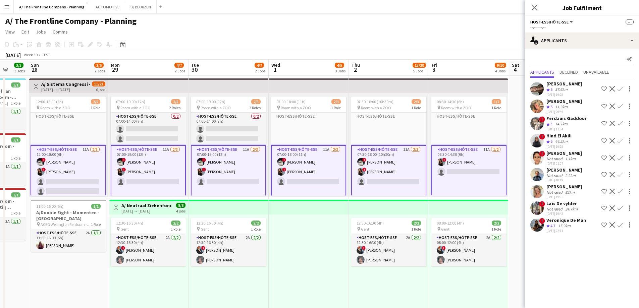
drag, startPoint x: 330, startPoint y: 218, endPoint x: 323, endPoint y: 217, distance: 7.1
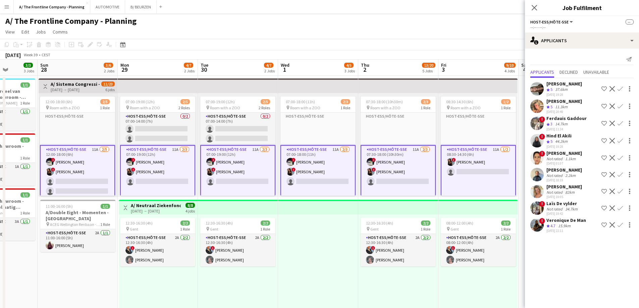
scroll to position [0, 201]
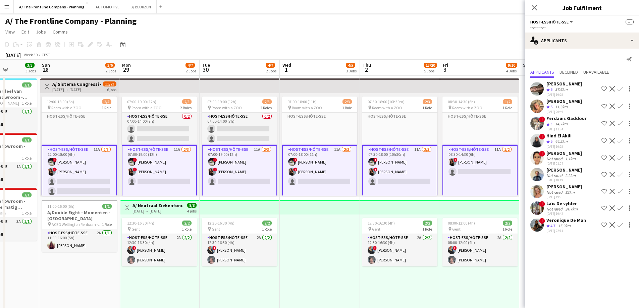
drag, startPoint x: 319, startPoint y: 232, endPoint x: 330, endPoint y: 227, distance: 12.0
click at [322, 232] on div at bounding box center [320, 267] width 80 height 104
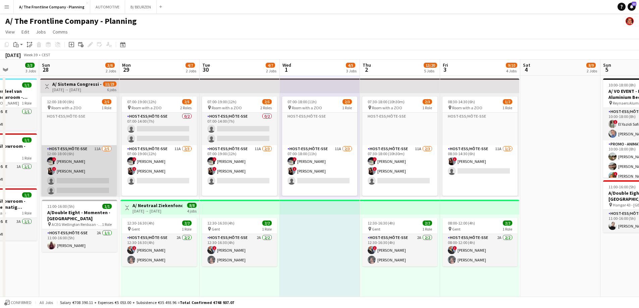
click at [70, 172] on app-card-role "Host-ess/Hôte-sse 11A [DATE] 12:00-18:00 (6h) ! [PERSON_NAME] ! [PERSON_NAME] s…" at bounding box center [79, 176] width 75 height 62
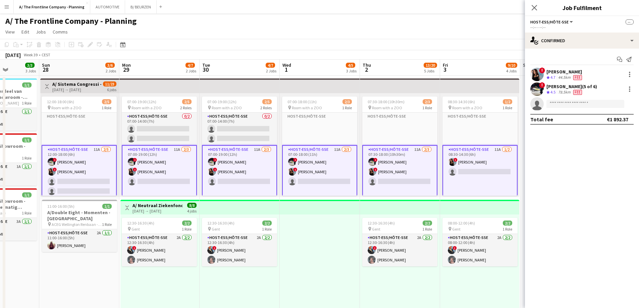
scroll to position [0, 168]
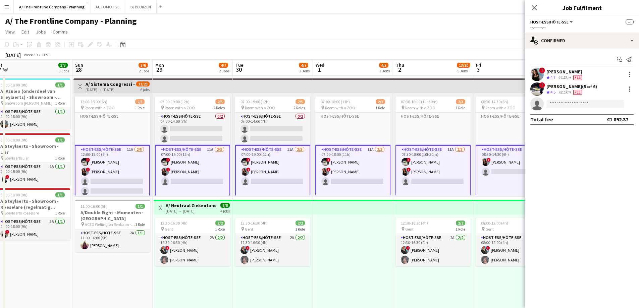
drag, startPoint x: 89, startPoint y: 175, endPoint x: 122, endPoint y: 174, distance: 33.2
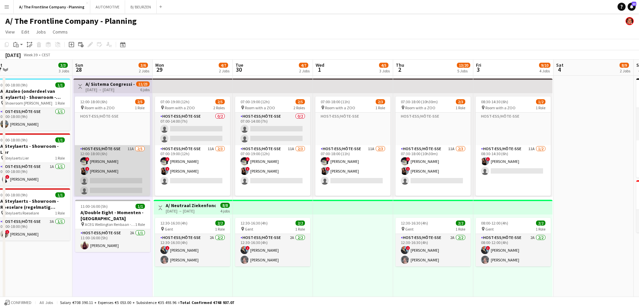
click at [109, 166] on app-card-role "Host-ess/Hôte-sse 11A [DATE] 12:00-18:00 (6h) ! [PERSON_NAME] ! [PERSON_NAME] s…" at bounding box center [112, 176] width 75 height 62
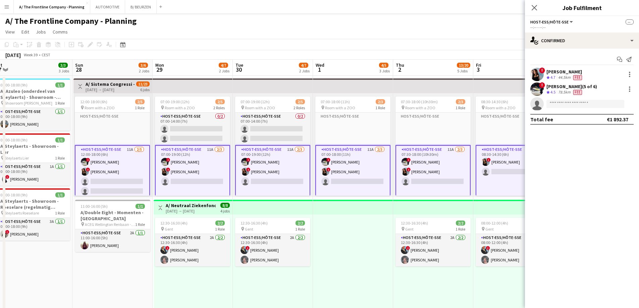
click at [114, 169] on app-card-role "Host-ess/Hôte-sse 11A [DATE] 12:00-18:00 (6h) ! [PERSON_NAME] ! [PERSON_NAME] s…" at bounding box center [112, 176] width 75 height 63
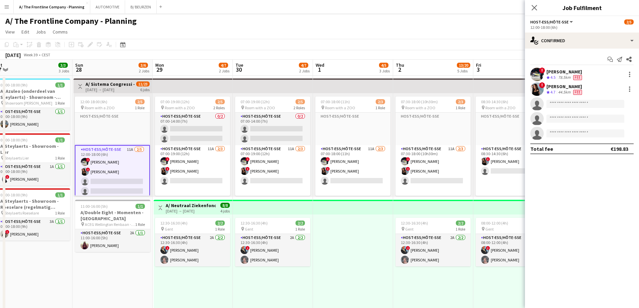
click at [114, 169] on app-card-role "Host-ess/Hôte-sse 11A [DATE] 12:00-18:00 (6h) ! [PERSON_NAME] ! [PERSON_NAME] s…" at bounding box center [112, 176] width 75 height 63
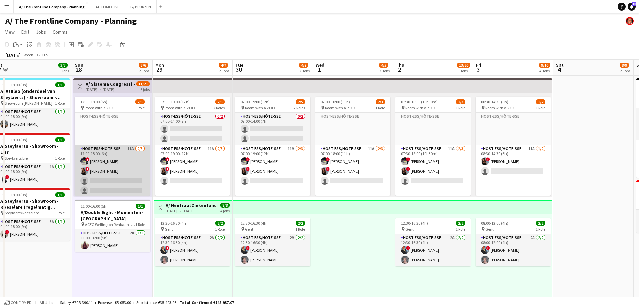
click at [107, 165] on app-card-role "Host-ess/Hôte-sse 11A [DATE] 12:00-18:00 (6h) ! [PERSON_NAME] ! [PERSON_NAME] s…" at bounding box center [112, 176] width 75 height 62
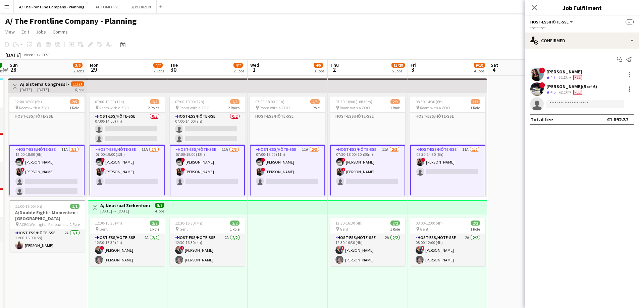
scroll to position [0, 249]
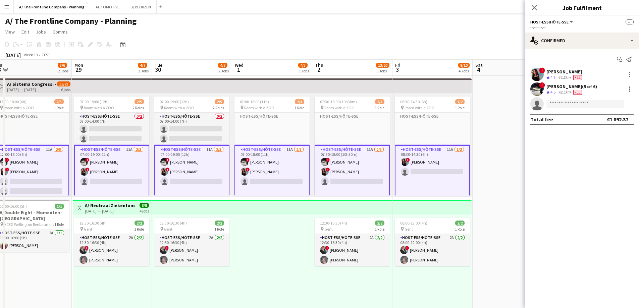
drag, startPoint x: 354, startPoint y: 235, endPoint x: 273, endPoint y: 230, distance: 80.9
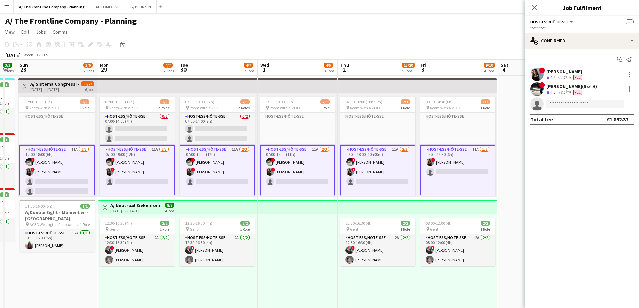
scroll to position [0, 206]
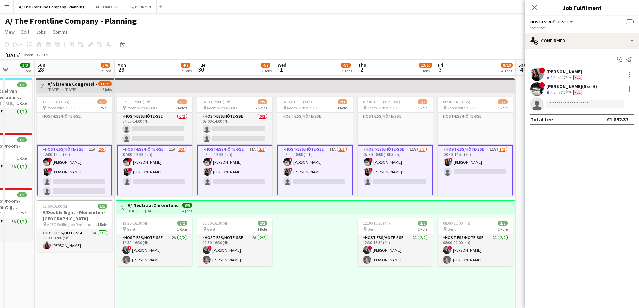
drag, startPoint x: 271, startPoint y: 235, endPoint x: 314, endPoint y: 229, distance: 43.3
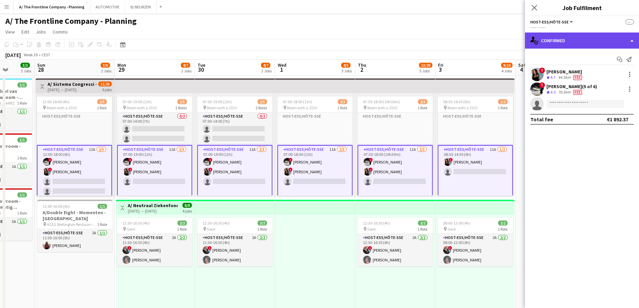
click at [585, 42] on div "single-neutral-actions-check-2 Confirmed" at bounding box center [582, 41] width 114 height 16
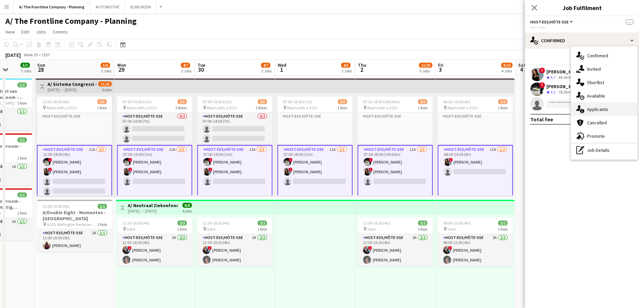
click at [592, 107] on span "Applicants" at bounding box center [597, 109] width 21 height 6
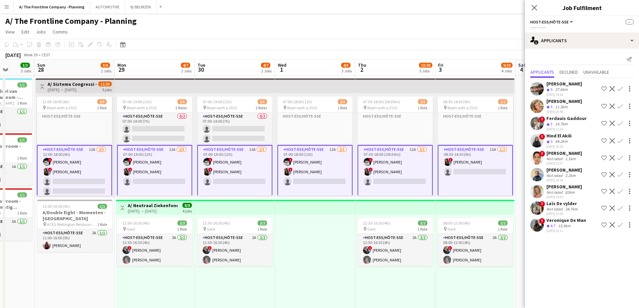
click at [617, 228] on app-icon "Confirm" at bounding box center [619, 224] width 5 height 5
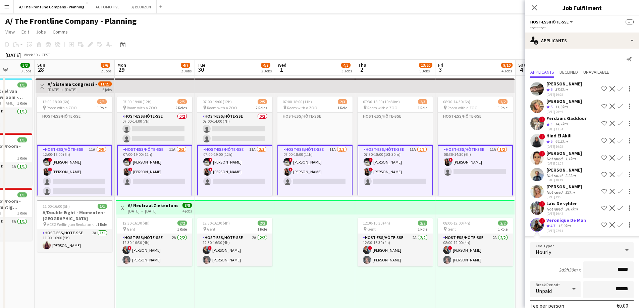
click at [568, 223] on div "Veronique De Man" at bounding box center [566, 220] width 40 height 6
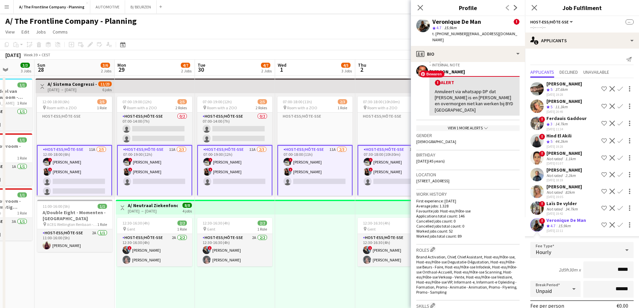
scroll to position [134, 0]
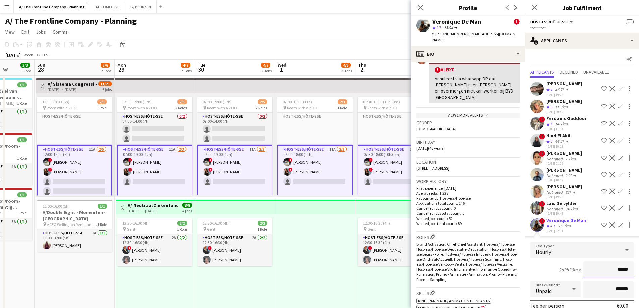
drag, startPoint x: 600, startPoint y: 278, endPoint x: 643, endPoint y: 279, distance: 43.6
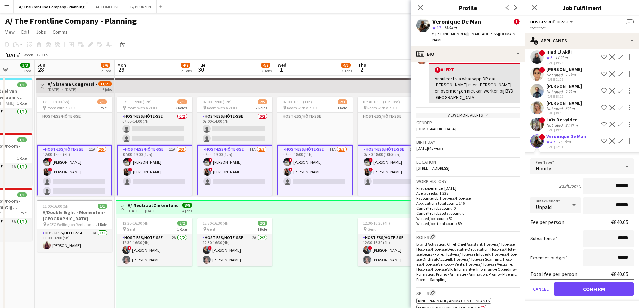
scroll to position [90, 0]
type input "******"
drag, startPoint x: 592, startPoint y: 204, endPoint x: 643, endPoint y: 208, distance: 51.1
click at [593, 288] on button "Confirm" at bounding box center [593, 288] width 79 height 13
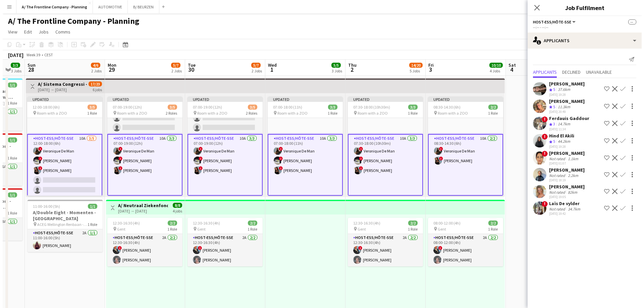
scroll to position [0, 176]
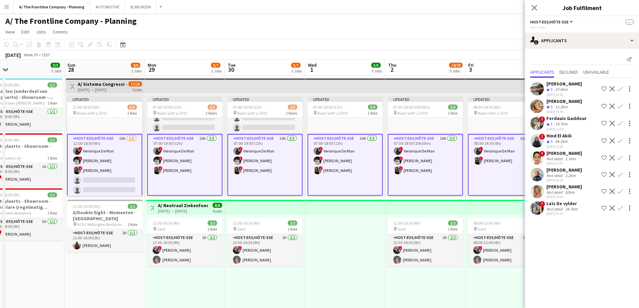
drag, startPoint x: 316, startPoint y: 238, endPoint x: 346, endPoint y: 227, distance: 32.1
click at [106, 9] on button "AUTOMOTIVE Close" at bounding box center [107, 6] width 35 height 13
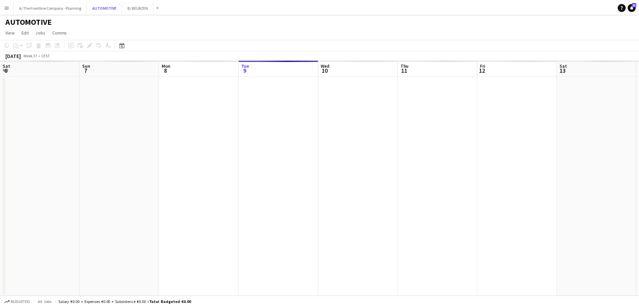
scroll to position [0, 160]
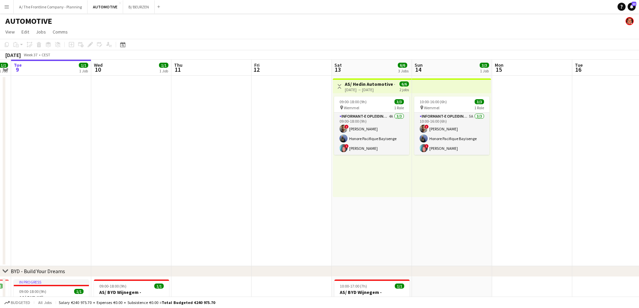
drag, startPoint x: 541, startPoint y: 200, endPoint x: 73, endPoint y: 165, distance: 469.3
click at [72, 166] on app-calendar-viewport "Sat 6 4/4 2 Jobs Sun 7 4/4 2 Jobs Mon 8 1/1 1 Job Tue 9 1/1 1 Job Wed 10 1/1 1 …" at bounding box center [319, 279] width 639 height 438
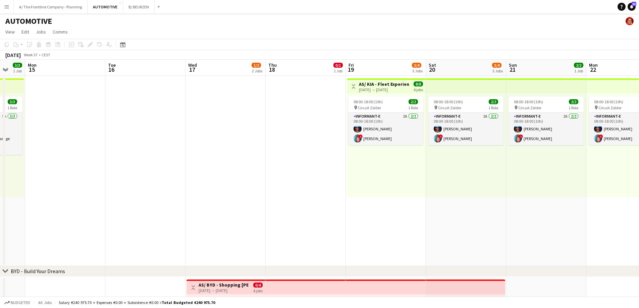
drag, startPoint x: 386, startPoint y: 161, endPoint x: 100, endPoint y: 147, distance: 286.3
click at [100, 147] on app-calendar-viewport "Thu 11 Fri 12 Sat 13 6/6 3 Jobs Sun 14 3/3 1 Job Mon 15 Tue 16 Wed 17 1/2 2 Job…" at bounding box center [319, 279] width 639 height 438
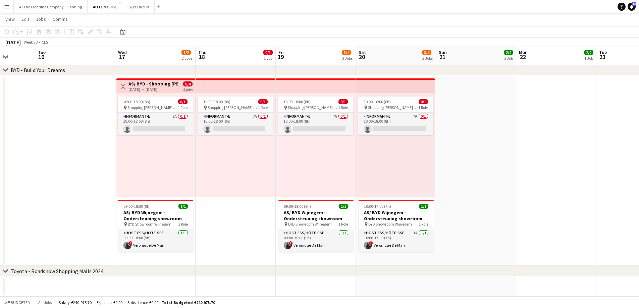
scroll to position [0, 167]
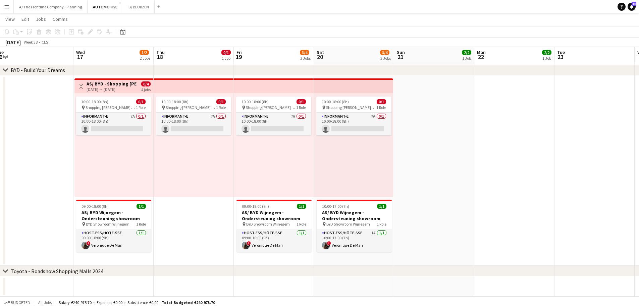
click at [199, 224] on app-calendar-viewport "Sun 14 3/3 1 Job Mon 15 Tue 16 Wed 17 1/2 2 Jobs Thu 18 0/1 1 Job Fri 19 3/4 3 …" at bounding box center [319, 61] width 639 height 471
click at [113, 131] on app-card-role "Informant-e 7A 0/1 10:00-18:00 (8h) single-neutral-actions" at bounding box center [113, 124] width 75 height 23
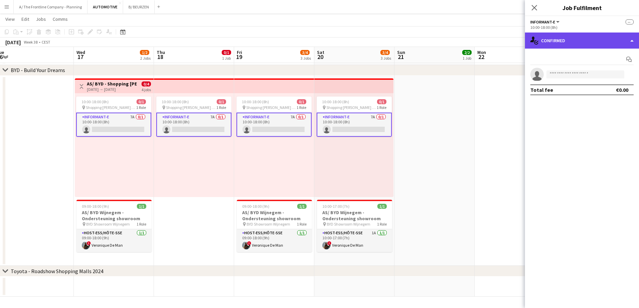
click at [571, 40] on div "single-neutral-actions-check-2 Confirmed" at bounding box center [582, 41] width 114 height 16
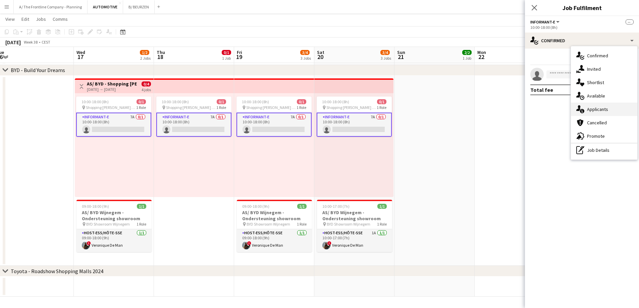
click at [588, 112] on span "Applicants" at bounding box center [597, 109] width 21 height 6
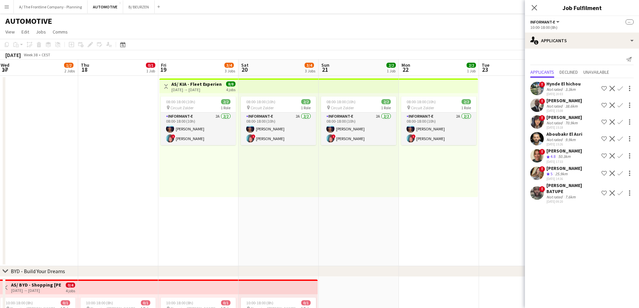
scroll to position [0, 241]
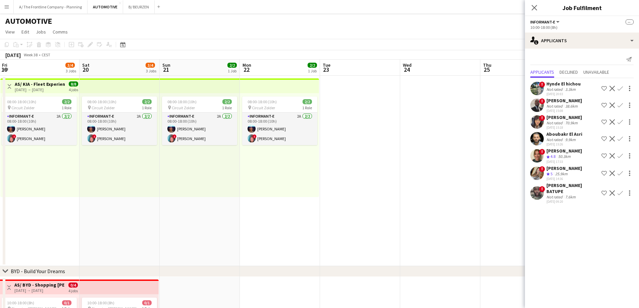
drag, startPoint x: 462, startPoint y: 214, endPoint x: 228, endPoint y: 202, distance: 235.0
click at [228, 202] on app-calendar-viewport "Tue 16 Wed 17 1/2 2 Jobs Thu 18 0/1 1 Job Fri 19 3/4 3 Jobs Sat 20 3/4 3 Jobs S…" at bounding box center [319, 279] width 639 height 438
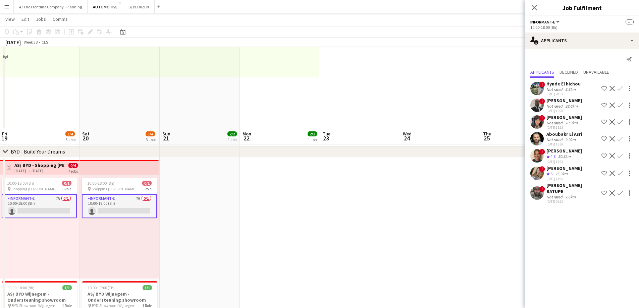
scroll to position [200, 0]
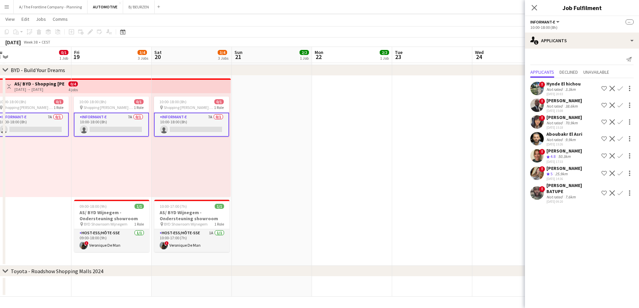
drag, startPoint x: 215, startPoint y: 175, endPoint x: 380, endPoint y: 152, distance: 166.2
click at [380, 152] on app-calendar-viewport "Tue 16 Wed 17 1/2 2 Jobs Thu 18 0/1 1 Job Fri 19 3/4 3 Jobs Sat 20 3/4 3 Jobs S…" at bounding box center [319, 61] width 639 height 471
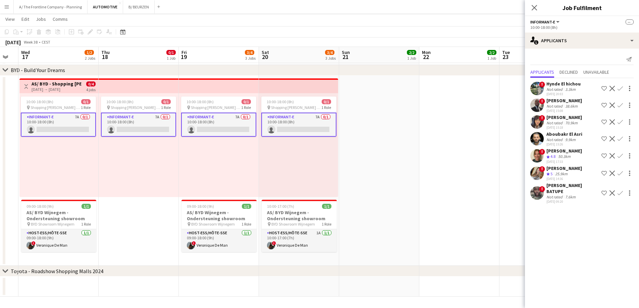
click at [360, 157] on app-date-cell at bounding box center [379, 171] width 80 height 190
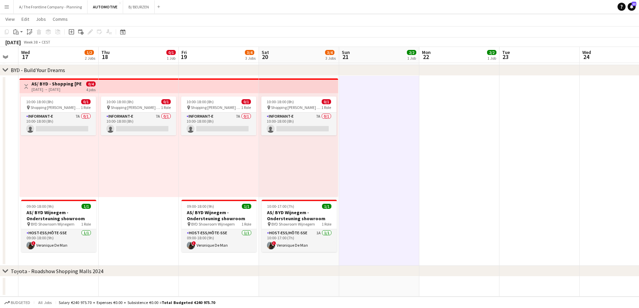
click at [226, 166] on div "10:00-18:00 (8h) 0/1 pin Shopping [PERSON_NAME] - Anderlecht 1 Role Informant-e…" at bounding box center [219, 145] width 80 height 104
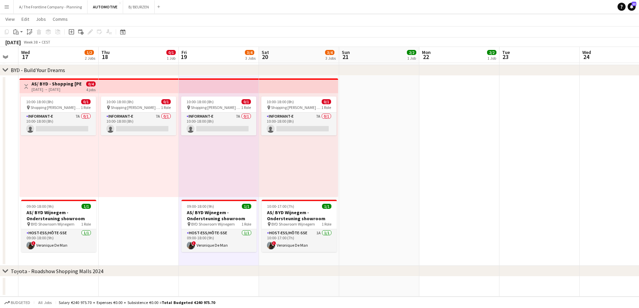
click at [293, 155] on div "10:00-18:00 (8h) 0/1 pin Shopping [PERSON_NAME] - Anderlecht 1 Role Informant-e…" at bounding box center [298, 145] width 79 height 104
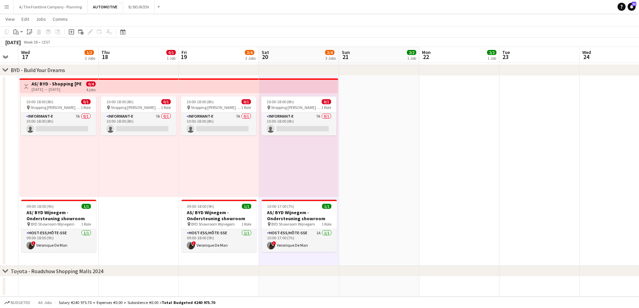
click at [389, 158] on app-date-cell at bounding box center [379, 171] width 80 height 190
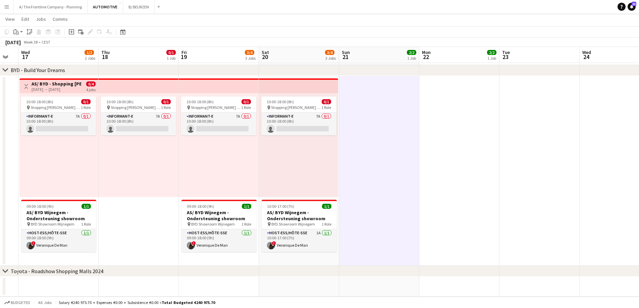
click at [284, 178] on div "10:00-18:00 (8h) 0/1 pin Shopping [PERSON_NAME] - Anderlecht 1 Role Informant-e…" at bounding box center [298, 145] width 79 height 104
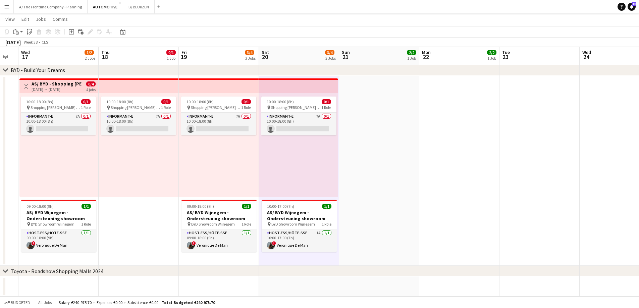
click at [233, 170] on div "10:00-18:00 (8h) 0/1 pin Shopping [PERSON_NAME] - Anderlecht 1 Role Informant-e…" at bounding box center [219, 145] width 80 height 104
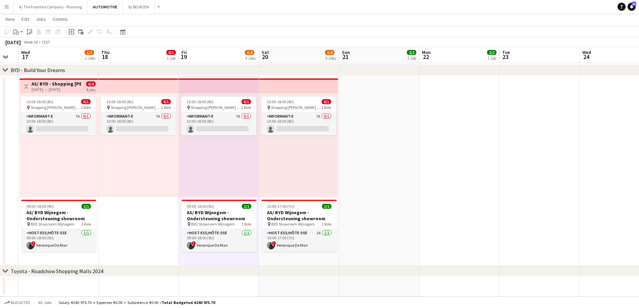
click at [291, 160] on div "10:00-18:00 (8h) 0/1 pin Shopping [PERSON_NAME] - Anderlecht 1 Role Informant-e…" at bounding box center [298, 145] width 79 height 104
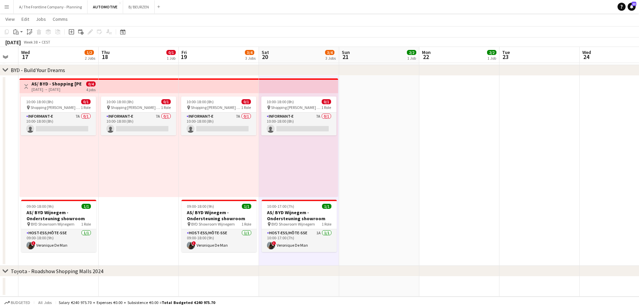
click at [222, 168] on div "10:00-18:00 (8h) 0/1 pin Shopping [PERSON_NAME] - Anderlecht 1 Role Informant-e…" at bounding box center [219, 145] width 80 height 104
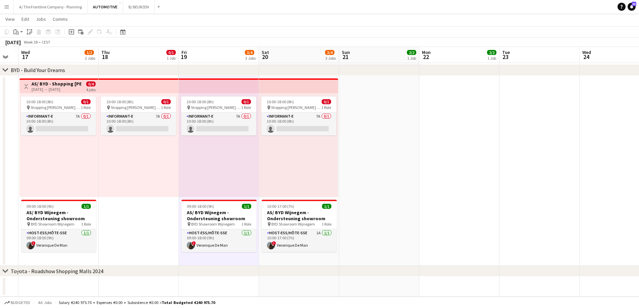
click at [308, 163] on div "10:00-18:00 (8h) 0/1 pin Shopping [PERSON_NAME] - Anderlecht 1 Role Informant-e…" at bounding box center [298, 145] width 79 height 104
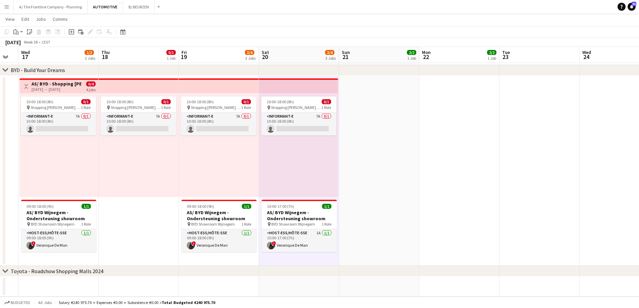
click at [398, 148] on app-date-cell at bounding box center [379, 171] width 80 height 190
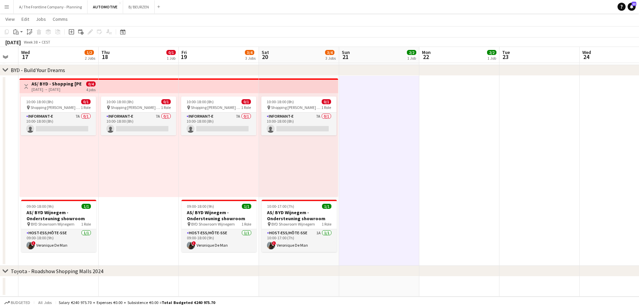
click at [228, 162] on div "10:00-18:00 (8h) 0/1 pin Shopping [PERSON_NAME] - Anderlecht 1 Role Informant-e…" at bounding box center [219, 145] width 80 height 104
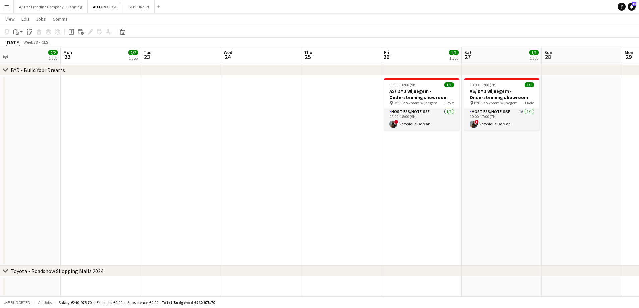
drag, startPoint x: 482, startPoint y: 169, endPoint x: 174, endPoint y: 177, distance: 308.2
click at [175, 177] on app-calendar-viewport "Thu 18 0/1 1 Job Fri 19 3/4 3 Jobs Sat 20 3/4 3 Jobs Sun 21 2/2 1 Job Mon 22 2/…" at bounding box center [319, 61] width 639 height 471
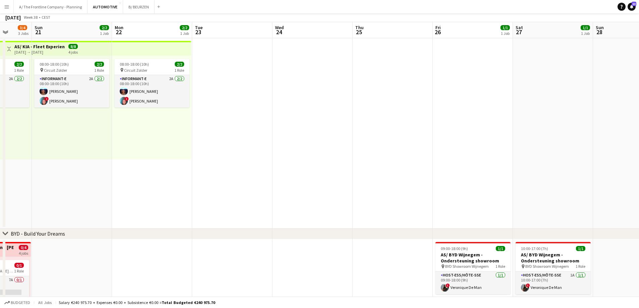
scroll to position [0, 0]
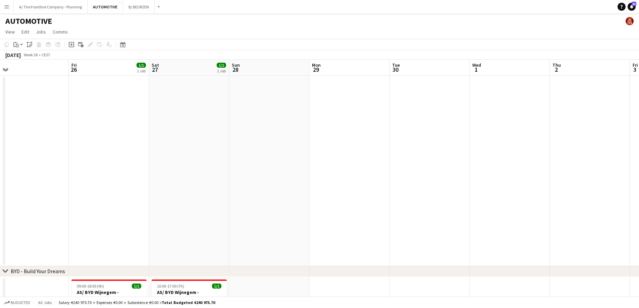
drag, startPoint x: 473, startPoint y: 164, endPoint x: 164, endPoint y: 158, distance: 309.5
click at [110, 155] on app-calendar-viewport "Mon 22 2/2 1 Job Tue 23 Wed 24 Thu 25 Fri 26 1/1 1 Job Sat 27 1/1 1 Job Sun 28 …" at bounding box center [319, 279] width 639 height 438
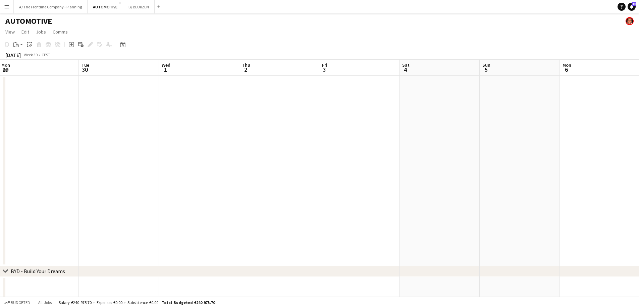
drag, startPoint x: 322, startPoint y: 176, endPoint x: 149, endPoint y: 176, distance: 174.0
click at [153, 176] on app-calendar-viewport "Fri 26 1/1 1 Job Sat 27 1/1 1 Job Sun 28 Mon 29 Tue 30 Wed 1 Thu 2 Fri 3 Sat 4 …" at bounding box center [319, 279] width 639 height 438
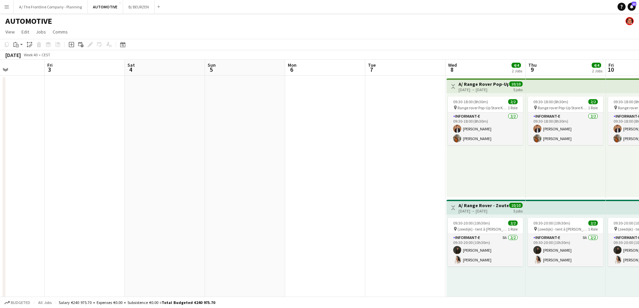
drag, startPoint x: 349, startPoint y: 168, endPoint x: 135, endPoint y: 160, distance: 213.7
click at [135, 160] on app-calendar-viewport "Mon 29 Tue 30 Wed 1 Thu 2 Fri 3 Sat 4 Sun 5 Mon 6 Tue 7 Wed 8 4/4 2 Jobs Thu 9 …" at bounding box center [319, 306] width 639 height 493
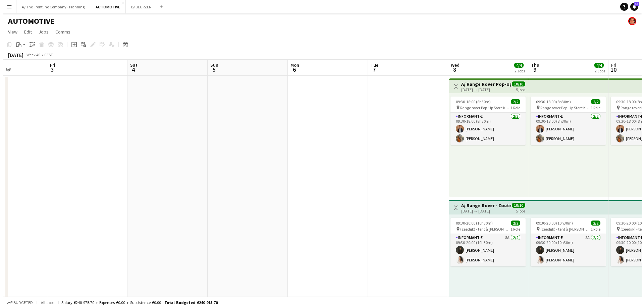
scroll to position [0, 212]
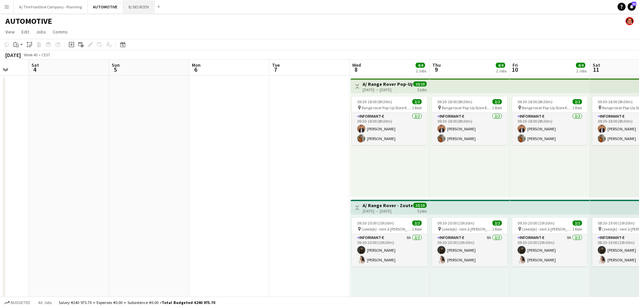
click at [134, 11] on button "B/ BEURZEN Close" at bounding box center [139, 6] width 32 height 13
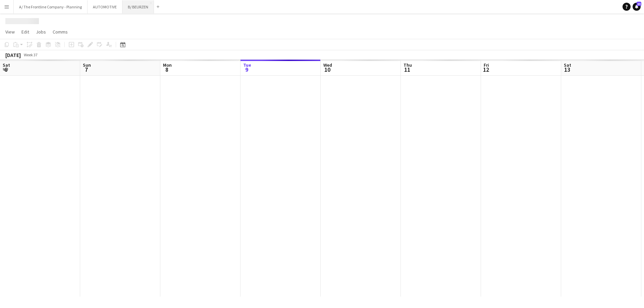
scroll to position [0, 160]
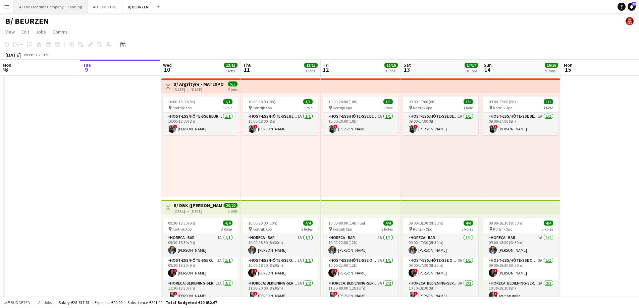
click at [51, 8] on button "A/ The Frontline Company - Planning Close" at bounding box center [51, 6] width 74 height 13
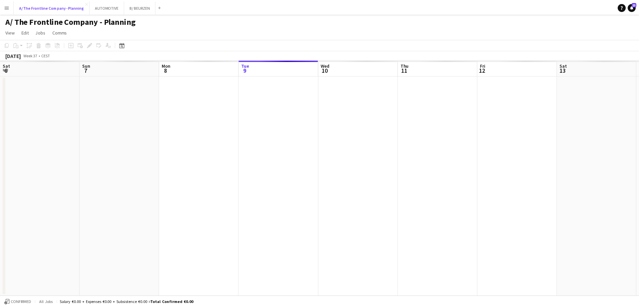
scroll to position [0, 160]
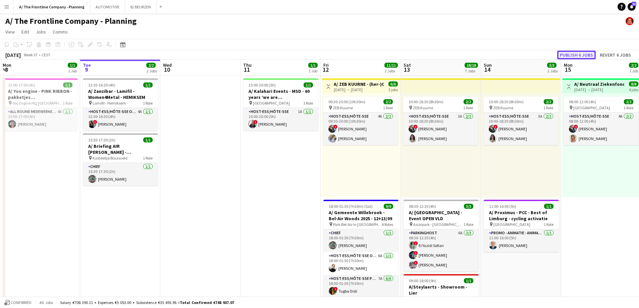
click at [577, 55] on button "Publish 6 jobs" at bounding box center [576, 55] width 39 height 9
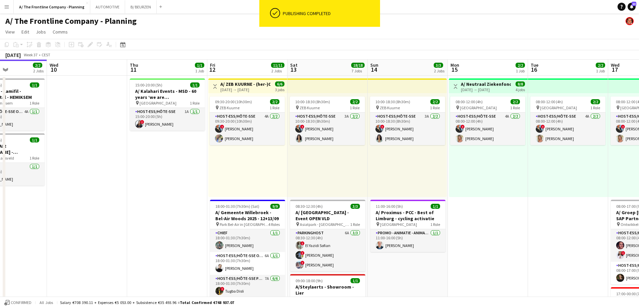
drag, startPoint x: 69, startPoint y: 161, endPoint x: 47, endPoint y: 160, distance: 22.2
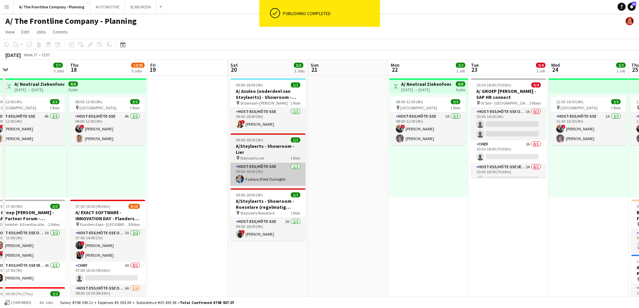
drag, startPoint x: 338, startPoint y: 172, endPoint x: 104, endPoint y: 163, distance: 234.2
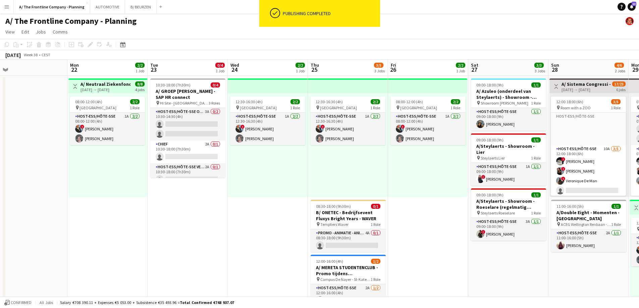
drag, startPoint x: 296, startPoint y: 195, endPoint x: 279, endPoint y: 191, distance: 17.5
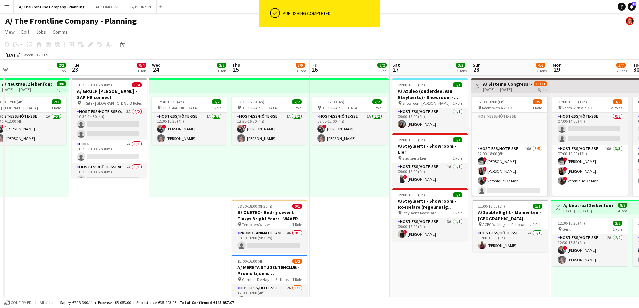
drag, startPoint x: 395, startPoint y: 160, endPoint x: 106, endPoint y: 150, distance: 288.8
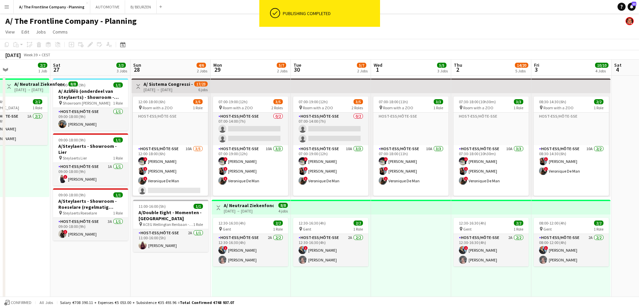
scroll to position [0, 229]
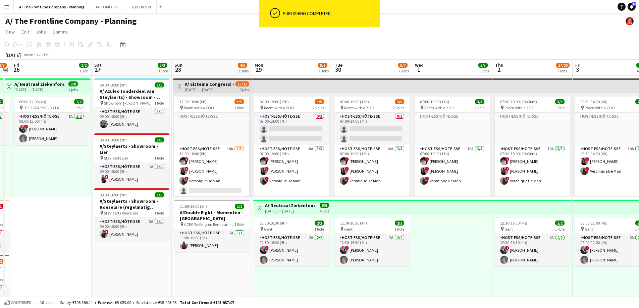
drag, startPoint x: 318, startPoint y: 180, endPoint x: 226, endPoint y: 180, distance: 92.9
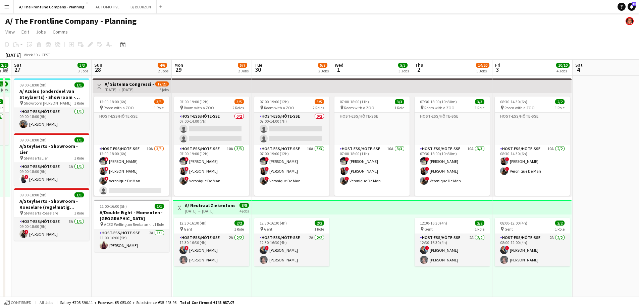
drag, startPoint x: 145, startPoint y: 273, endPoint x: 202, endPoint y: 275, distance: 57.7
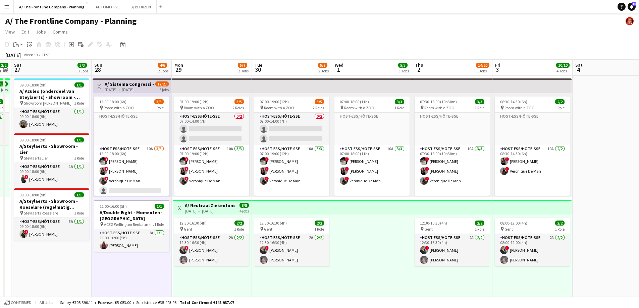
click at [205, 275] on div "12:30-16:30 (4h) 2/2 pin Gent 1 Role Host-ess/Hôte-sse 2A [DATE] 12:30-16:30 (4…" at bounding box center [212, 267] width 79 height 104
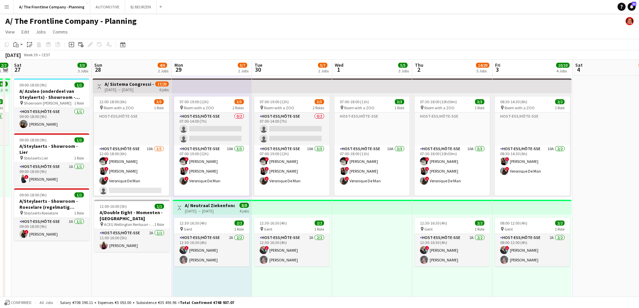
drag, startPoint x: 284, startPoint y: 276, endPoint x: 384, endPoint y: 285, distance: 100.6
click at [284, 277] on div "12:30-16:30 (4h) 2/2 pin Gent 1 Role Host-ess/Hôte-sse 2A [DATE] 12:30-16:30 (4…" at bounding box center [292, 267] width 80 height 104
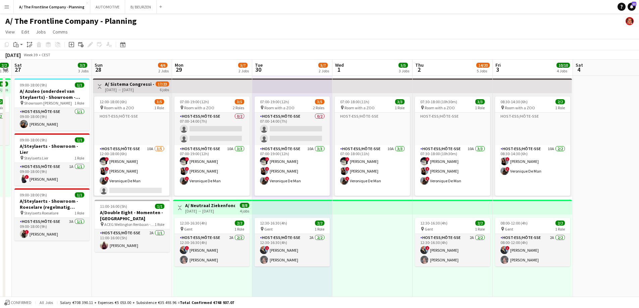
click at [547, 286] on div "08:00-12:00 (4h) 2/2 pin Gent 1 Role Host-ess/Hôte-sse 2A [DATE] 08:00-12:00 (4…" at bounding box center [531, 267] width 79 height 104
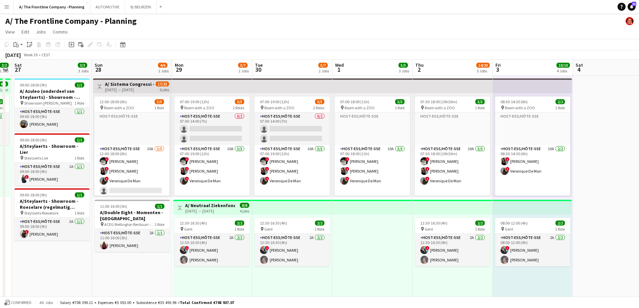
click at [467, 284] on div "12:30-16:30 (4h) 2/2 pin Gent 1 Role Host-ess/Hôte-sse 2A [DATE] 12:30-16:30 (4…" at bounding box center [452, 267] width 80 height 104
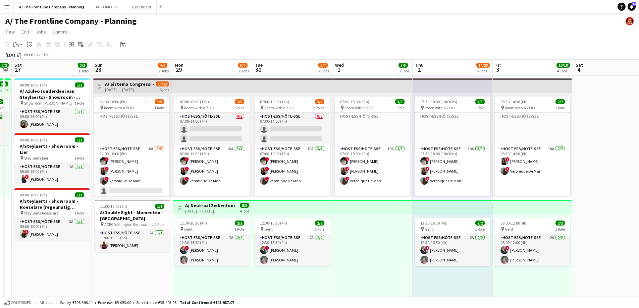
click at [299, 278] on div "12:30-16:30 (4h) 2/2 pin Gent 1 Role Host-ess/Hôte-sse 2A [DATE] 12:30-16:30 (4…" at bounding box center [292, 267] width 80 height 104
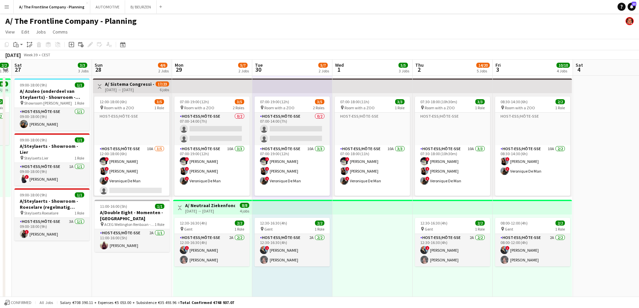
click at [195, 276] on div "12:30-16:30 (4h) 2/2 pin Gent 1 Role Host-ess/Hôte-sse 2A [DATE] 12:30-16:30 (4…" at bounding box center [212, 267] width 79 height 104
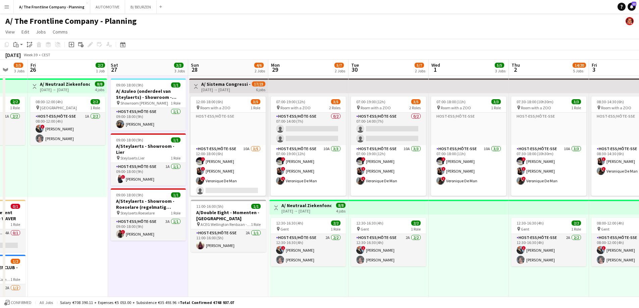
drag, startPoint x: 45, startPoint y: 254, endPoint x: 271, endPoint y: 246, distance: 226.1
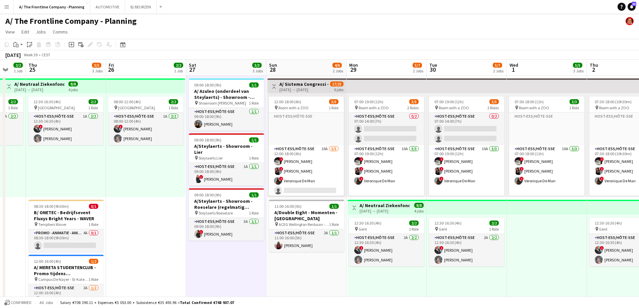
drag, startPoint x: 215, startPoint y: 234, endPoint x: 160, endPoint y: 219, distance: 56.5
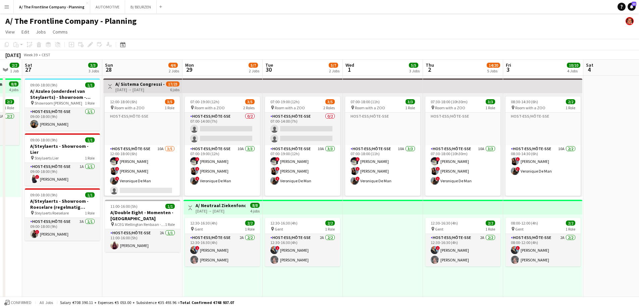
scroll to position [0, 263]
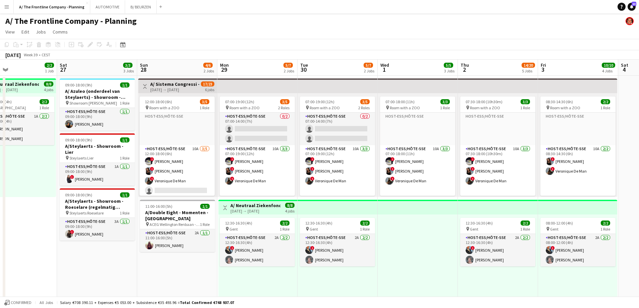
drag, startPoint x: 201, startPoint y: 252, endPoint x: 93, endPoint y: 245, distance: 108.5
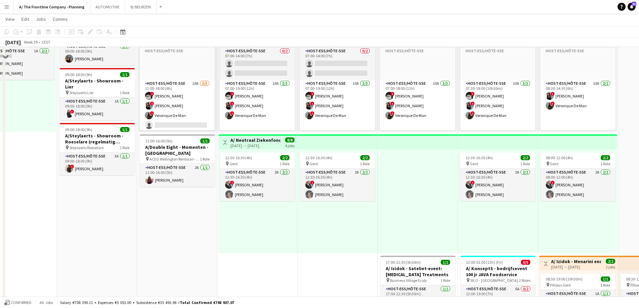
scroll to position [0, 0]
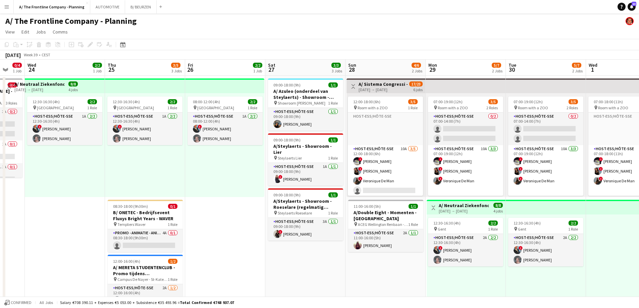
drag, startPoint x: 107, startPoint y: 262, endPoint x: 297, endPoint y: 228, distance: 192.7
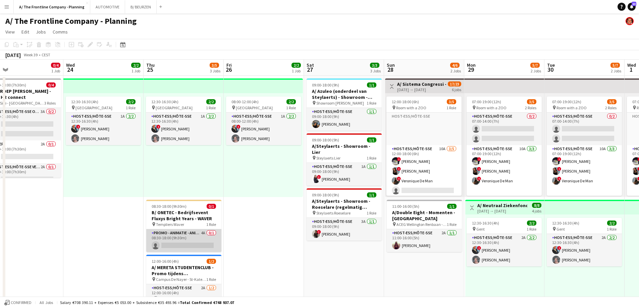
click at [195, 241] on app-card-role "Promo - Animatie - Animation 4A 0/1 08:30-18:00 (9h30m) single-neutral-actions" at bounding box center [183, 240] width 75 height 23
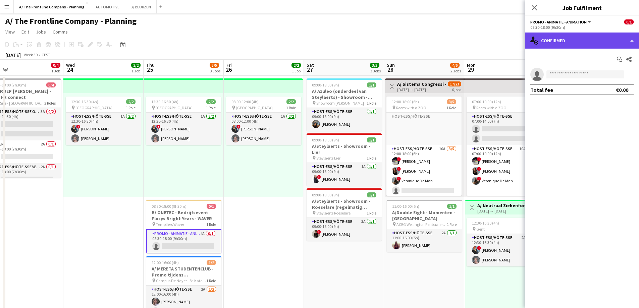
click at [569, 46] on div "single-neutral-actions-check-2 Confirmed" at bounding box center [582, 41] width 114 height 16
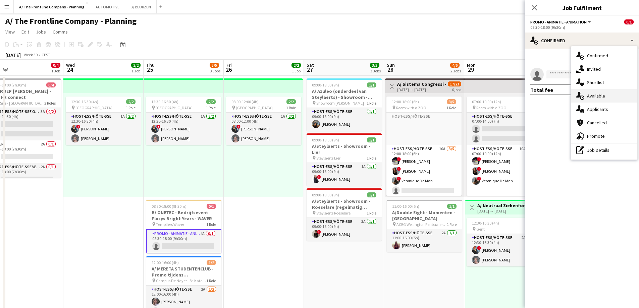
click at [595, 99] on span "Available" at bounding box center [596, 96] width 18 height 6
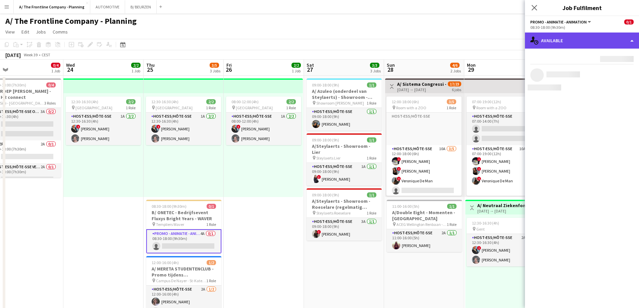
click at [585, 42] on div "single-neutral-actions-upload Available" at bounding box center [582, 41] width 114 height 16
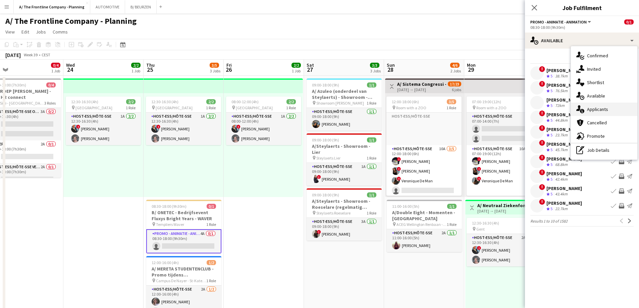
click at [597, 108] on span "Applicants" at bounding box center [597, 109] width 21 height 6
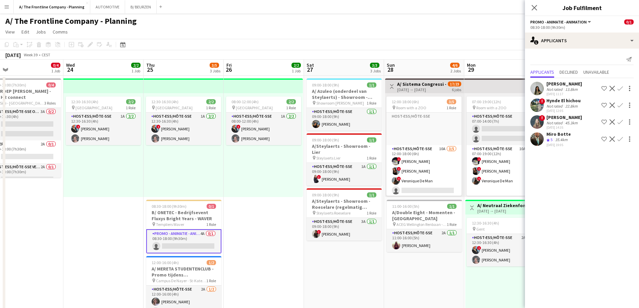
click at [568, 122] on div "45.3km" at bounding box center [571, 122] width 15 height 5
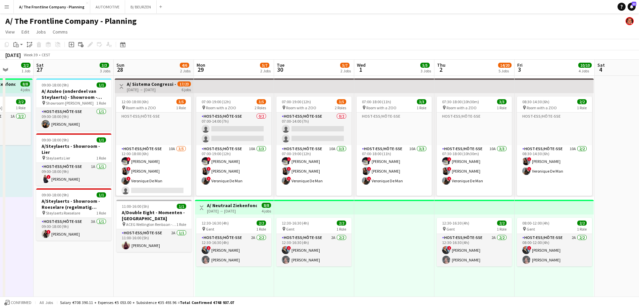
scroll to position [0, 216]
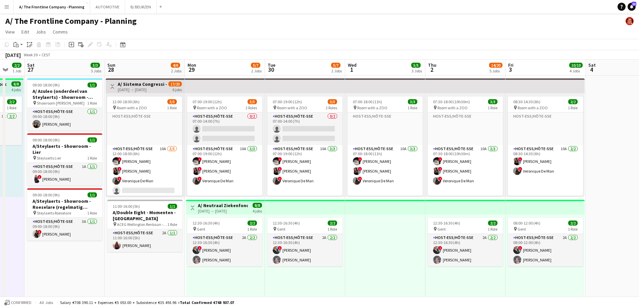
drag, startPoint x: 420, startPoint y: 137, endPoint x: 195, endPoint y: 132, distance: 224.6
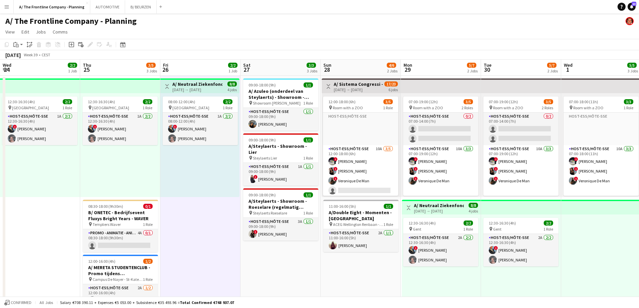
drag, startPoint x: 105, startPoint y: 240, endPoint x: 585, endPoint y: 219, distance: 481.2
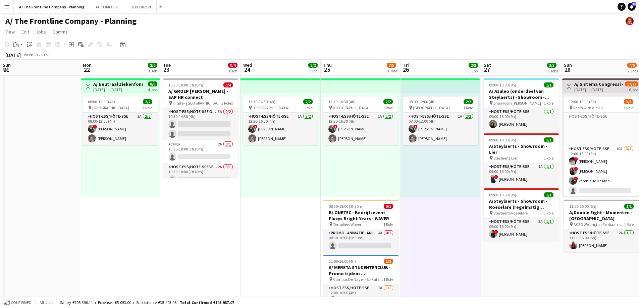
scroll to position [0, 204]
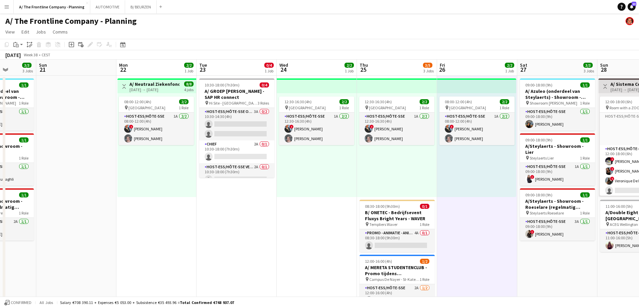
drag, startPoint x: 235, startPoint y: 197, endPoint x: 272, endPoint y: 197, distance: 36.2
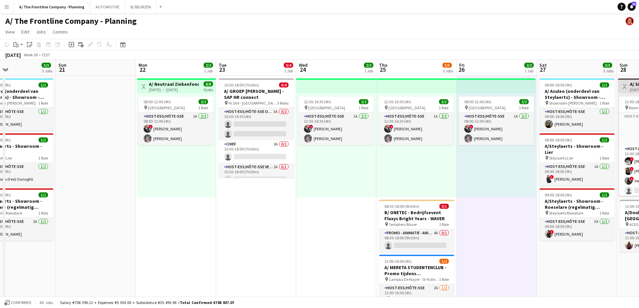
drag, startPoint x: 179, startPoint y: 200, endPoint x: 519, endPoint y: 165, distance: 341.7
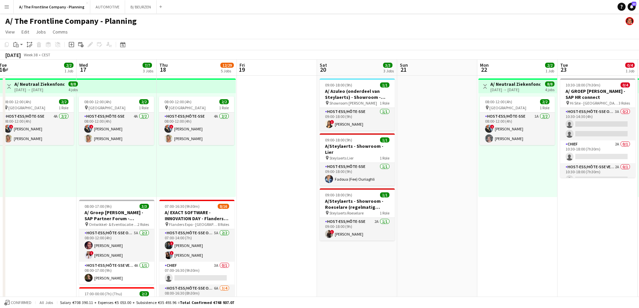
drag, startPoint x: 263, startPoint y: 165, endPoint x: 553, endPoint y: 147, distance: 290.8
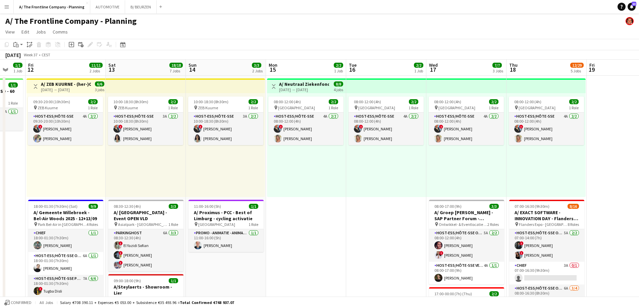
drag, startPoint x: 192, startPoint y: 152, endPoint x: 501, endPoint y: 144, distance: 309.5
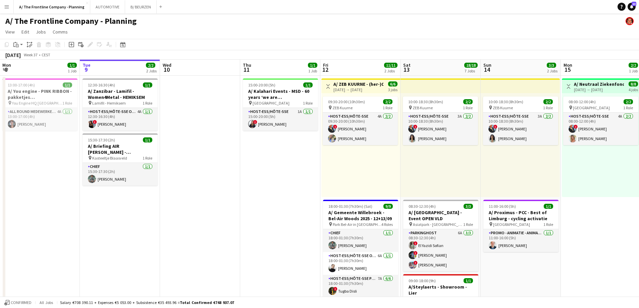
drag, startPoint x: 150, startPoint y: 154, endPoint x: 406, endPoint y: 150, distance: 255.8
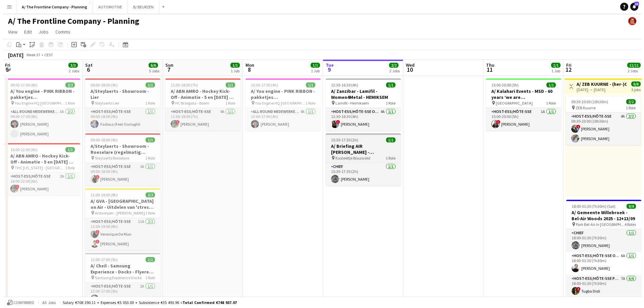
scroll to position [0, 176]
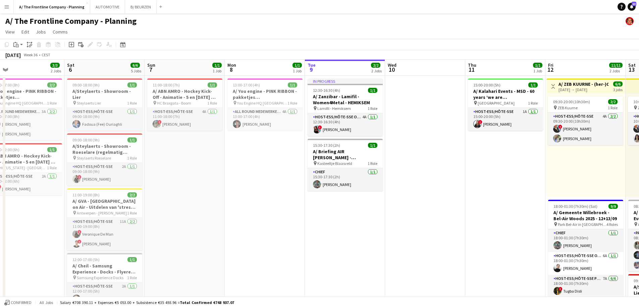
click at [6, 6] on app-icon "Menu" at bounding box center [6, 6] width 5 height 5
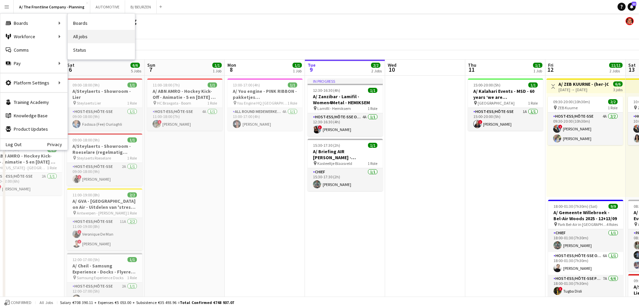
click at [81, 39] on link "All jobs" at bounding box center [101, 36] width 67 height 13
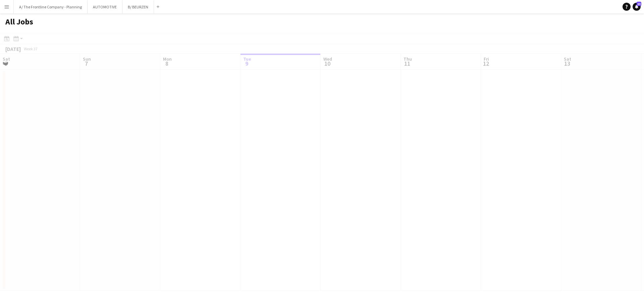
scroll to position [0, 160]
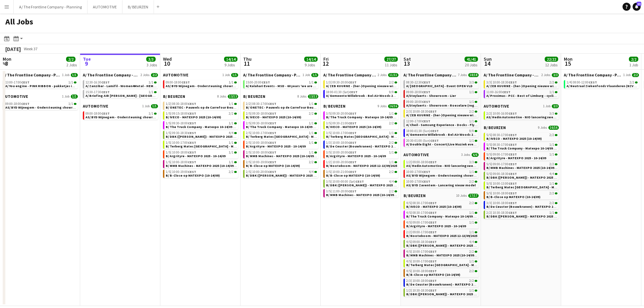
click at [8, 8] on app-icon "Menu" at bounding box center [6, 6] width 5 height 5
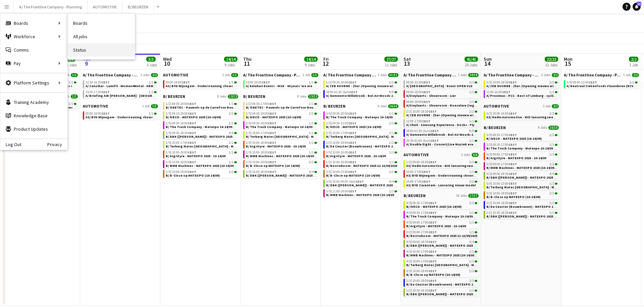
click at [83, 51] on link "Status" at bounding box center [101, 49] width 67 height 13
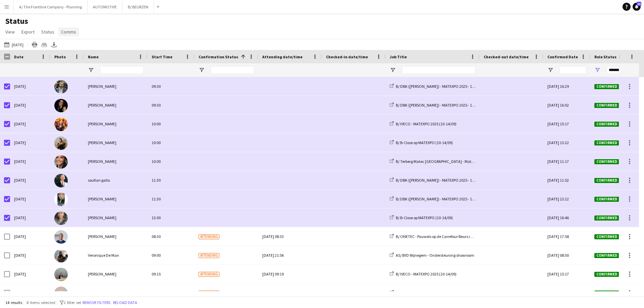
click at [69, 29] on span "Comms" at bounding box center [68, 32] width 15 height 6
click at [76, 45] on span "Send notification" at bounding box center [80, 46] width 34 height 6
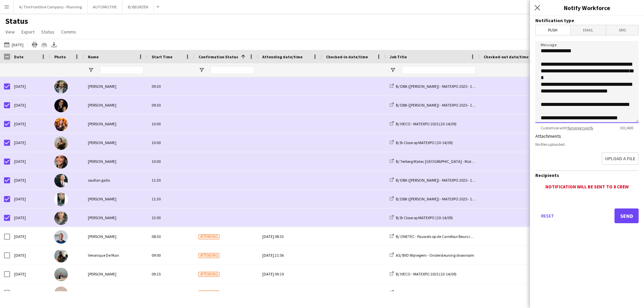
click at [584, 92] on textarea "**********" at bounding box center [586, 82] width 103 height 82
type textarea "**********"
click at [620, 212] on button "Send" at bounding box center [626, 216] width 24 height 15
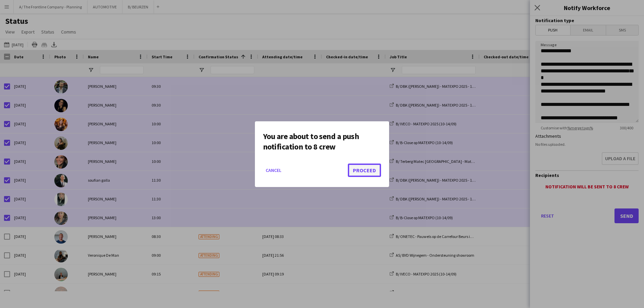
click at [363, 174] on button "Proceed" at bounding box center [364, 170] width 33 height 13
